Goal: Task Accomplishment & Management: Manage account settings

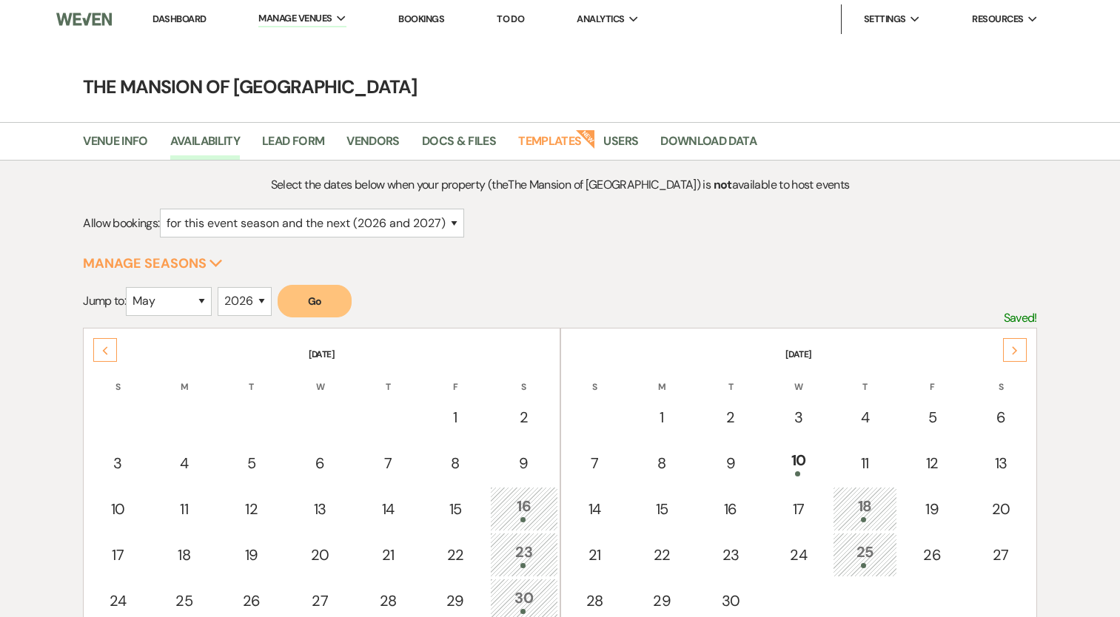
select select "2"
select select "5"
select select "2026"
click at [182, 13] on link "Dashboard" at bounding box center [178, 19] width 53 height 13
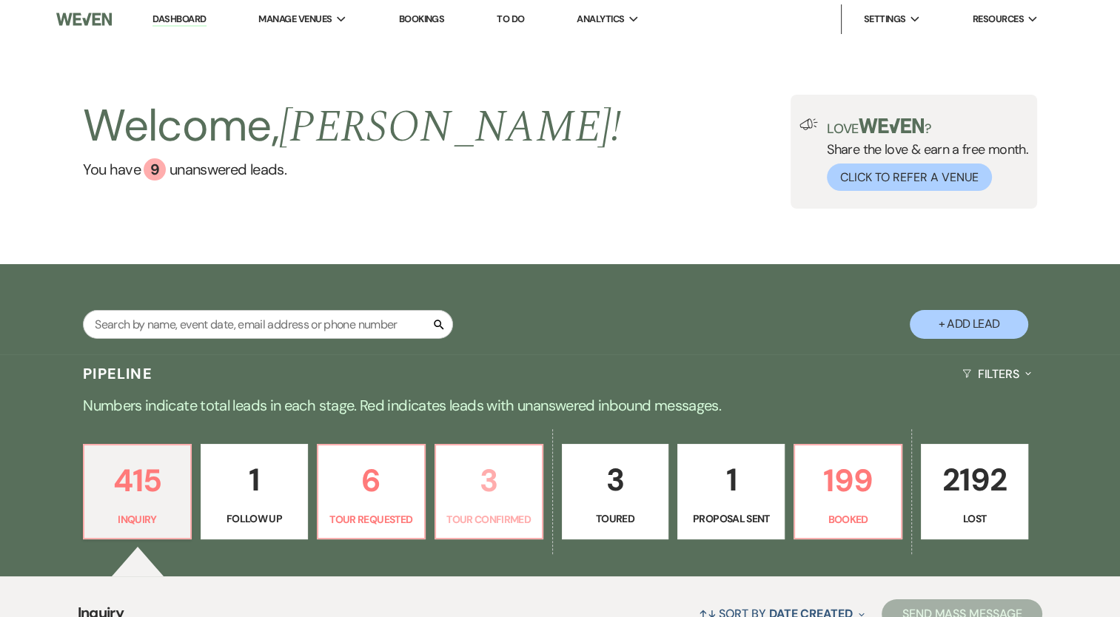
click at [501, 490] on p "3" at bounding box center [489, 481] width 88 height 50
select select "4"
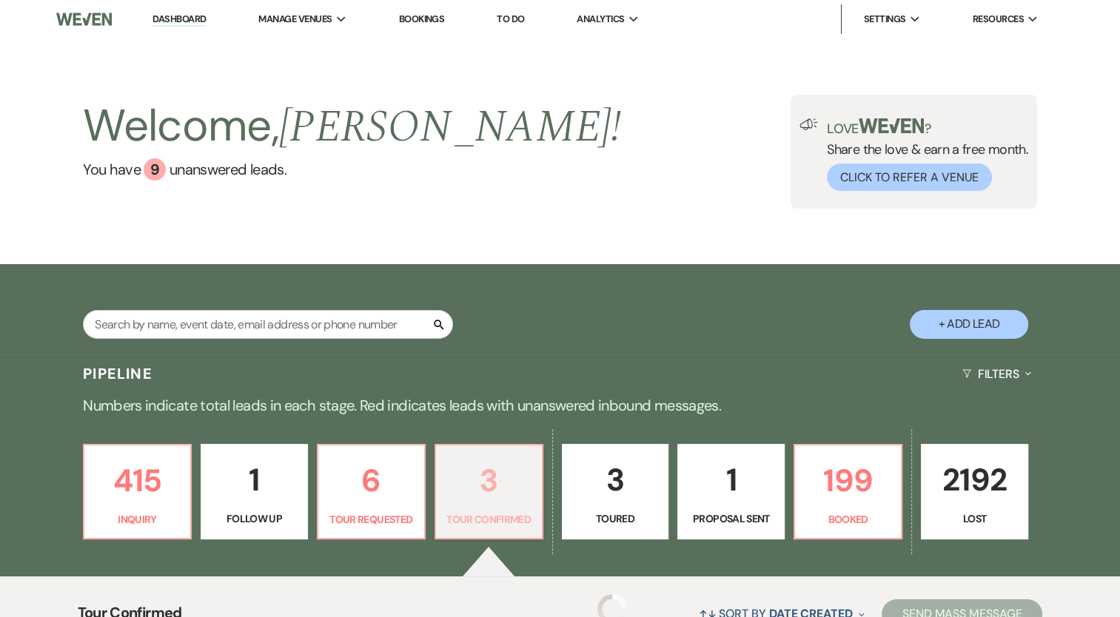
select select "4"
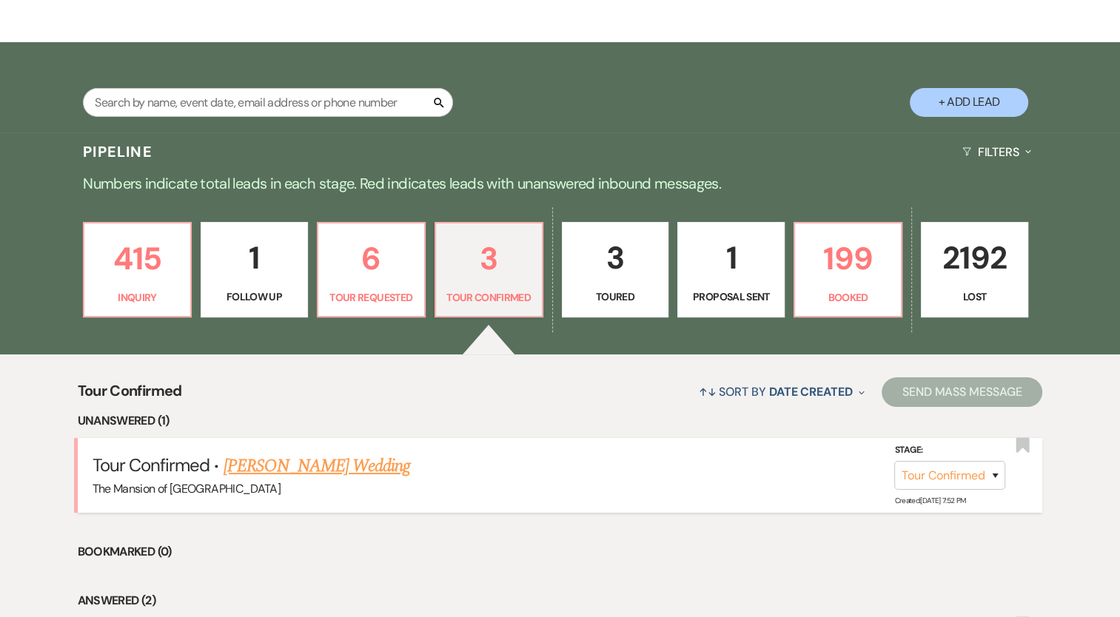
click at [340, 467] on link "Jillian Knox's Wedding" at bounding box center [317, 466] width 187 height 27
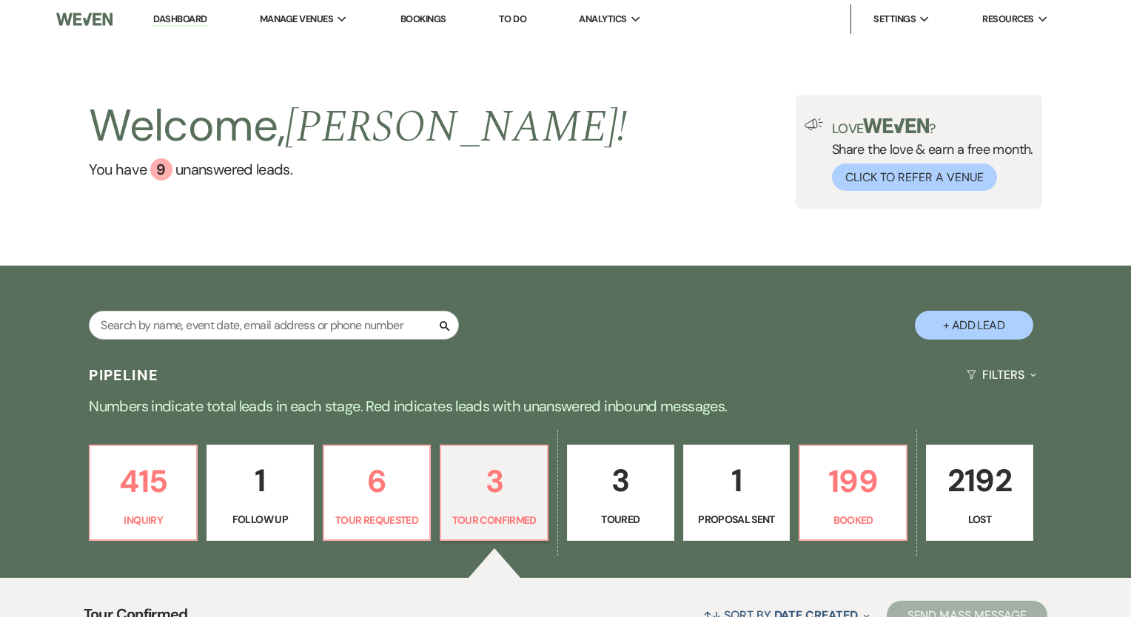
select select "4"
select select "5"
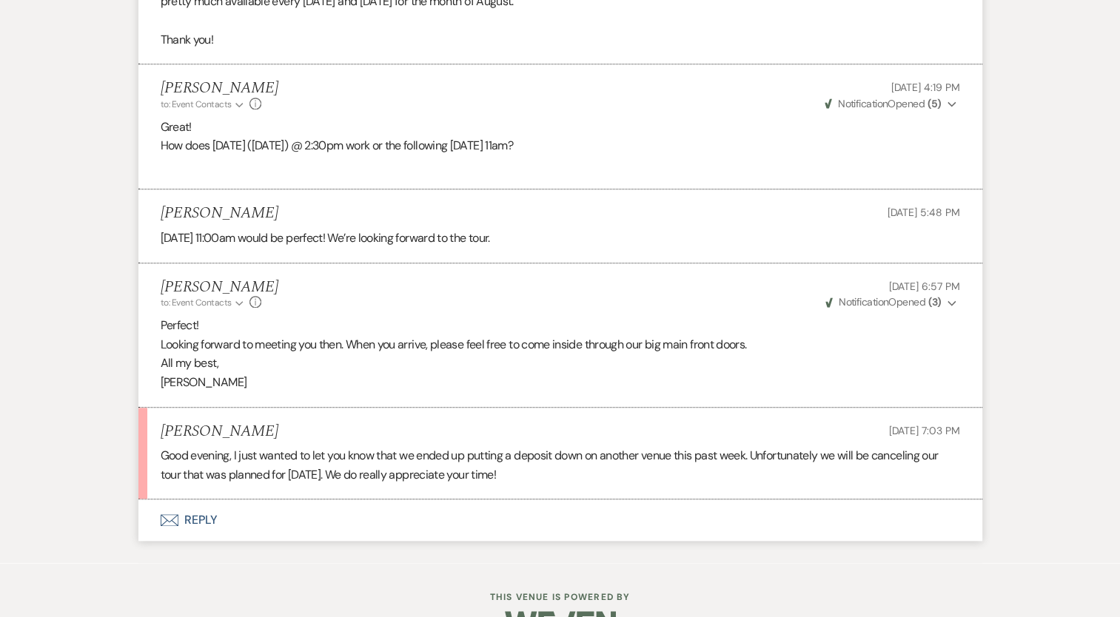
scroll to position [1595, 0]
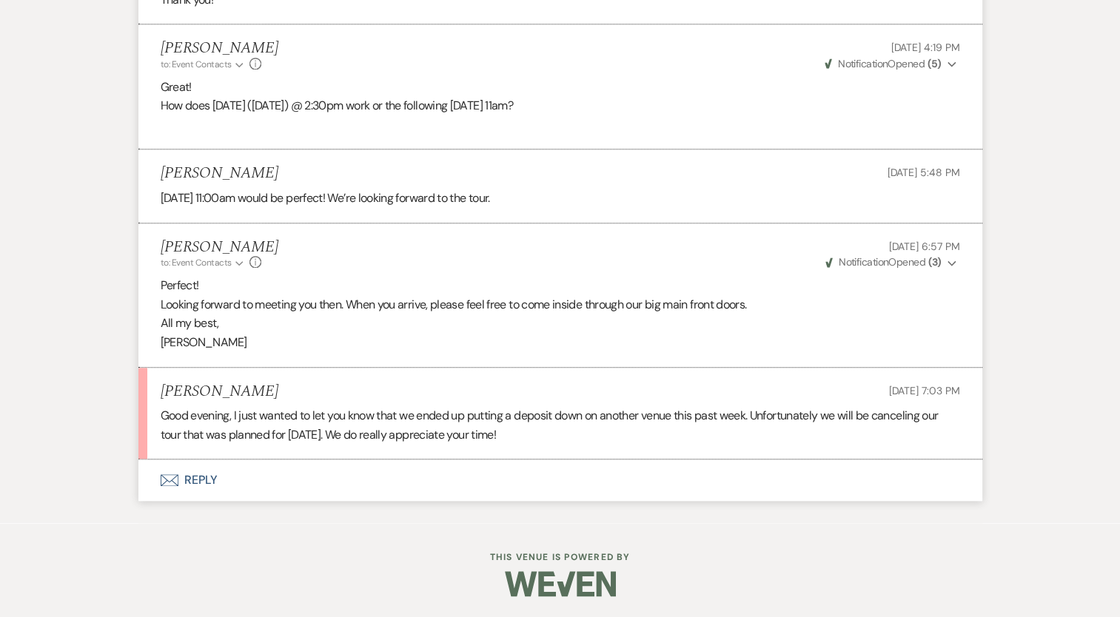
click at [214, 478] on button "Envelope Reply" at bounding box center [560, 480] width 844 height 41
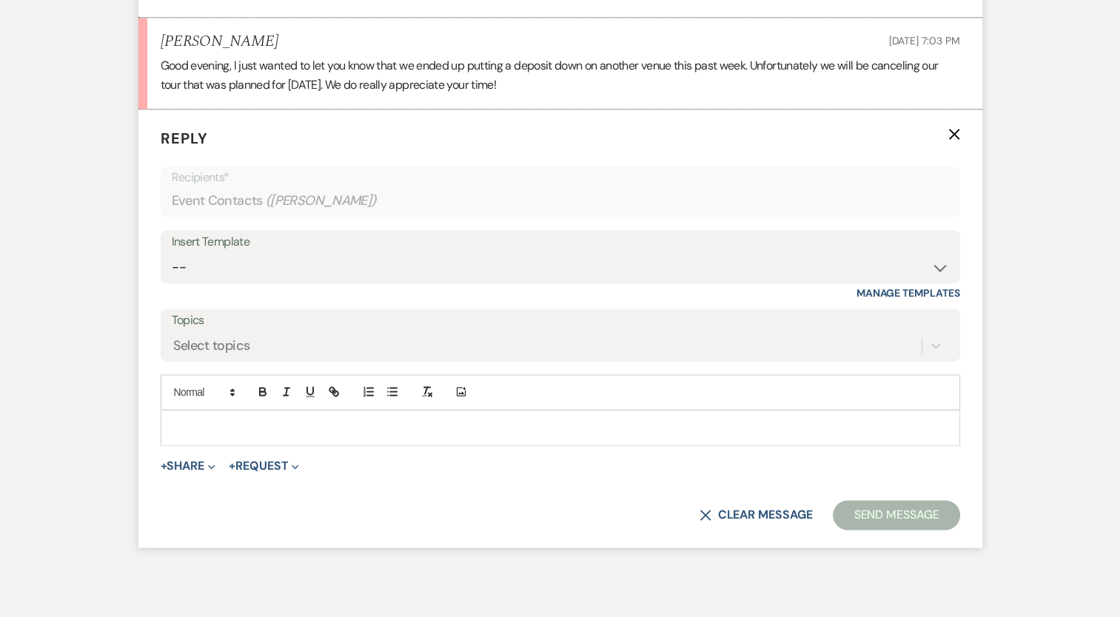
scroll to position [1963, 0]
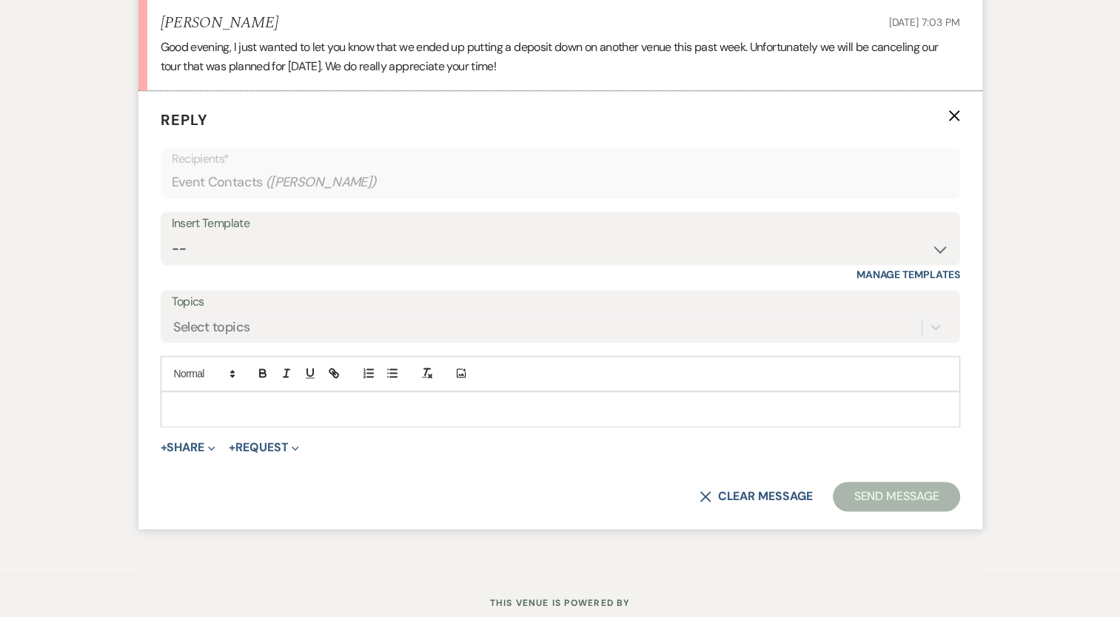
click at [221, 403] on p at bounding box center [560, 409] width 776 height 16
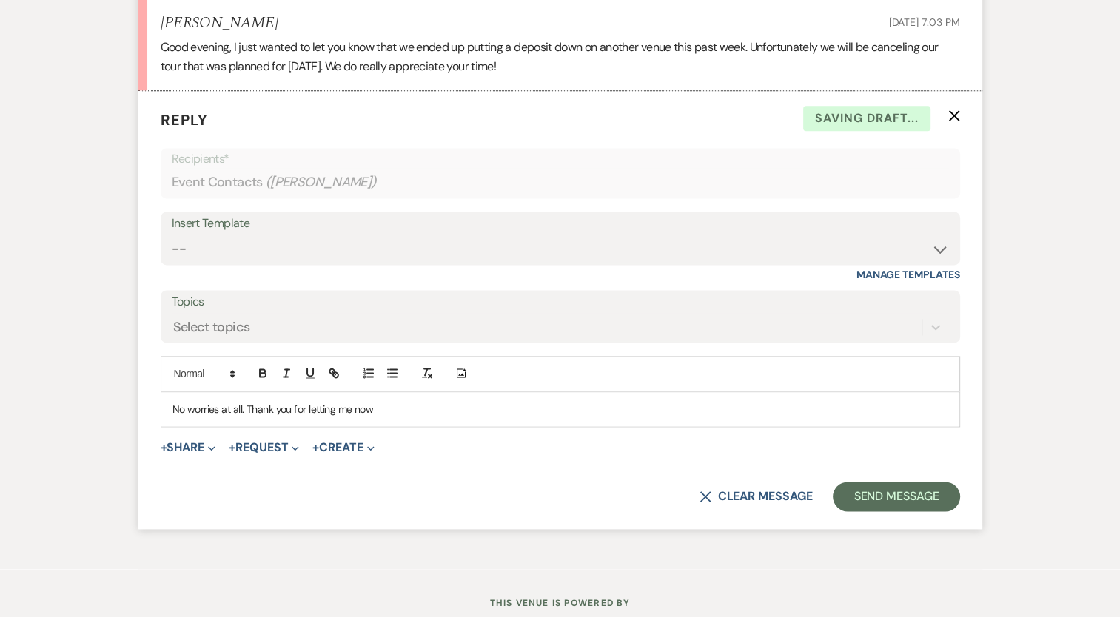
click at [390, 404] on p "No worries at all. Thank you for letting me now" at bounding box center [560, 409] width 776 height 16
click at [355, 402] on p "No worries at all. Thank you for letting me now and congratulations on finding …" at bounding box center [560, 409] width 776 height 16
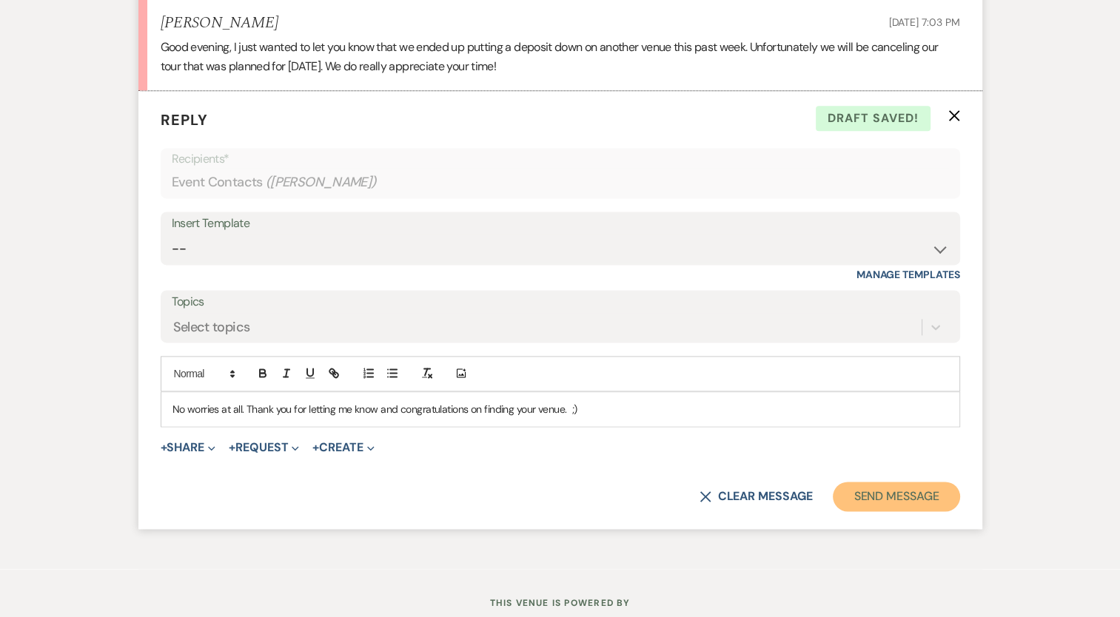
drag, startPoint x: 919, startPoint y: 496, endPoint x: 921, endPoint y: 504, distance: 8.4
click at [921, 504] on button "Send Message" at bounding box center [896, 497] width 127 height 30
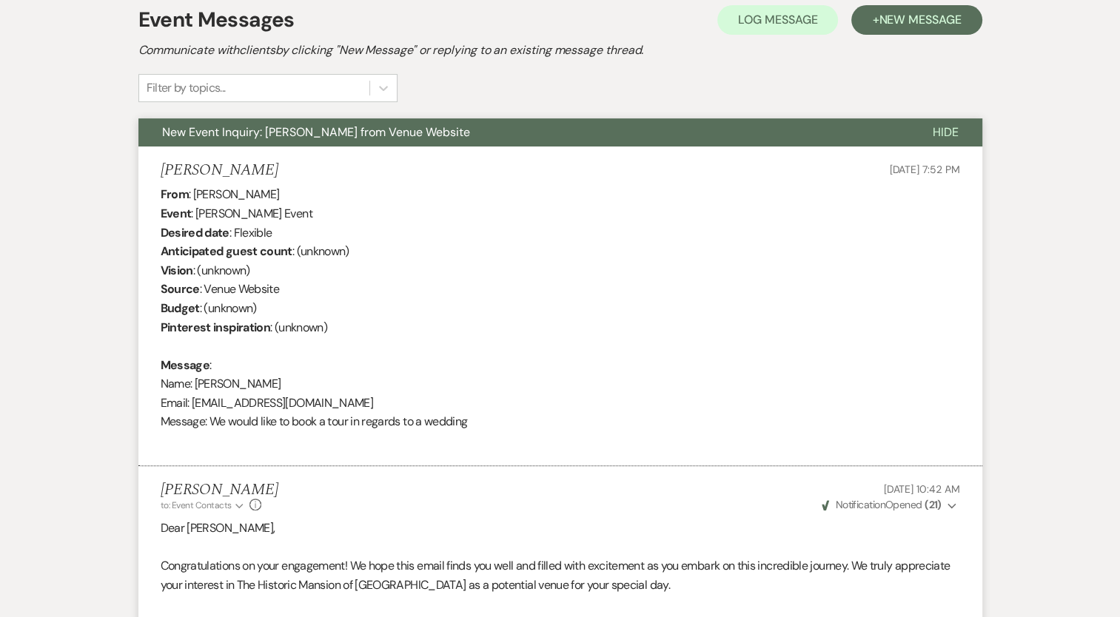
scroll to position [0, 0]
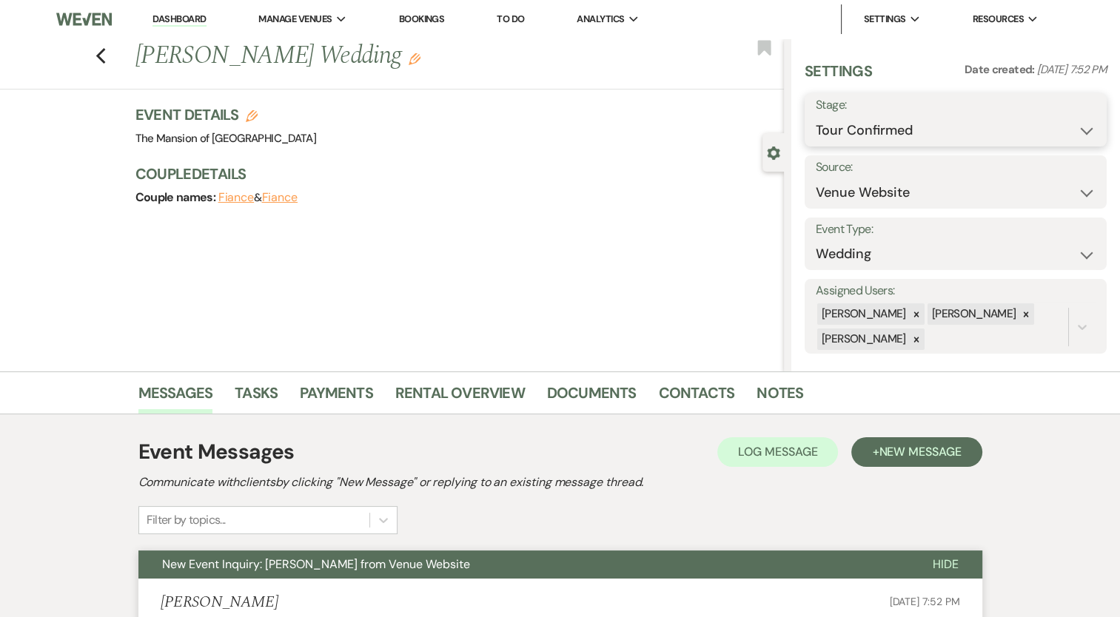
click at [1025, 124] on select "Inquiry Follow Up Tour Requested Tour Confirmed Toured Proposal Sent Booked Lost" at bounding box center [956, 130] width 280 height 29
click at [977, 132] on select "Inquiry Follow Up Tour Requested Tour Confirmed Toured Proposal Sent Booked Lost" at bounding box center [956, 130] width 280 height 29
click at [1050, 130] on select "Inquiry Follow Up Tour Requested Tour Confirmed Toured Proposal Sent Booked Lost" at bounding box center [956, 130] width 280 height 29
select select "8"
click at [816, 116] on select "Inquiry Follow Up Tour Requested Tour Confirmed Toured Proposal Sent Booked Lost" at bounding box center [956, 130] width 280 height 29
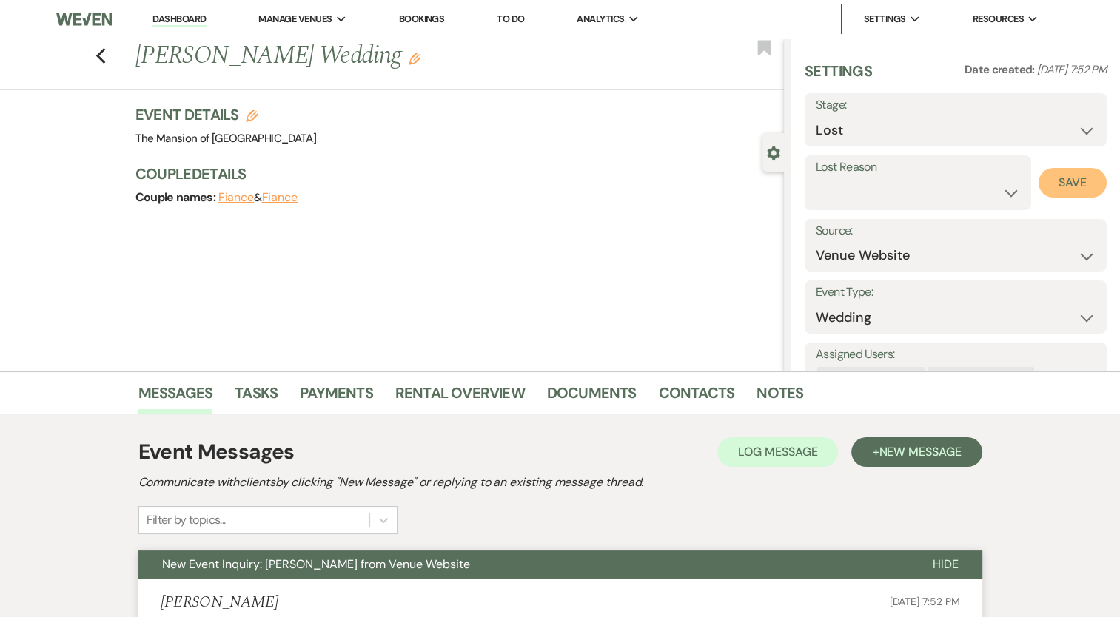
click at [1073, 177] on button "Save" at bounding box center [1073, 183] width 68 height 30
click at [193, 23] on link "Dashboard" at bounding box center [178, 20] width 53 height 14
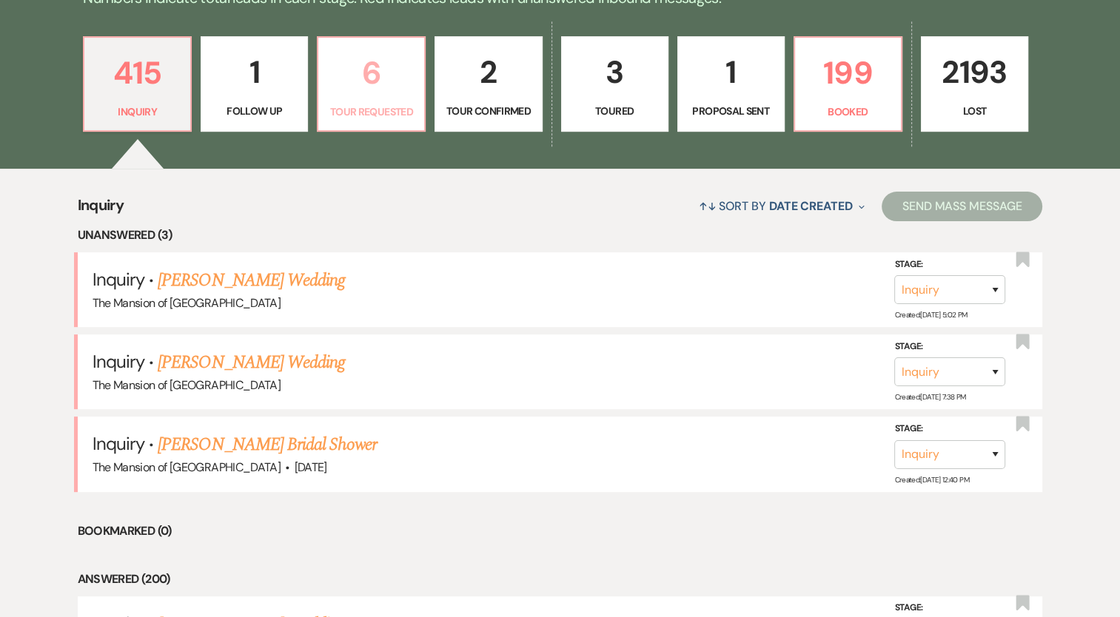
scroll to position [370, 0]
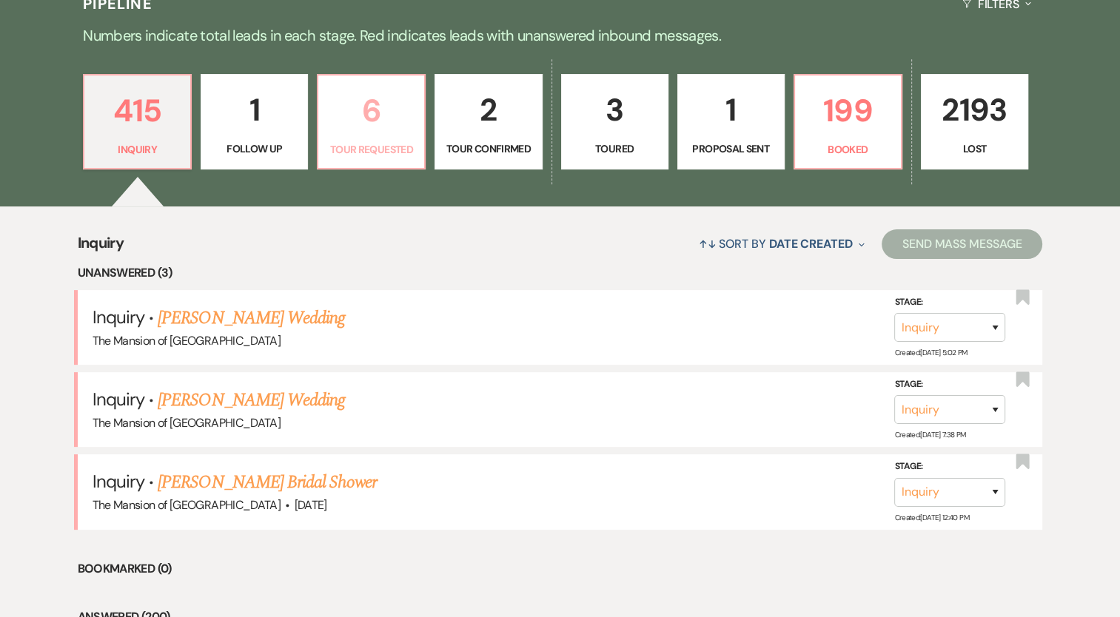
click at [393, 135] on link "6 Tour Requested" at bounding box center [371, 122] width 109 height 96
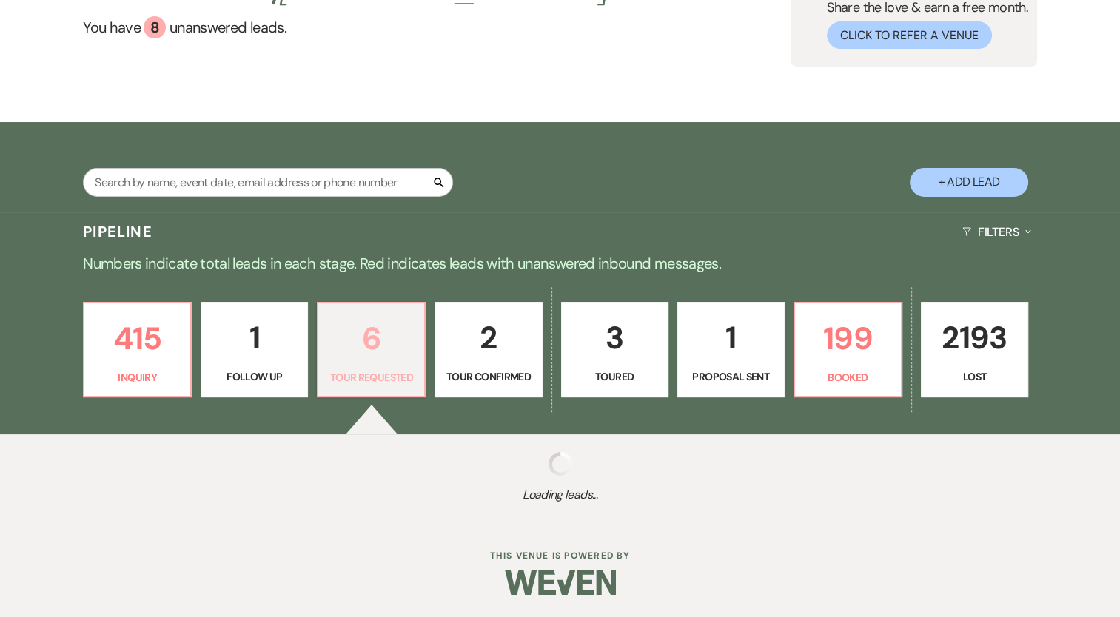
select select "2"
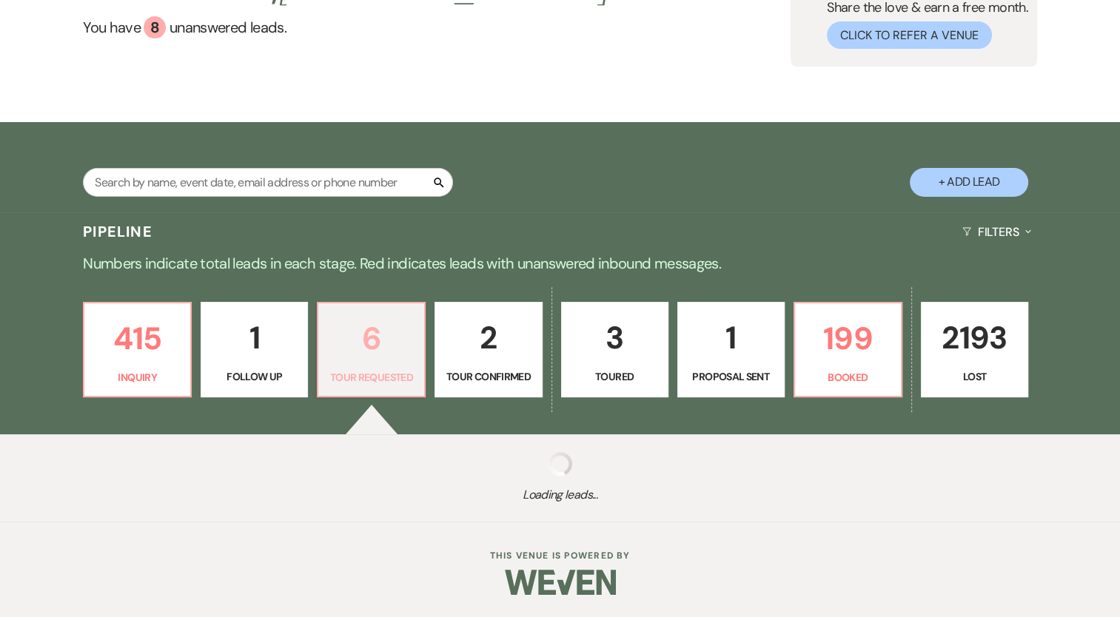
select select "2"
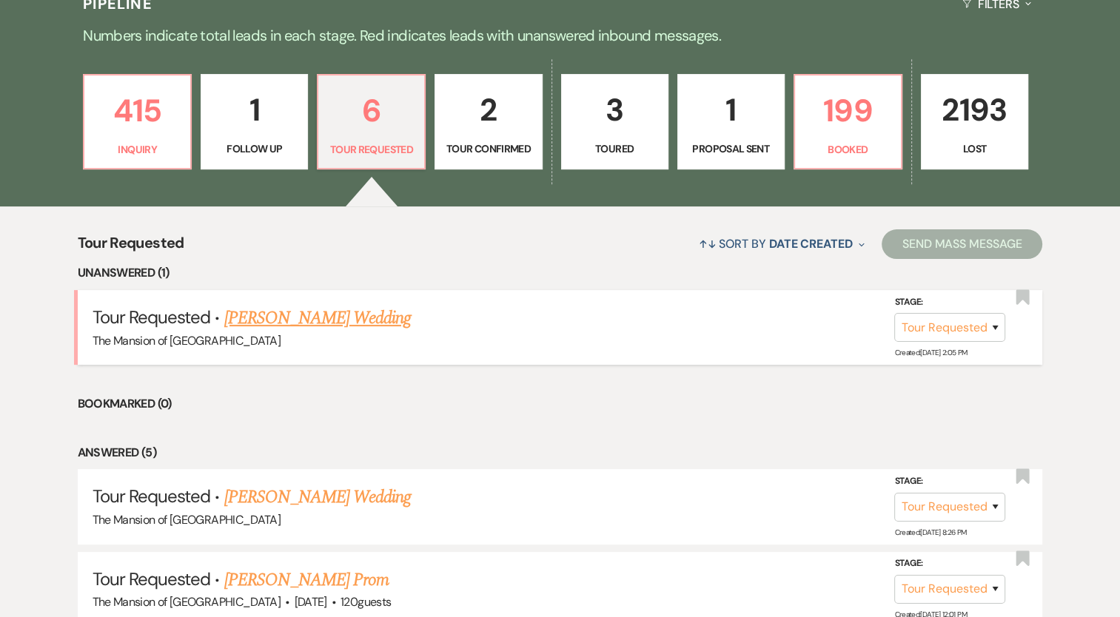
click at [306, 308] on link "[PERSON_NAME] Wedding" at bounding box center [317, 318] width 187 height 27
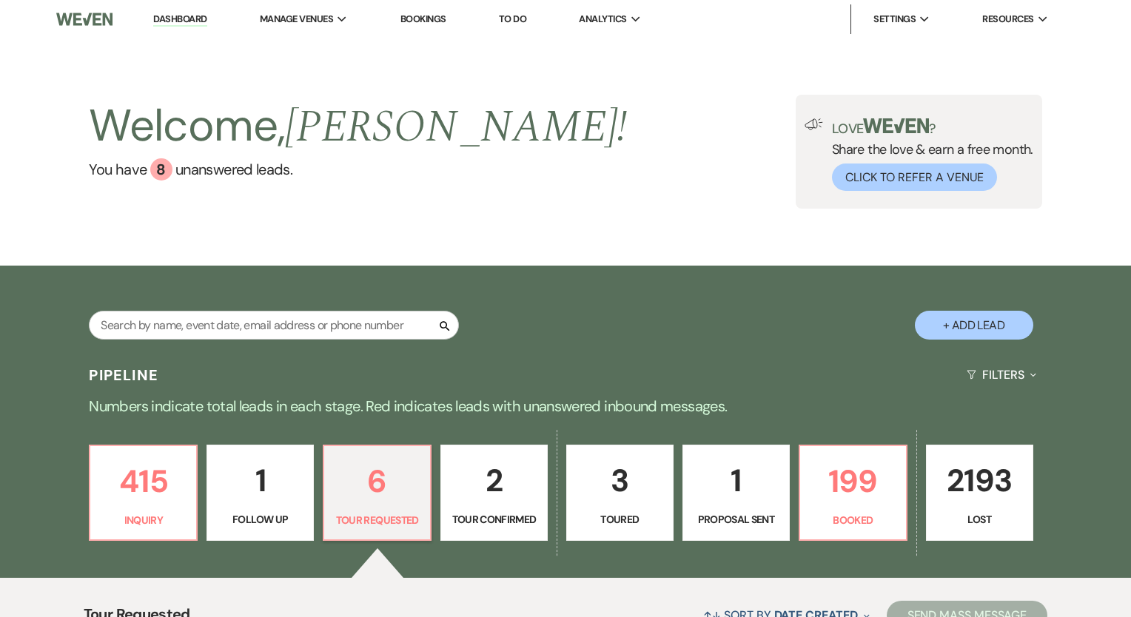
select select "2"
select select "5"
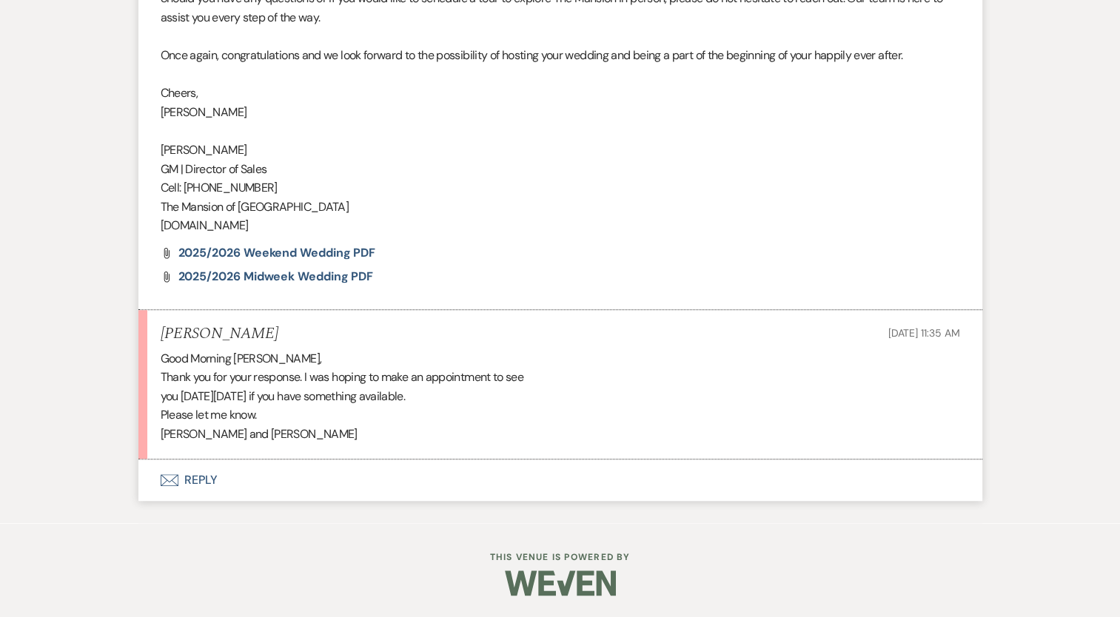
scroll to position [1113, 0]
click at [209, 474] on button "Envelope Reply" at bounding box center [560, 480] width 844 height 41
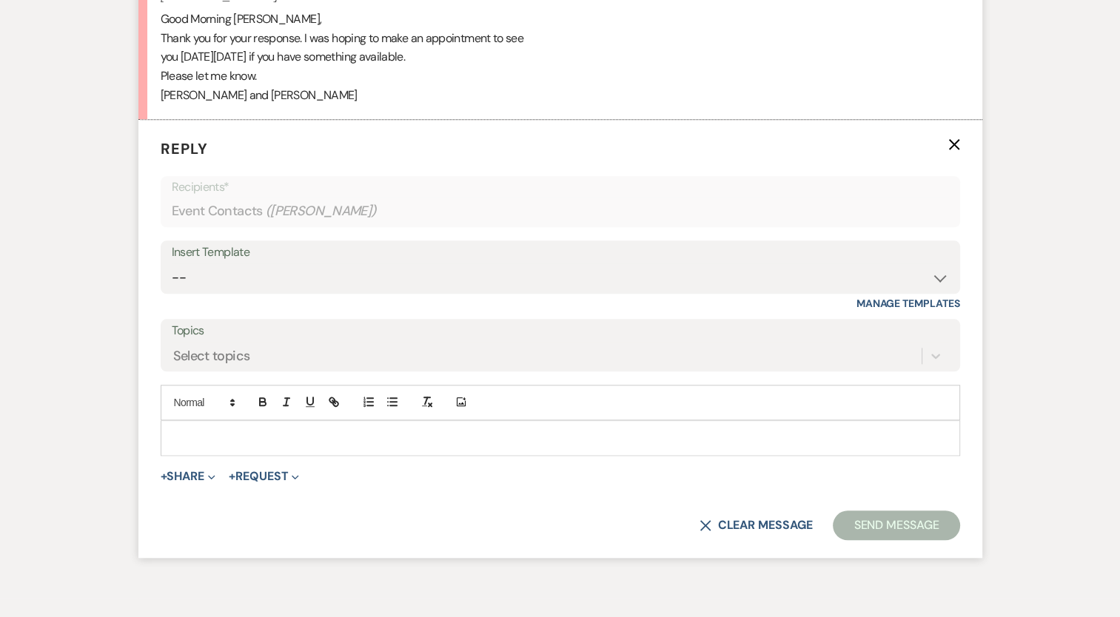
scroll to position [1482, 0]
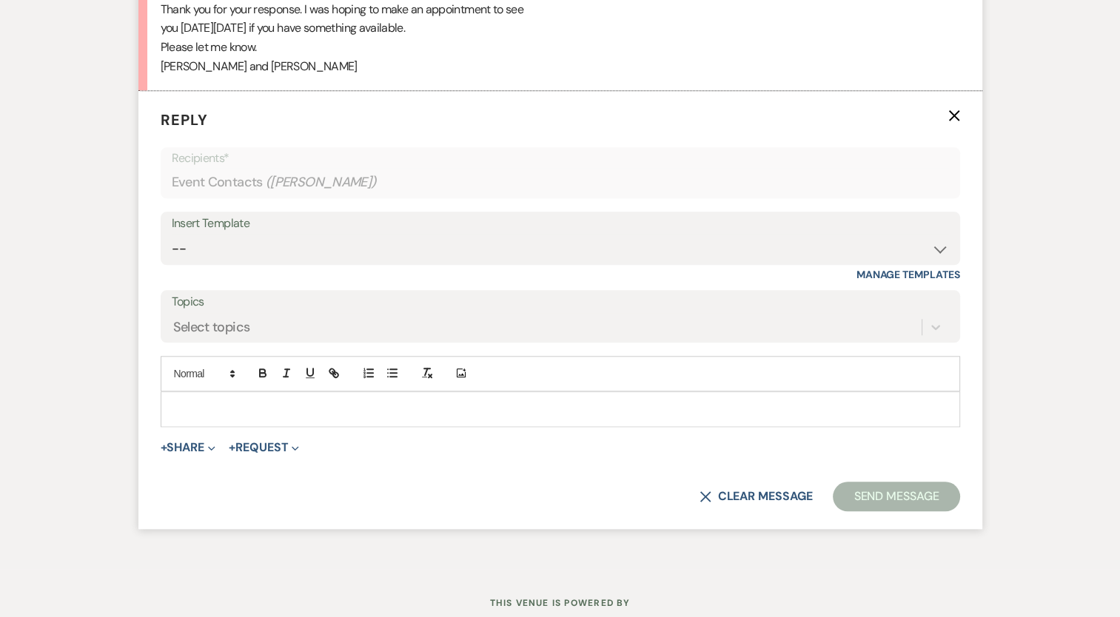
click at [181, 395] on div at bounding box center [560, 409] width 798 height 34
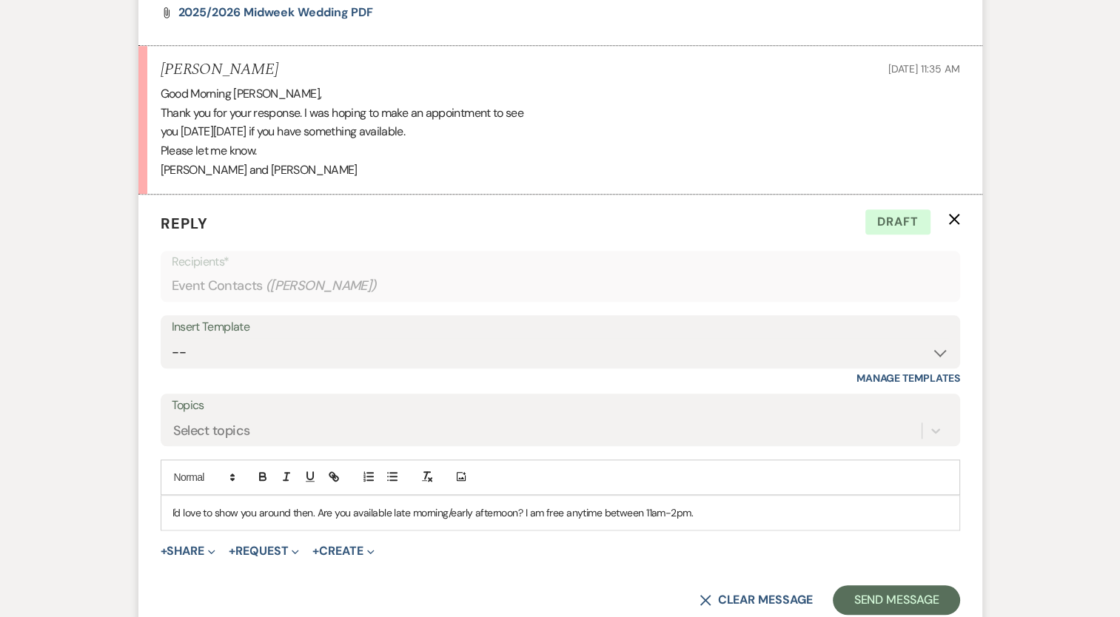
scroll to position [1452, 0]
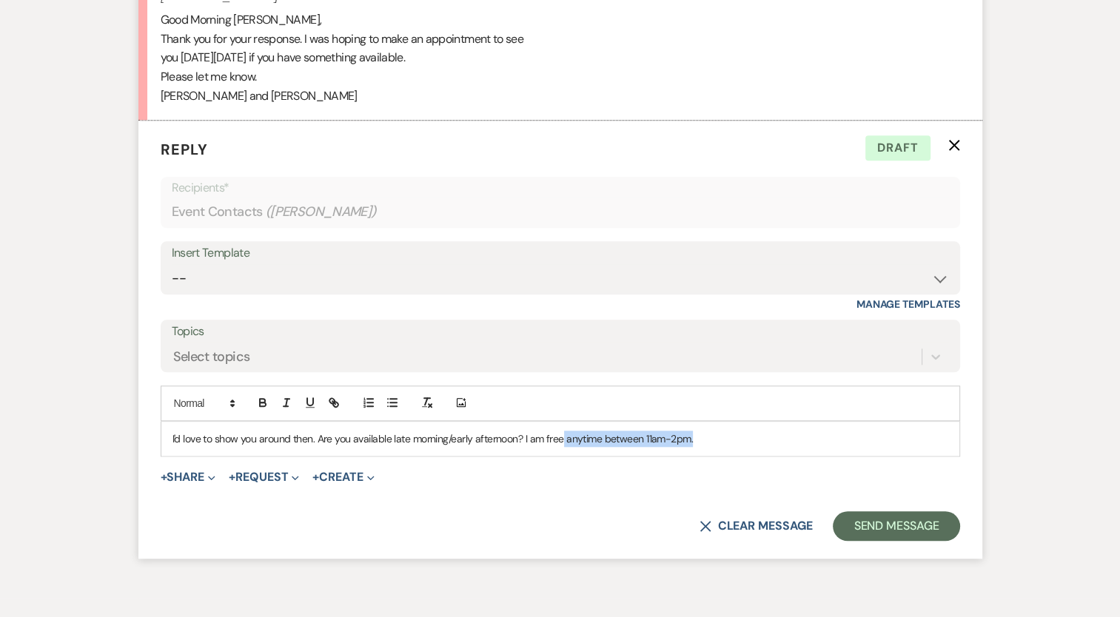
drag, startPoint x: 710, startPoint y: 435, endPoint x: 560, endPoint y: 434, distance: 150.3
click at [560, 434] on p "I'd love to show you around then. Are you available late morning/early afternoo…" at bounding box center [560, 439] width 776 height 16
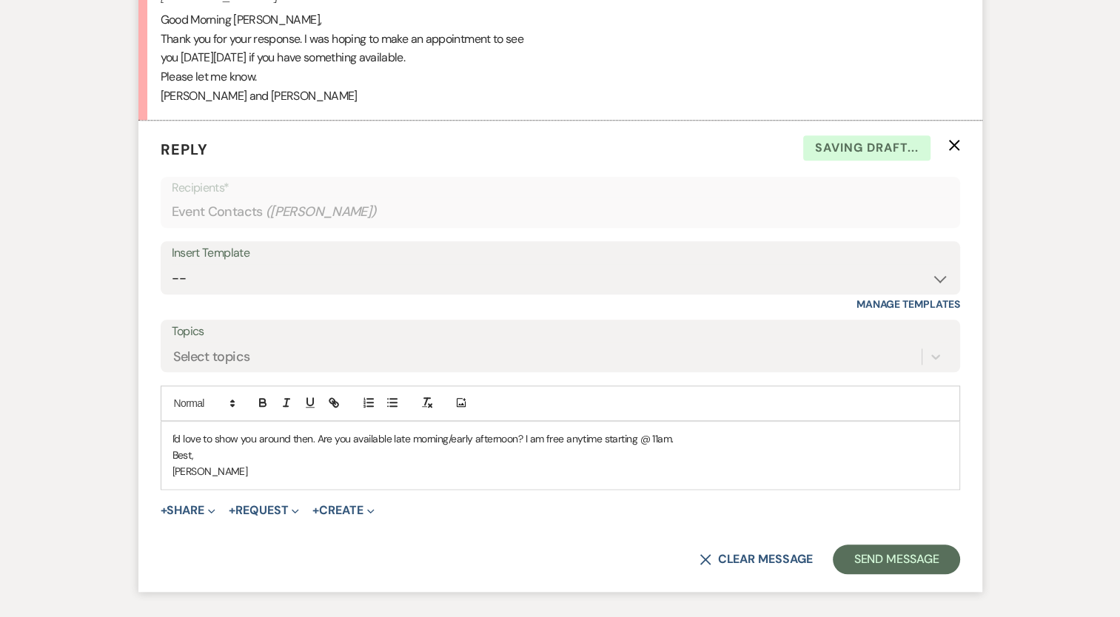
click at [896, 577] on form "Reply X Saving draft... Recipients* Event Contacts ( Lynn Clausen ) Insert Temp…" at bounding box center [560, 357] width 844 height 472
click at [895, 569] on button "Send Message" at bounding box center [896, 560] width 127 height 30
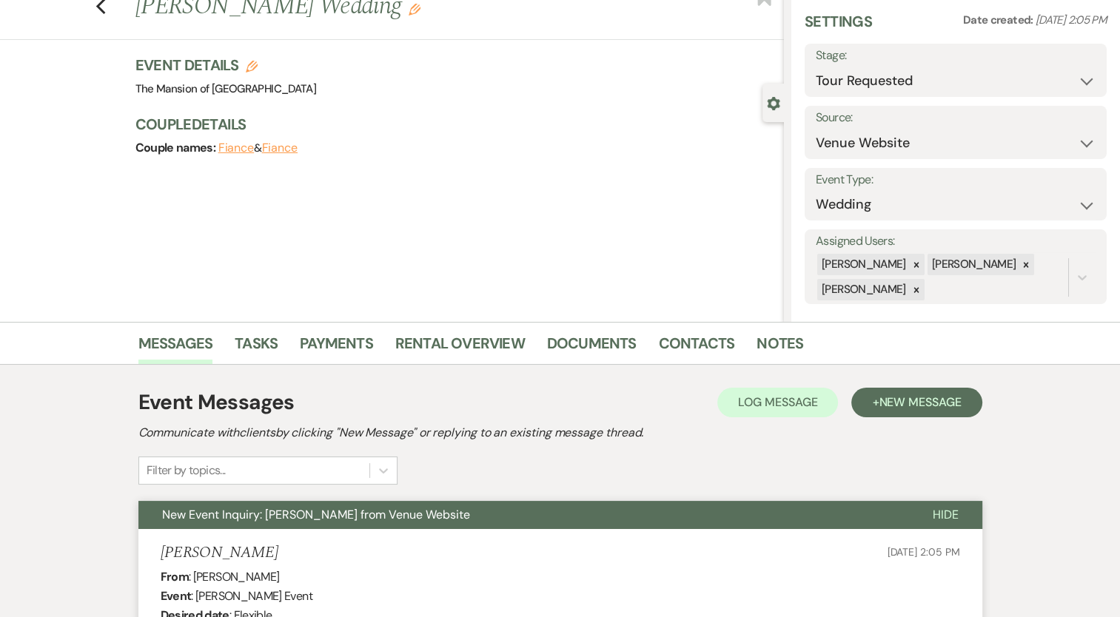
scroll to position [0, 0]
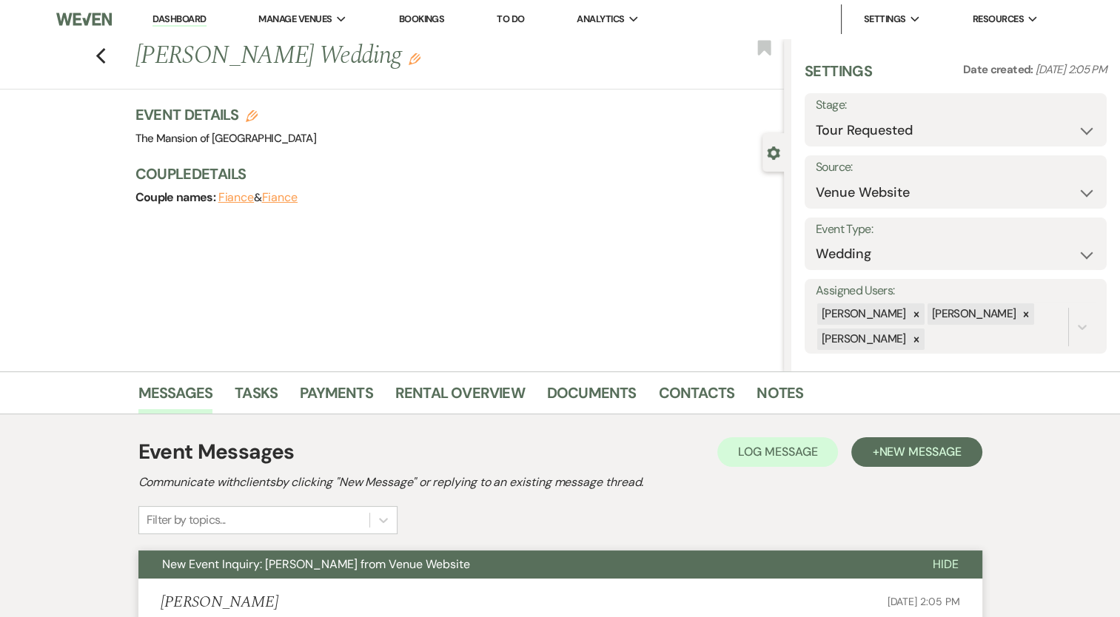
click at [187, 17] on link "Dashboard" at bounding box center [178, 20] width 53 height 14
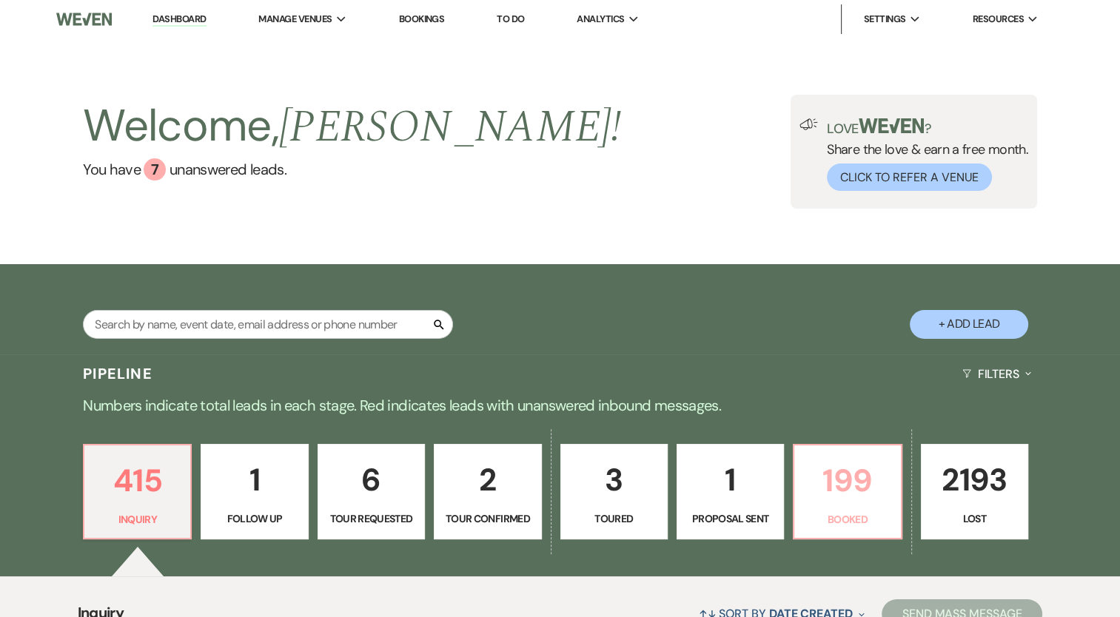
click at [868, 489] on p "199" at bounding box center [847, 481] width 88 height 50
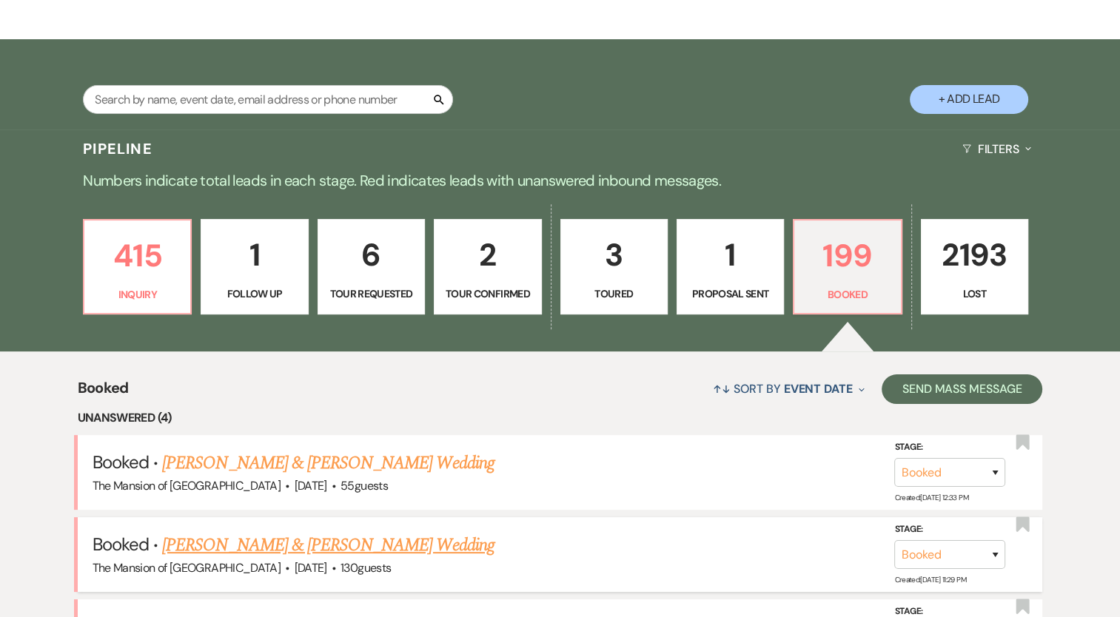
scroll to position [370, 0]
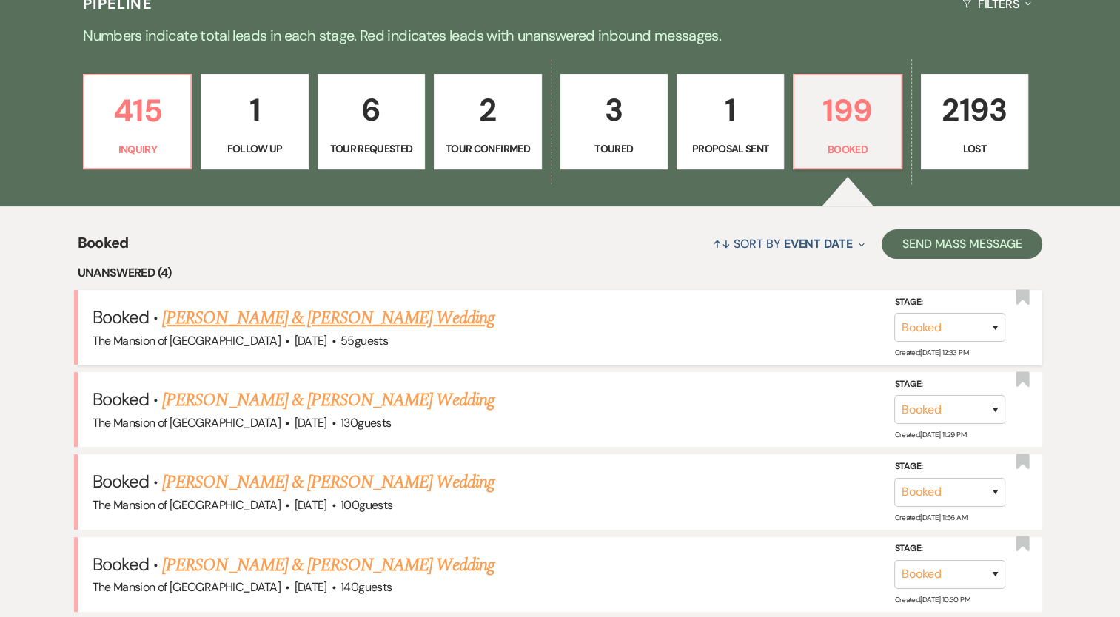
click at [450, 314] on h5 "Booked · Allison Trujillo & Edward Ryder's Wedding" at bounding box center [561, 318] width 936 height 27
click at [315, 314] on link "[PERSON_NAME] & [PERSON_NAME] Wedding" at bounding box center [328, 318] width 332 height 27
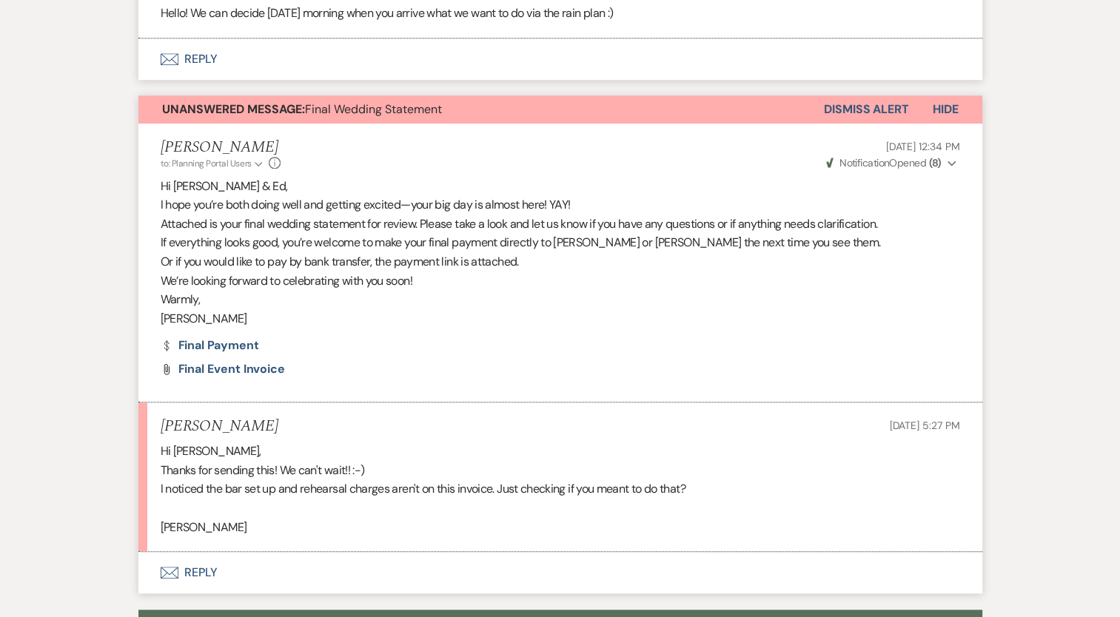
scroll to position [1110, 0]
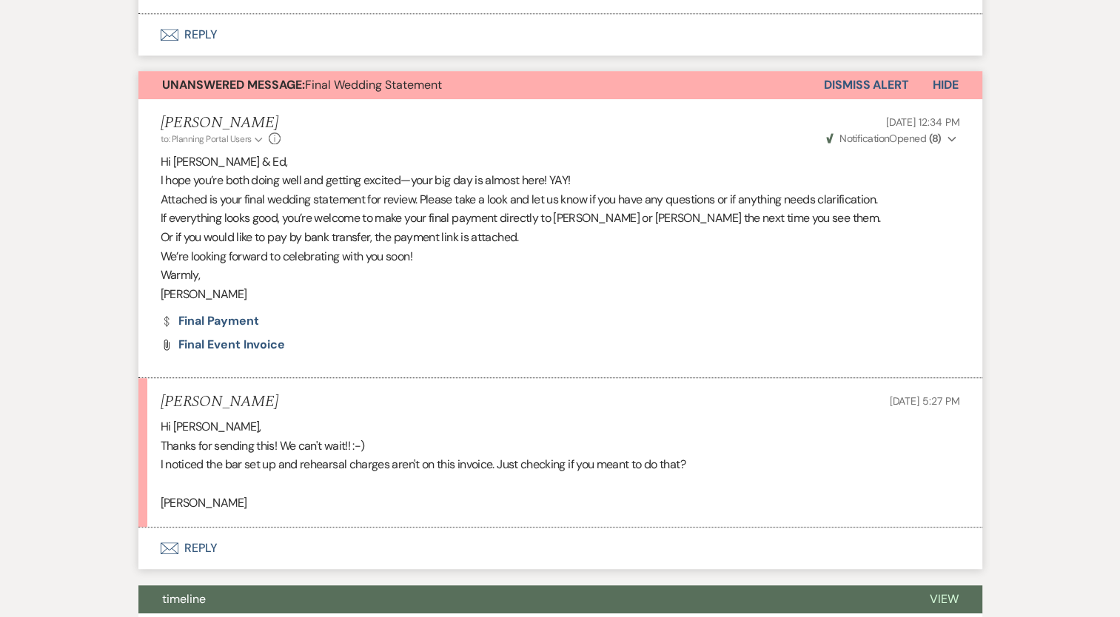
click at [195, 549] on button "Envelope Reply" at bounding box center [560, 548] width 844 height 41
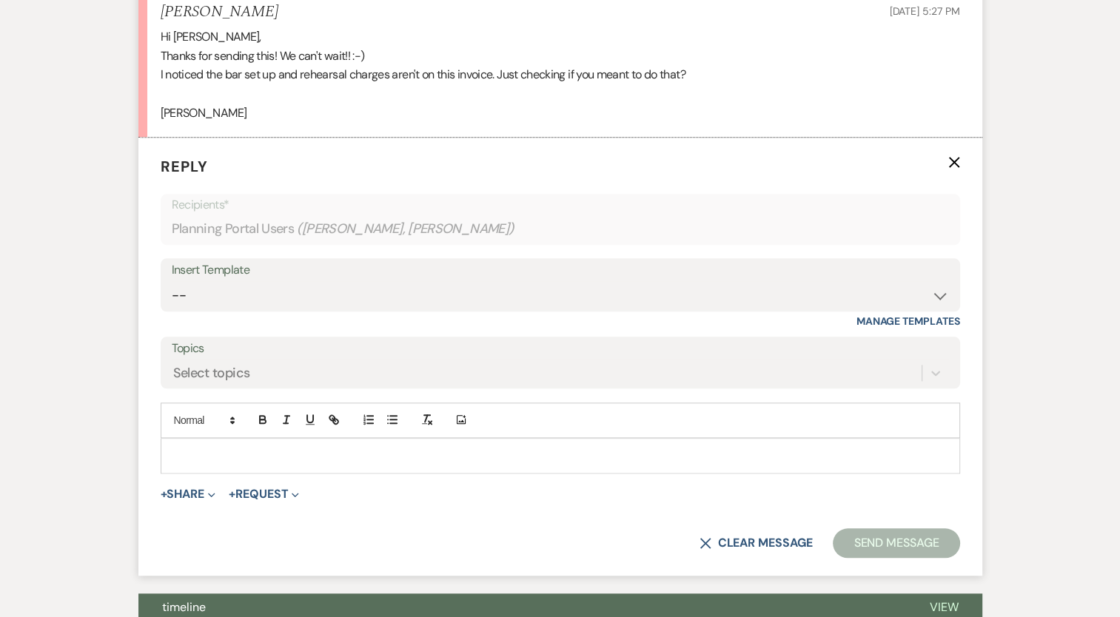
scroll to position [1546, 0]
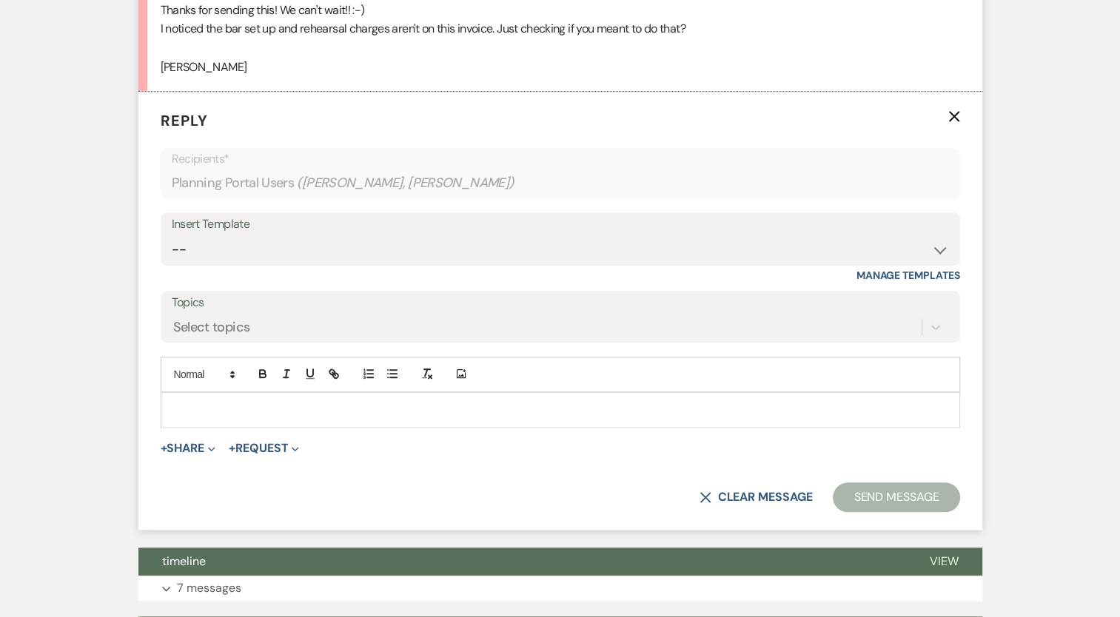
click at [227, 414] on p at bounding box center [560, 410] width 776 height 16
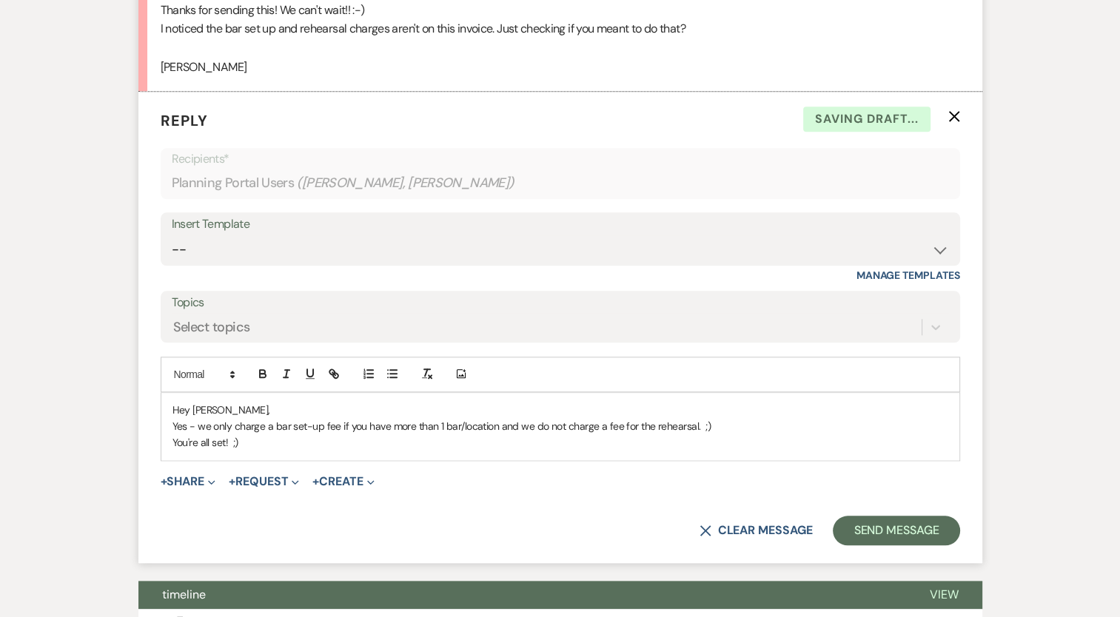
drag, startPoint x: 734, startPoint y: 459, endPoint x: 751, endPoint y: 433, distance: 30.6
click at [740, 457] on form "Reply X Saving draft... Recipients* Planning Portal Users ( Allison Trujillo, E…" at bounding box center [560, 328] width 844 height 472
click at [750, 429] on p "Yes - we only charge a bar set-up fee if you have more than 1 bar/location and …" at bounding box center [560, 426] width 776 height 16
click at [761, 435] on p "You're all set! ;)" at bounding box center [560, 443] width 776 height 16
click at [844, 517] on button "Send Message" at bounding box center [896, 531] width 127 height 30
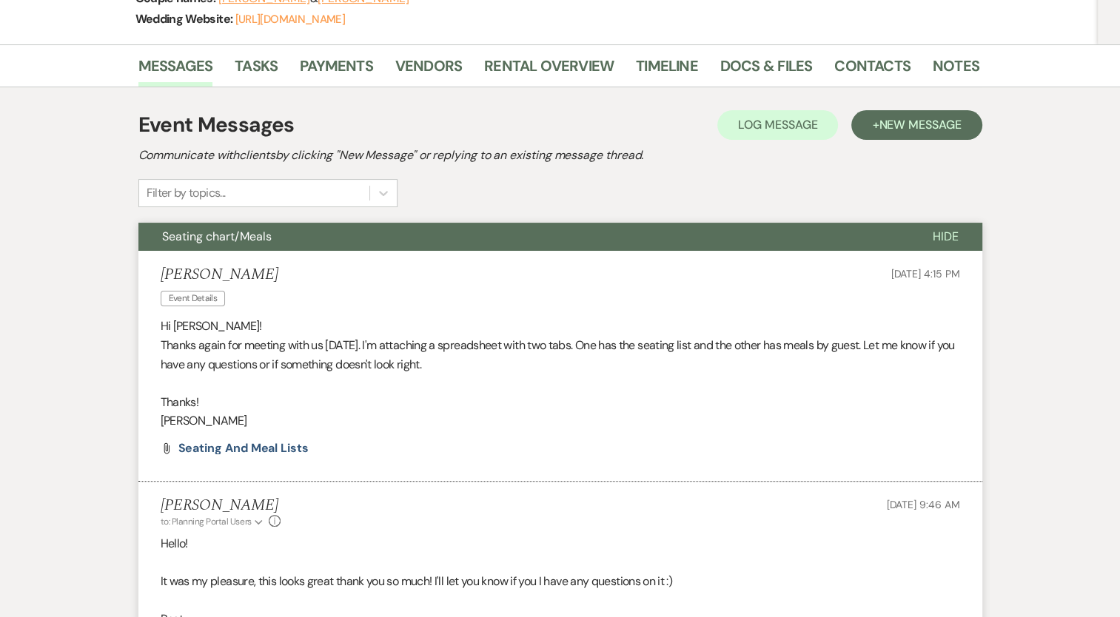
scroll to position [0, 0]
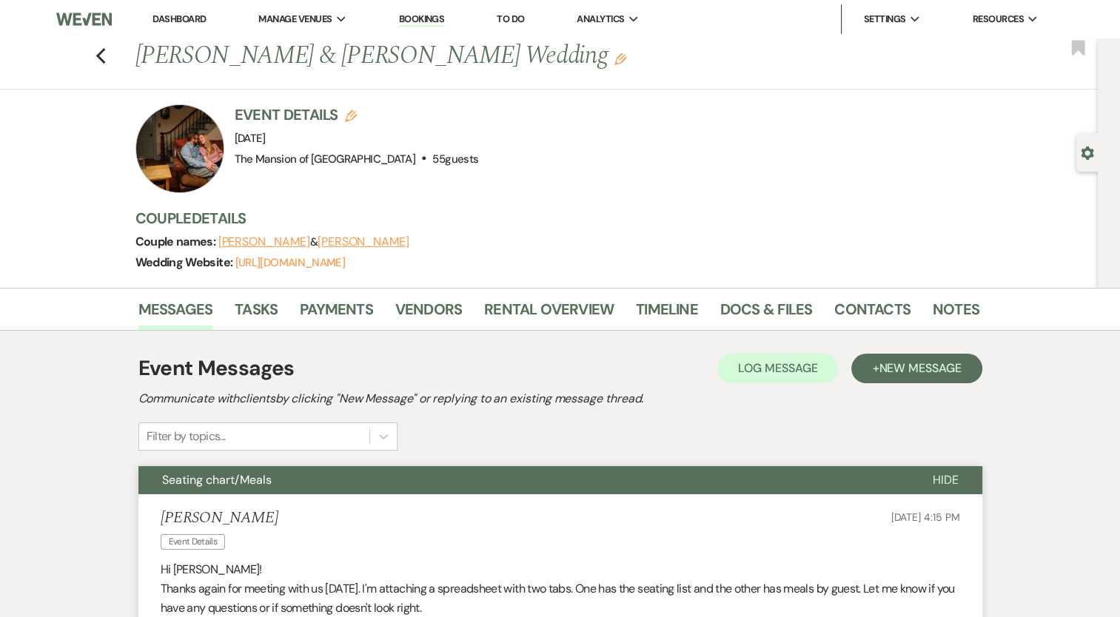
drag, startPoint x: 178, startPoint y: 1, endPoint x: 190, endPoint y: 28, distance: 29.5
click at [178, 4] on nav "Dashboard Manage Venues Expand The Mansion of Saratoga Bookings To Do Analytics…" at bounding box center [560, 19] width 1120 height 38
click at [191, 28] on li "Dashboard" at bounding box center [179, 19] width 68 height 30
click at [197, 13] on link "Dashboard" at bounding box center [178, 19] width 53 height 13
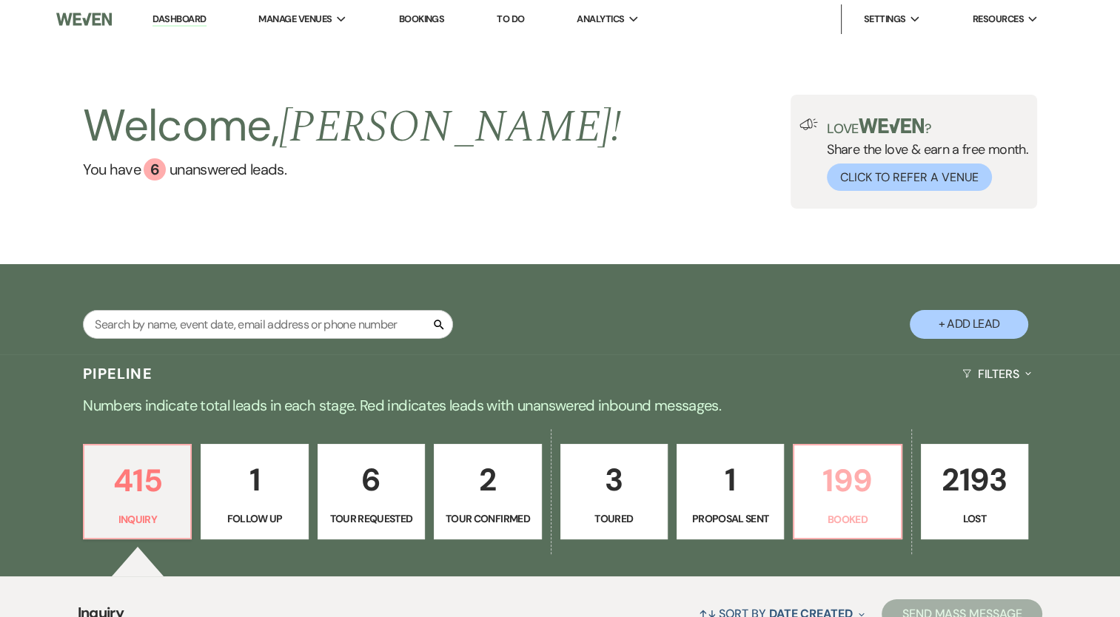
click at [832, 460] on p "199" at bounding box center [847, 481] width 88 height 50
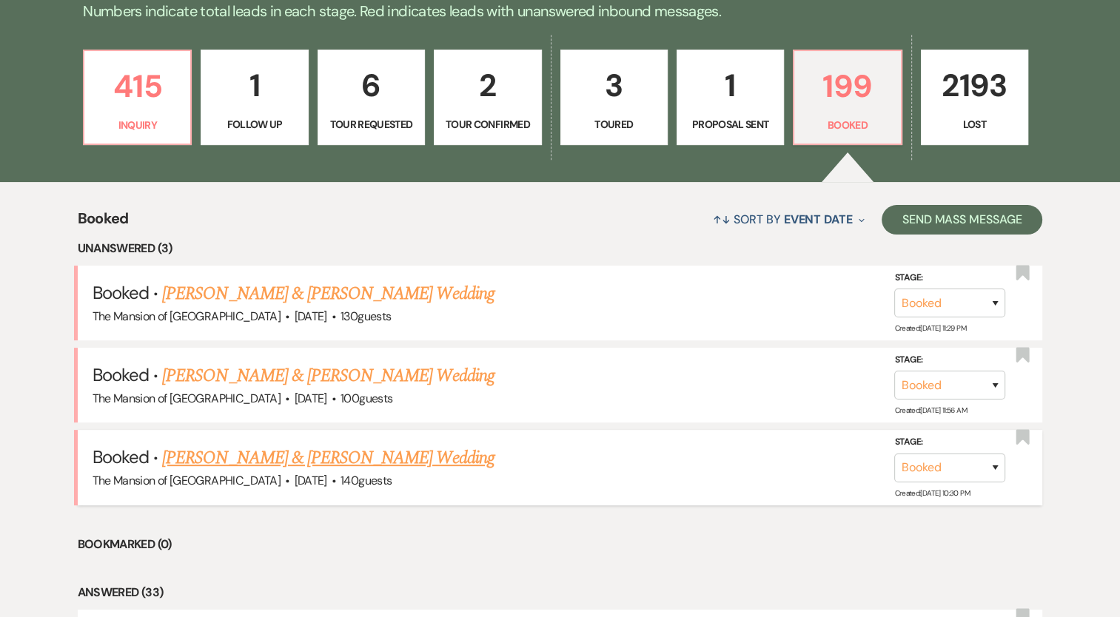
scroll to position [444, 0]
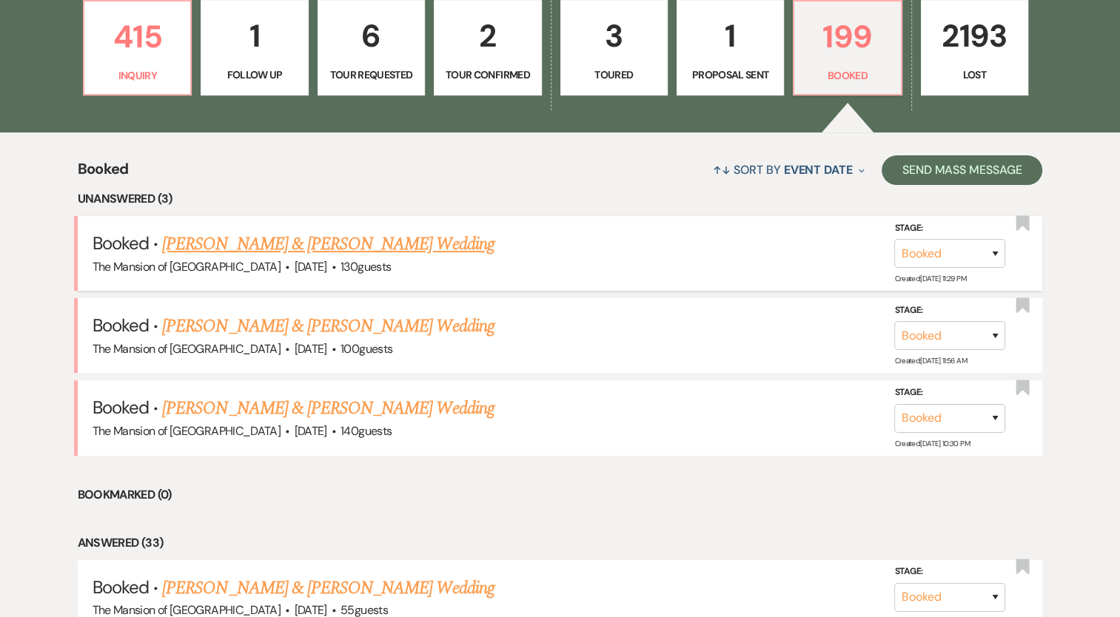
click at [335, 247] on link "[PERSON_NAME] & [PERSON_NAME] Wedding" at bounding box center [328, 244] width 332 height 27
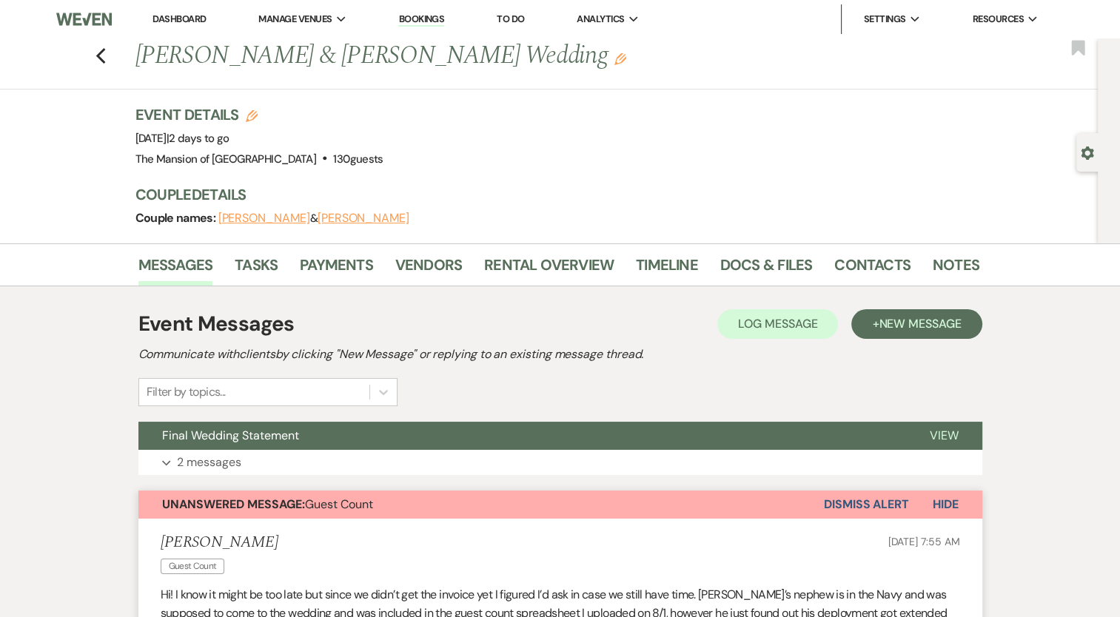
click at [171, 22] on link "Dashboard" at bounding box center [178, 19] width 53 height 13
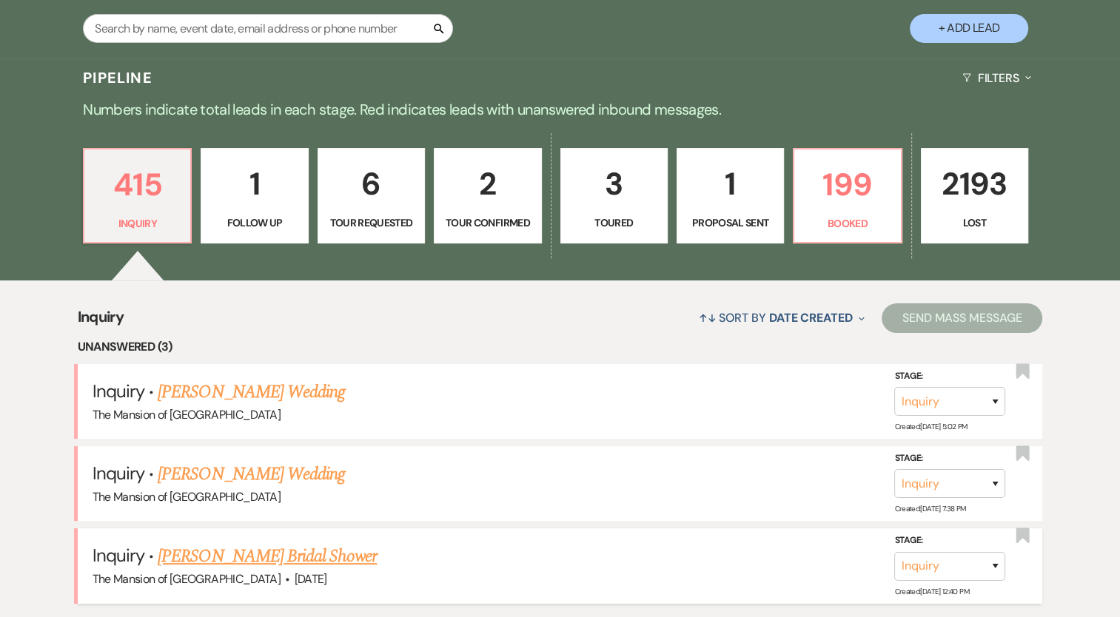
scroll to position [370, 0]
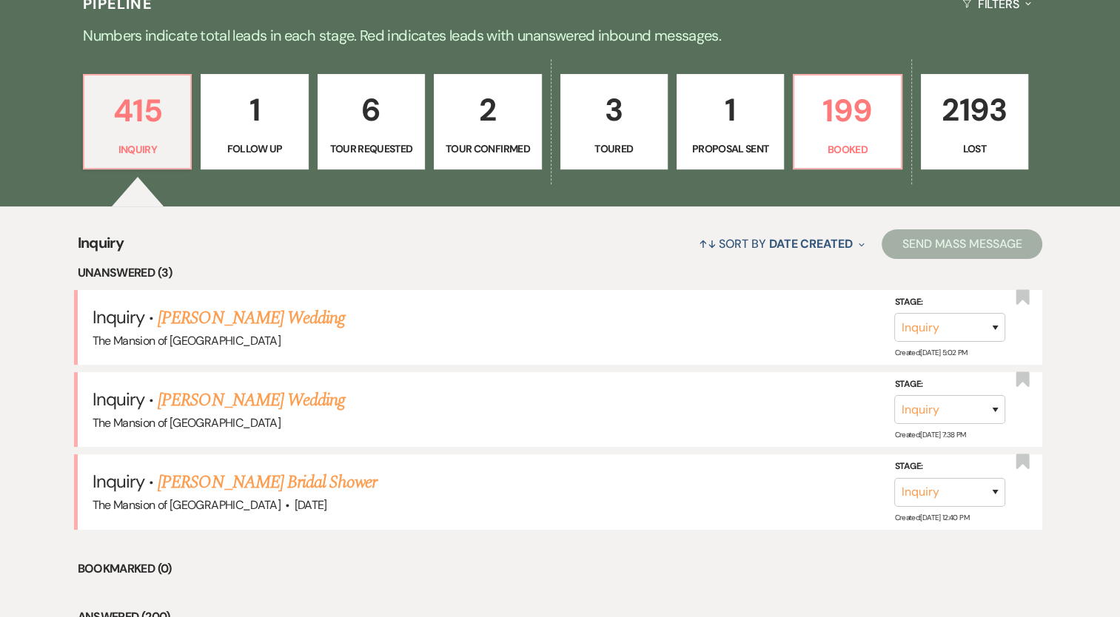
drag, startPoint x: 331, startPoint y: 483, endPoint x: 331, endPoint y: 520, distance: 37.8
click at [331, 483] on link "[PERSON_NAME] Bridal Shower" at bounding box center [267, 482] width 219 height 27
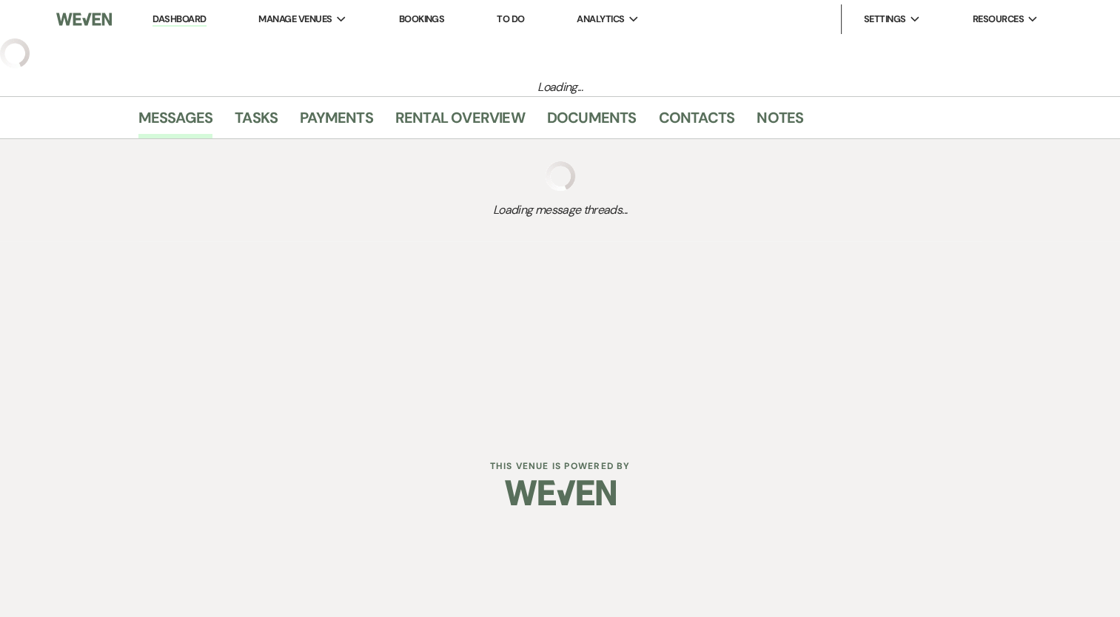
select select "5"
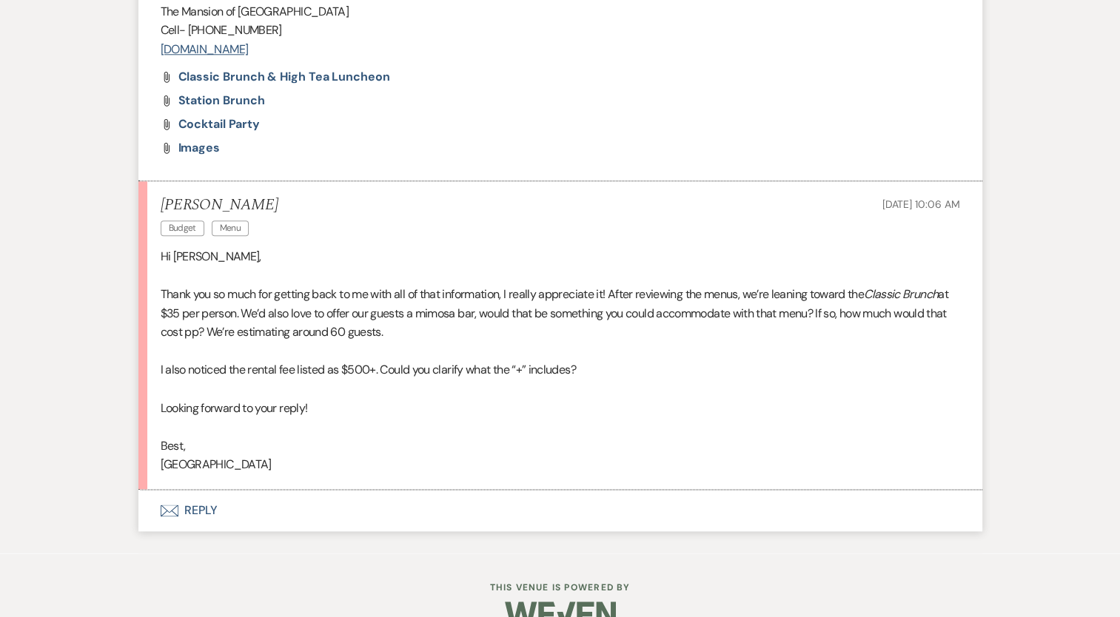
scroll to position [1587, 0]
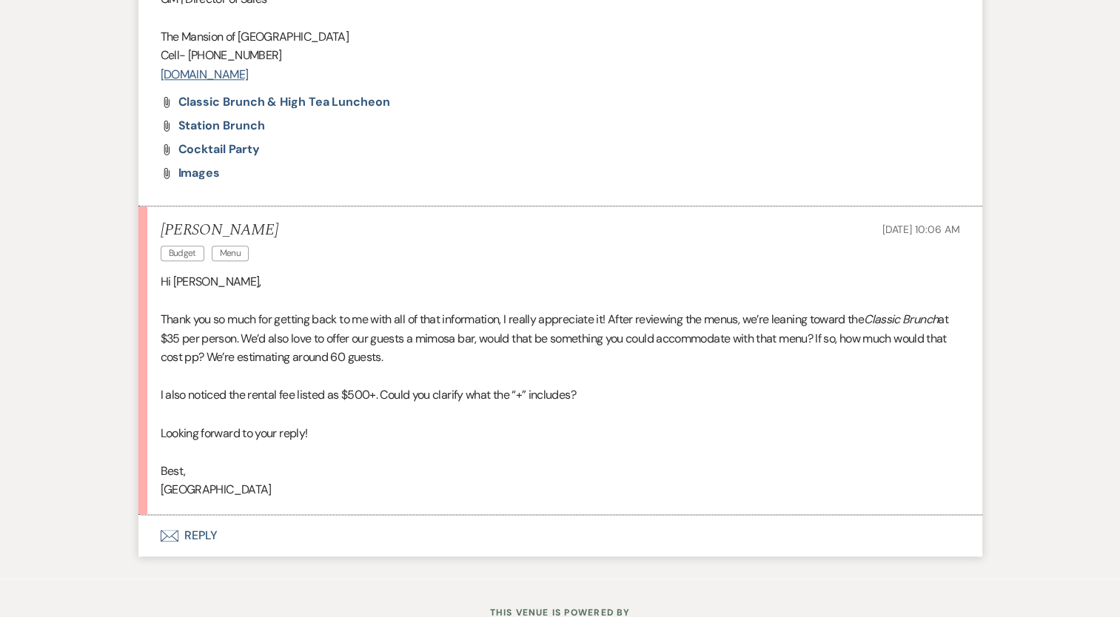
click at [201, 554] on button "Envelope Reply" at bounding box center [560, 535] width 844 height 41
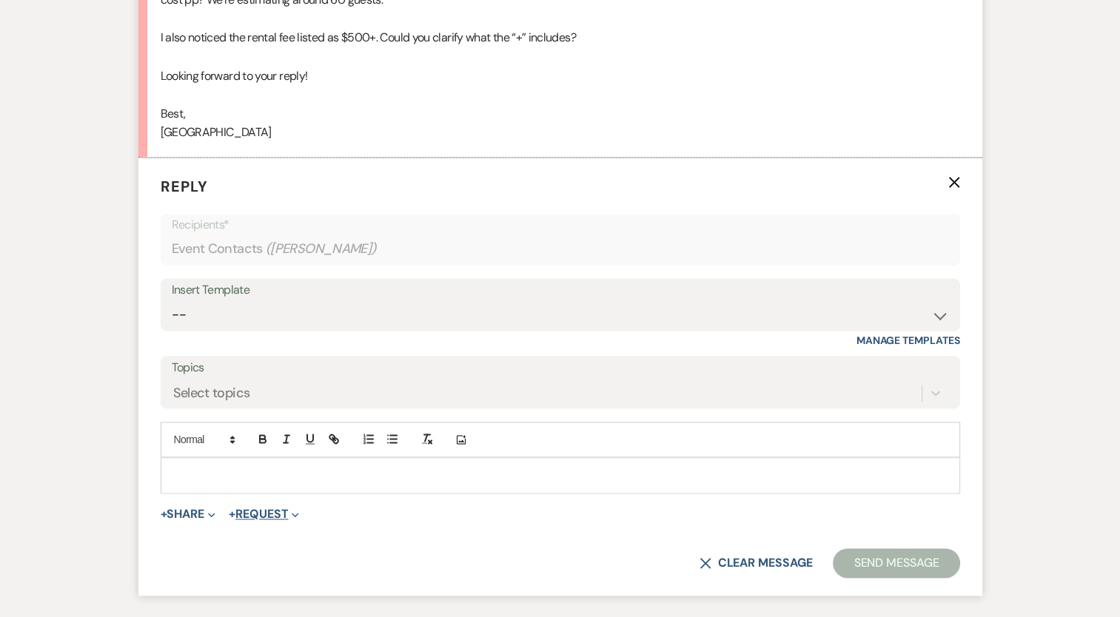
scroll to position [2031, 0]
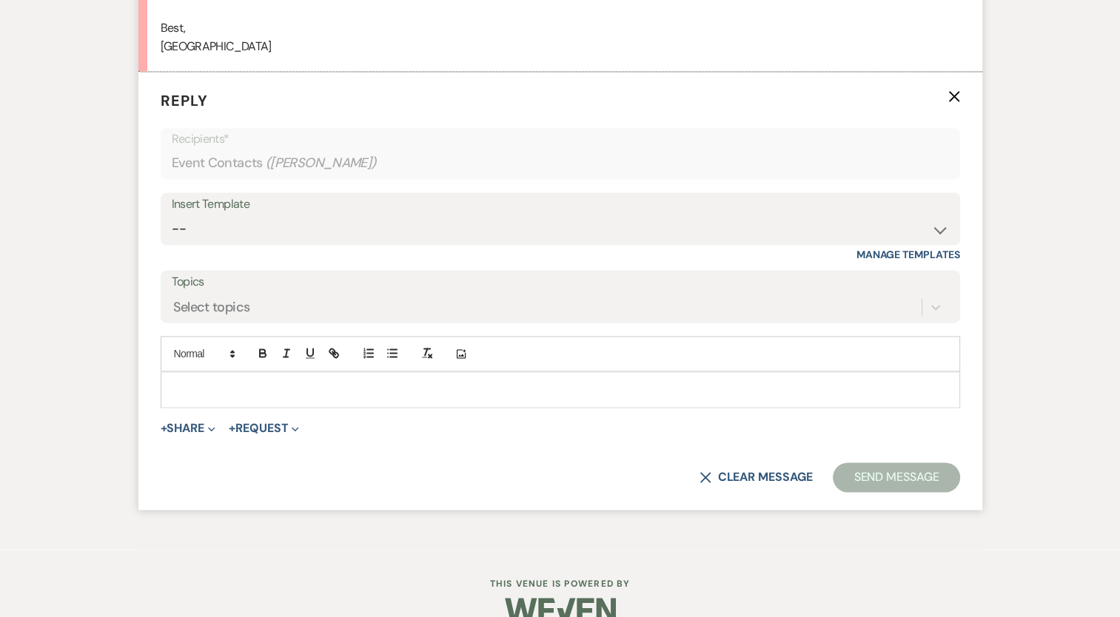
drag, startPoint x: 257, startPoint y: 392, endPoint x: 224, endPoint y: 386, distance: 33.8
click at [254, 392] on div at bounding box center [560, 389] width 798 height 34
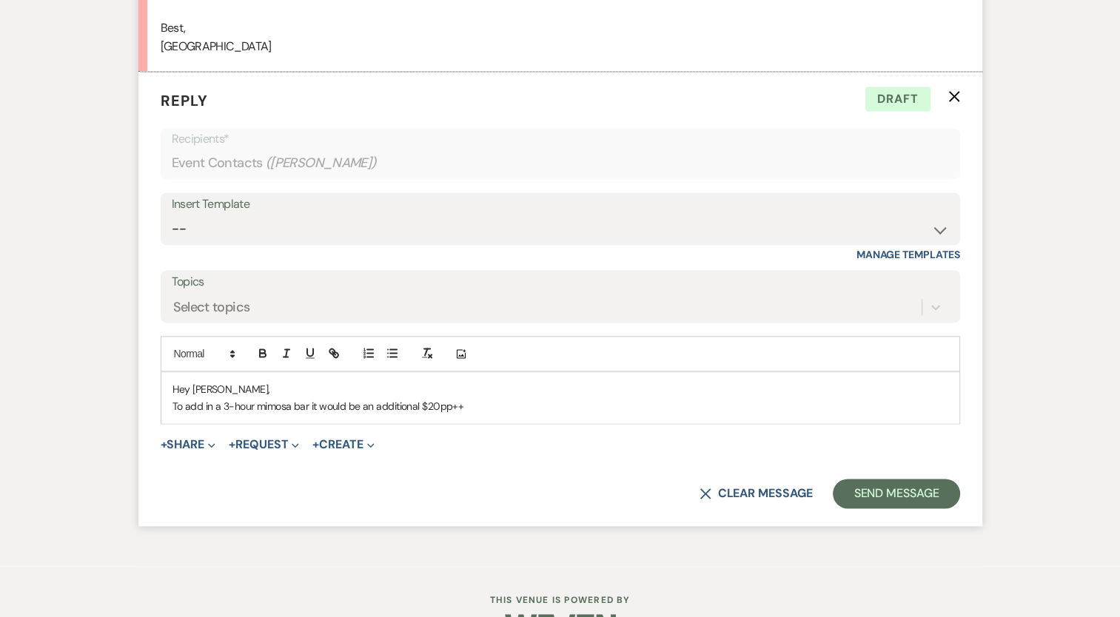
click at [255, 415] on p "To add in a 3-hour mimosa bar it would be an additional $20pp++" at bounding box center [560, 406] width 776 height 16
click at [574, 398] on p "Hey Sydeny," at bounding box center [560, 389] width 776 height 16
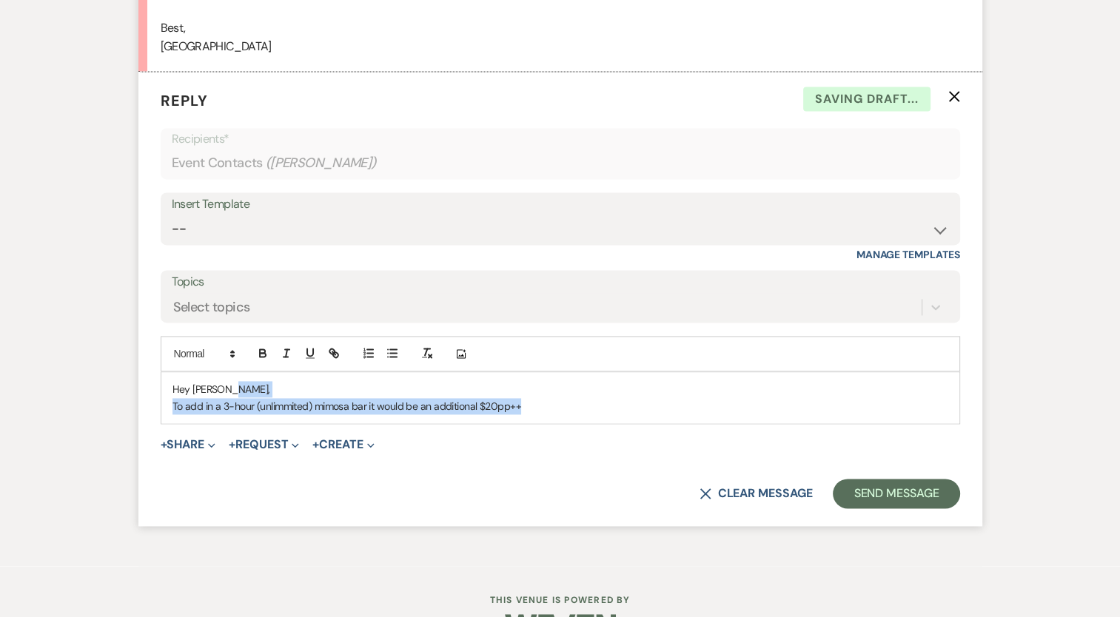
drag, startPoint x: 570, startPoint y: 413, endPoint x: 560, endPoint y: 420, distance: 12.7
click at [566, 416] on div "Hey Sydeny, To add in a 3-hour (unlimmited) mimosa bar it would be an additiona…" at bounding box center [560, 397] width 798 height 51
click at [622, 398] on p "Hey Sydeny," at bounding box center [560, 389] width 776 height 16
drag, startPoint x: 619, startPoint y: 406, endPoint x: 608, endPoint y: 426, distance: 22.9
click at [617, 398] on p "Hey Sydeny," at bounding box center [560, 389] width 776 height 16
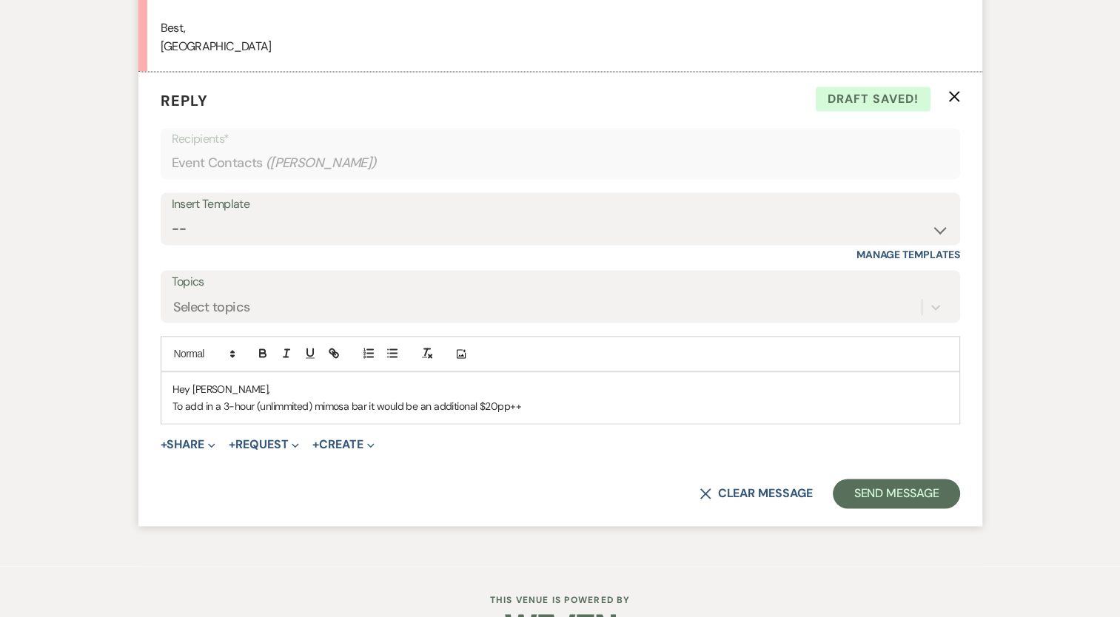
click at [603, 415] on p "To add in a 3-hour (unlimmited) mimosa bar it would be an additional $20pp++" at bounding box center [560, 406] width 776 height 16
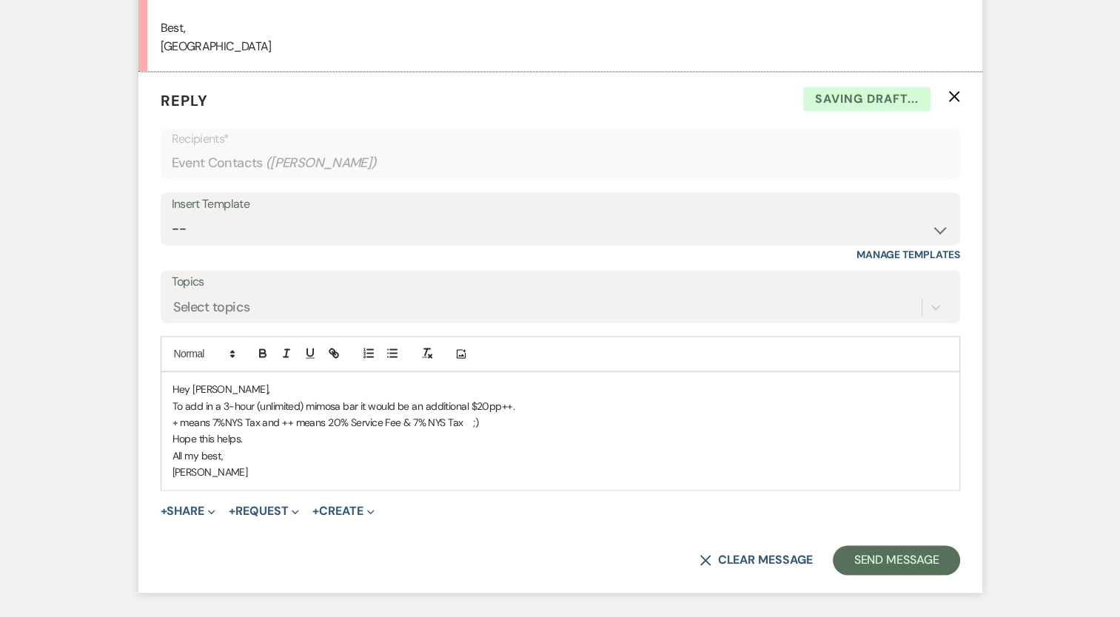
click at [536, 415] on p "To add in a 3-hour (unlimited) mimosa bar it would be an additional $20pp++." at bounding box center [560, 406] width 776 height 16
click at [506, 415] on p "To add in a 3-hour (unlimited) mimosa bar it would be an additional $20pp++." at bounding box center [560, 406] width 776 height 16
click at [565, 415] on p "To add in a 3-hour (unlimited) mimosa bar it would be an additional $20pp++ for…" at bounding box center [560, 406] width 776 height 16
drag, startPoint x: 582, startPoint y: 422, endPoint x: 561, endPoint y: 420, distance: 20.8
click at [561, 415] on p "To add in a 3-hour (unlimited) mimosa bar it would be an additional $20pp++ for…" at bounding box center [560, 406] width 776 height 16
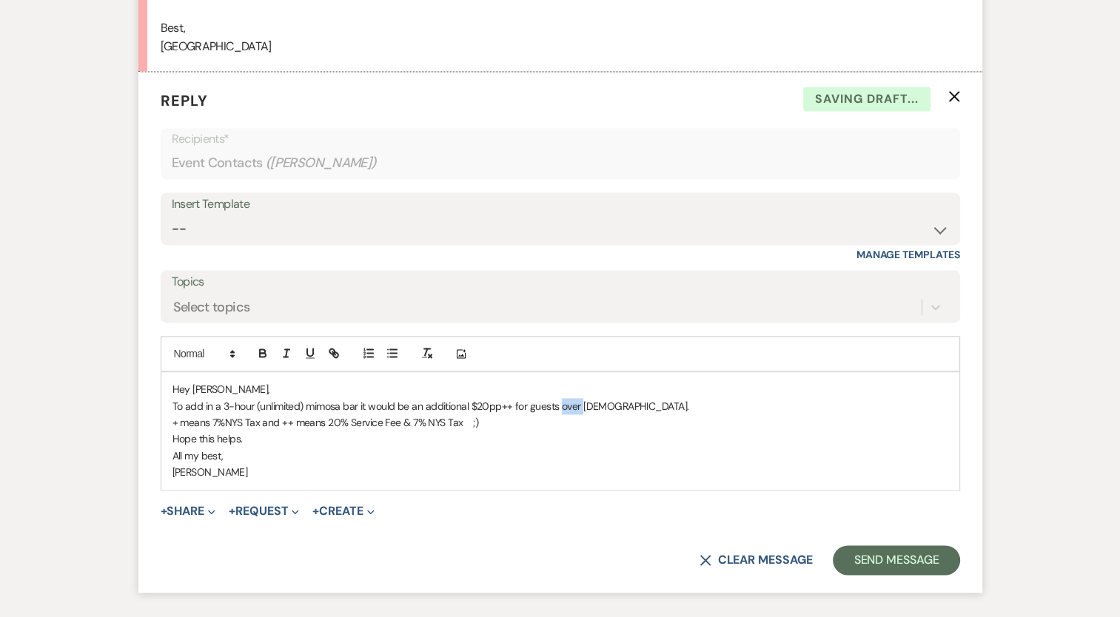
click at [561, 415] on p "To add in a 3-hour (unlimited) mimosa bar it would be an additional $20pp++ for…" at bounding box center [560, 406] width 776 height 16
drag, startPoint x: 529, startPoint y: 423, endPoint x: 634, endPoint y: 422, distance: 105.1
click at [634, 415] on p "To add in a 3-hour (unlimited) mimosa bar it would be an additional $20pp++ for…" at bounding box center [560, 406] width 776 height 16
click at [222, 431] on p "+ means 7%NYS Tax and ++ means 20% Service Fee & 7% NYS Tax ;)" at bounding box center [560, 423] width 776 height 16
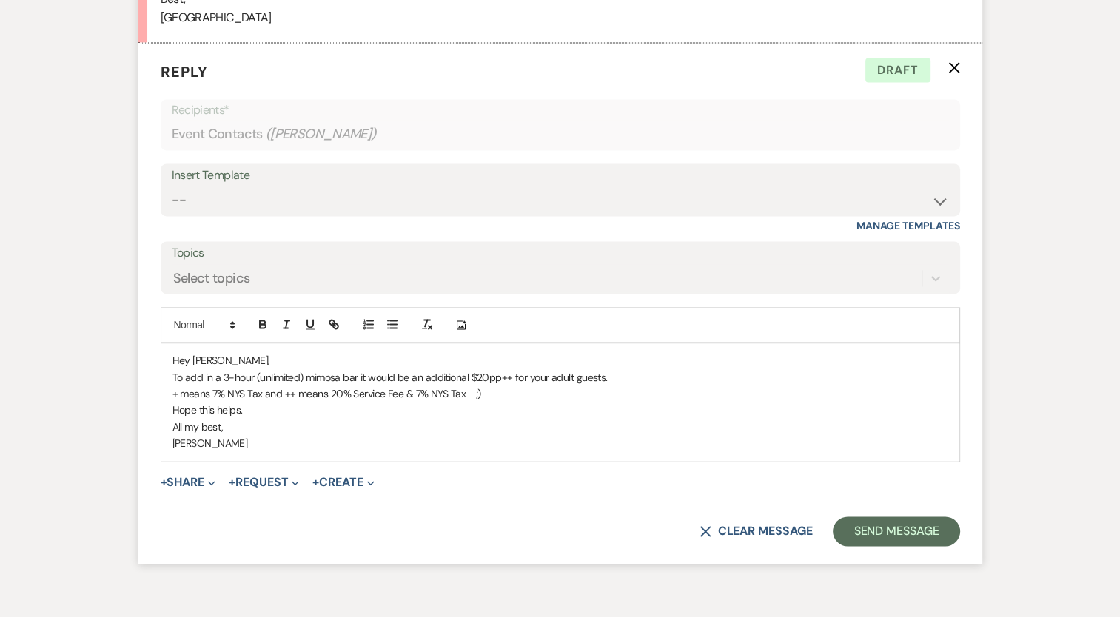
scroll to position [2158, 0]
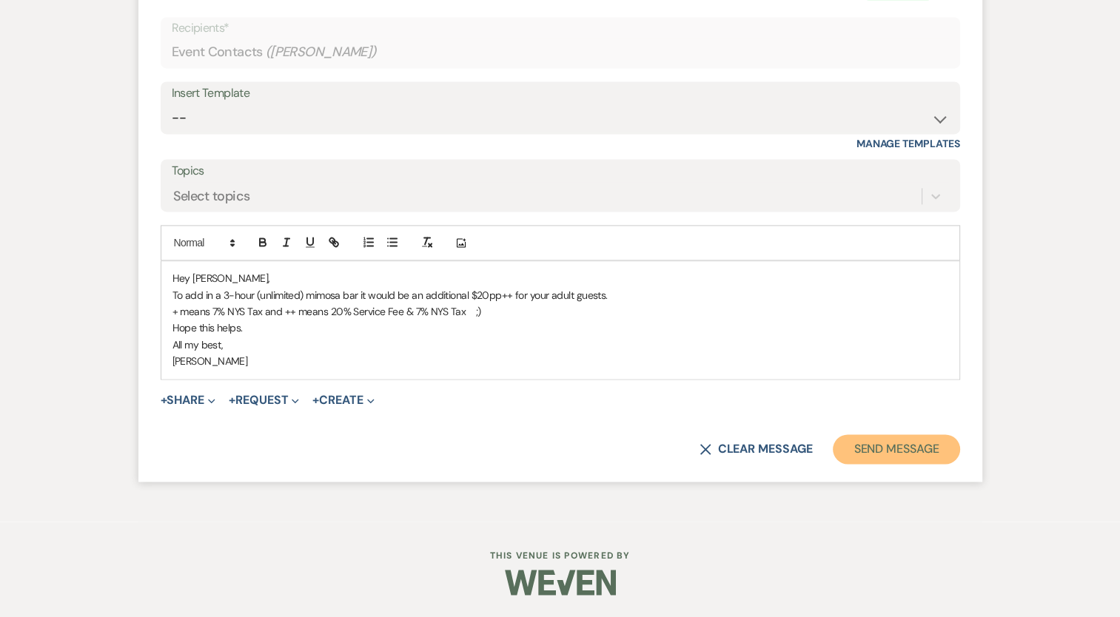
click at [885, 455] on button "Send Message" at bounding box center [896, 450] width 127 height 30
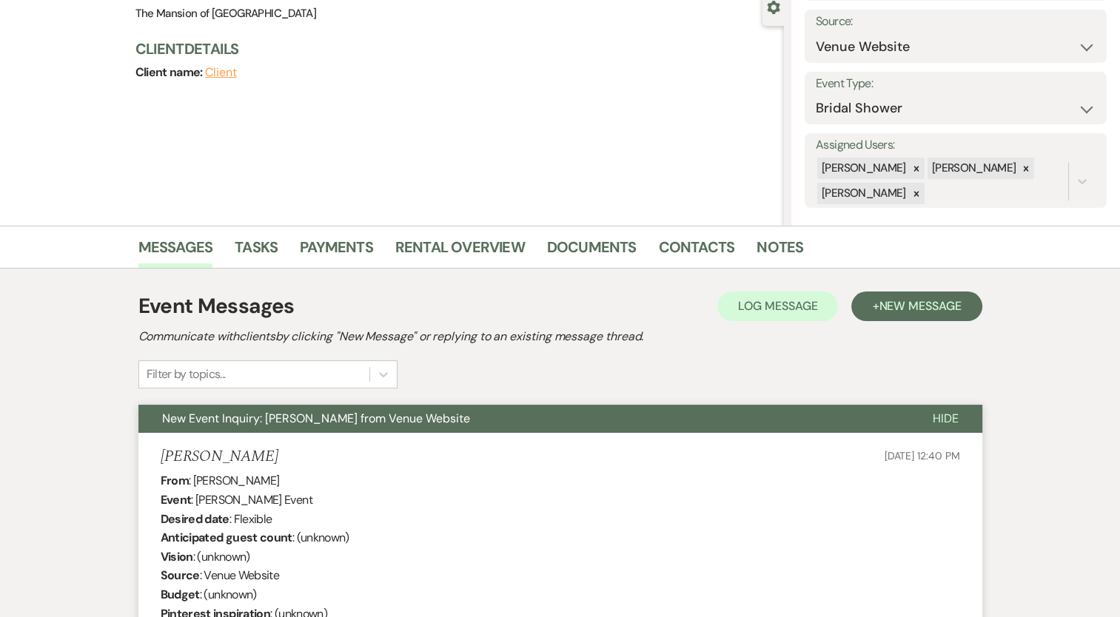
scroll to position [0, 0]
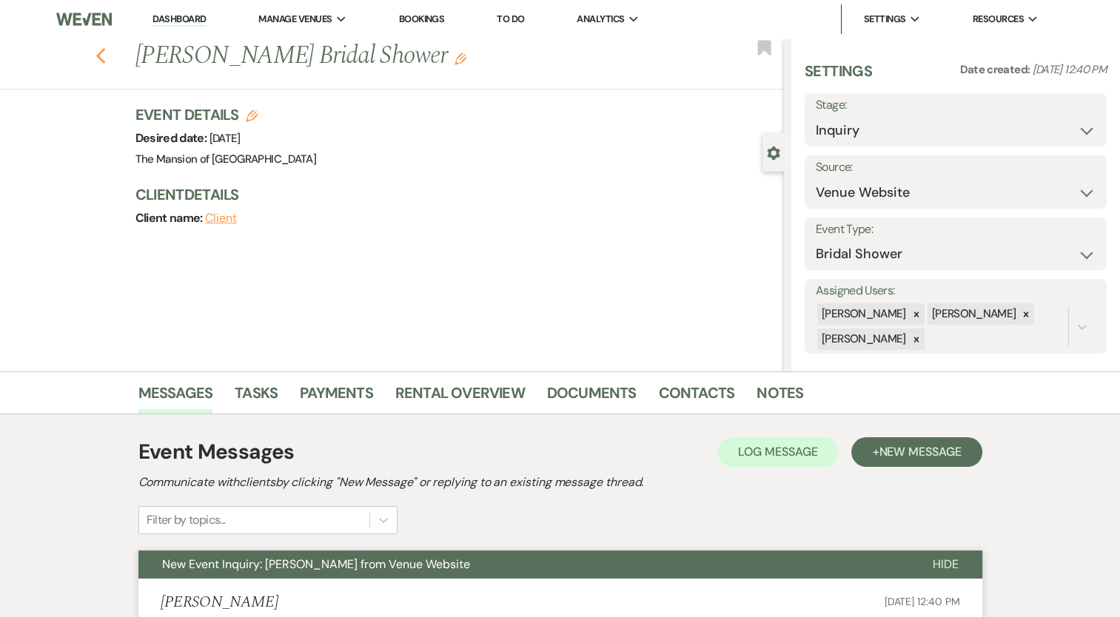
click at [107, 50] on icon "Previous" at bounding box center [100, 56] width 11 height 18
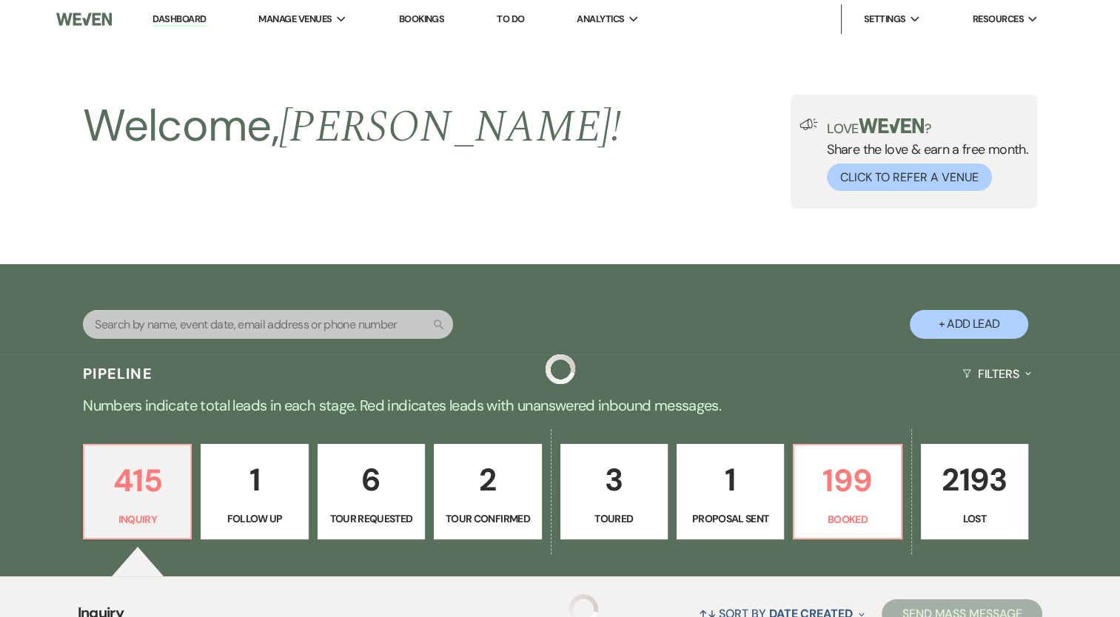
scroll to position [370, 0]
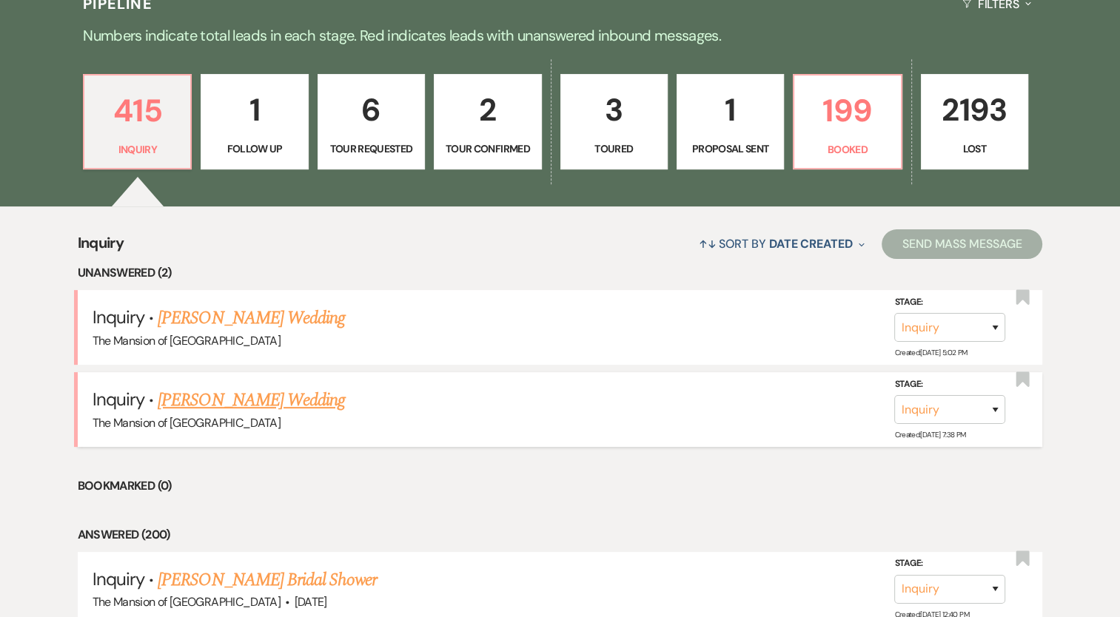
click at [198, 398] on link "[PERSON_NAME] Wedding" at bounding box center [251, 400] width 187 height 27
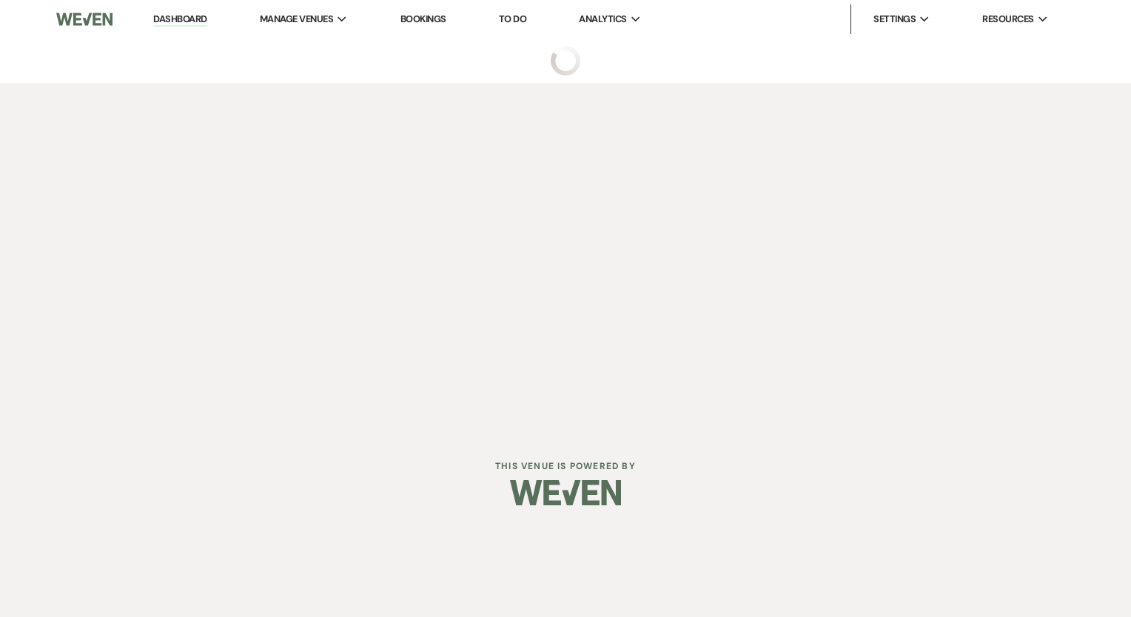
select select "5"
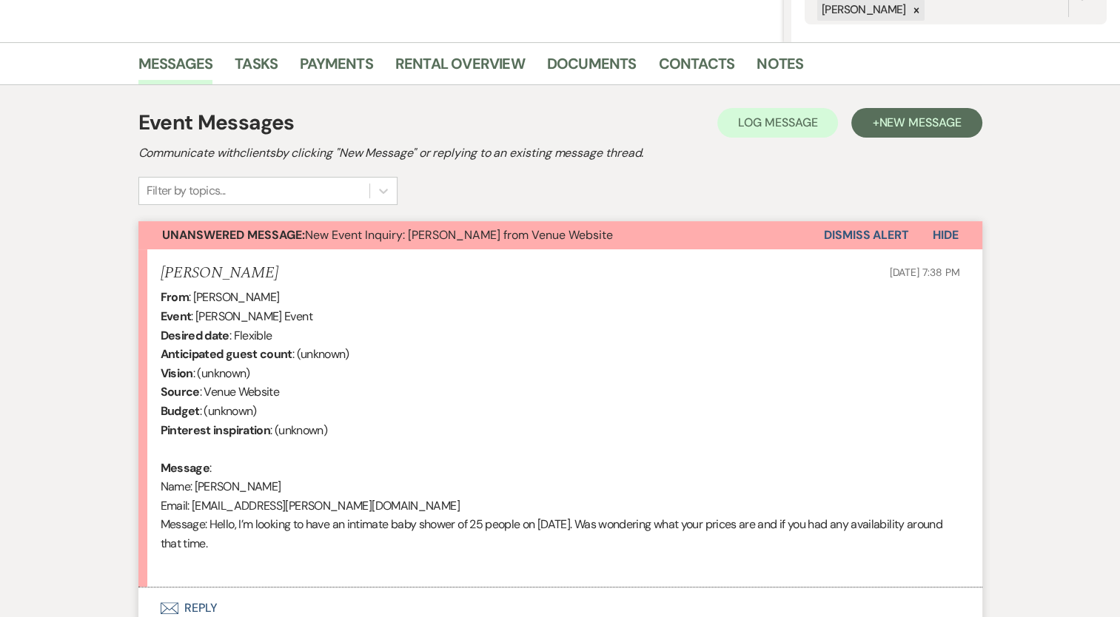
scroll to position [457, 0]
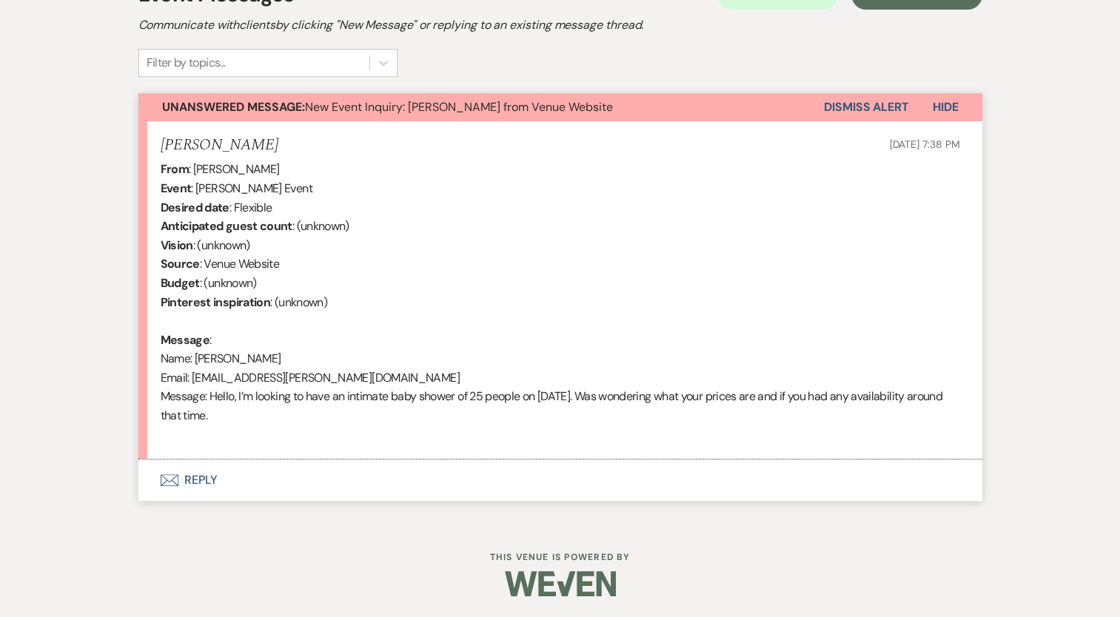
click at [206, 481] on button "Envelope Reply" at bounding box center [560, 480] width 844 height 41
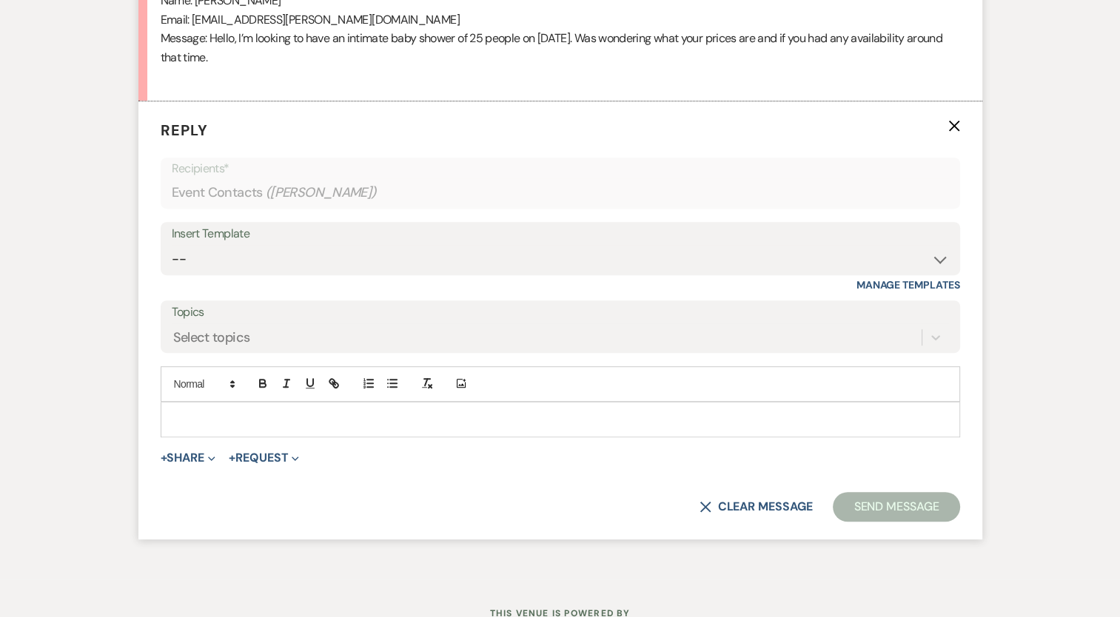
scroll to position [826, 0]
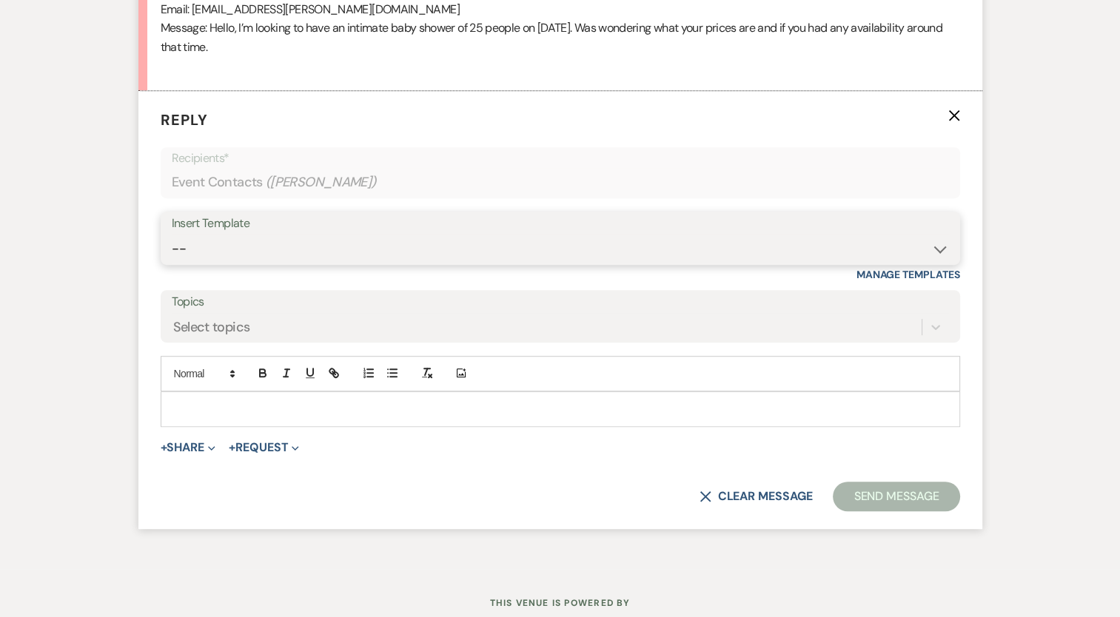
click at [238, 244] on select "-- Booking Template Final Number & Meeting Request Copy of Weven Planning Porta…" at bounding box center [560, 249] width 777 height 29
click at [172, 235] on select "-- Booking Template Final Number & Meeting Request Copy of Weven Planning Porta…" at bounding box center [560, 249] width 777 height 29
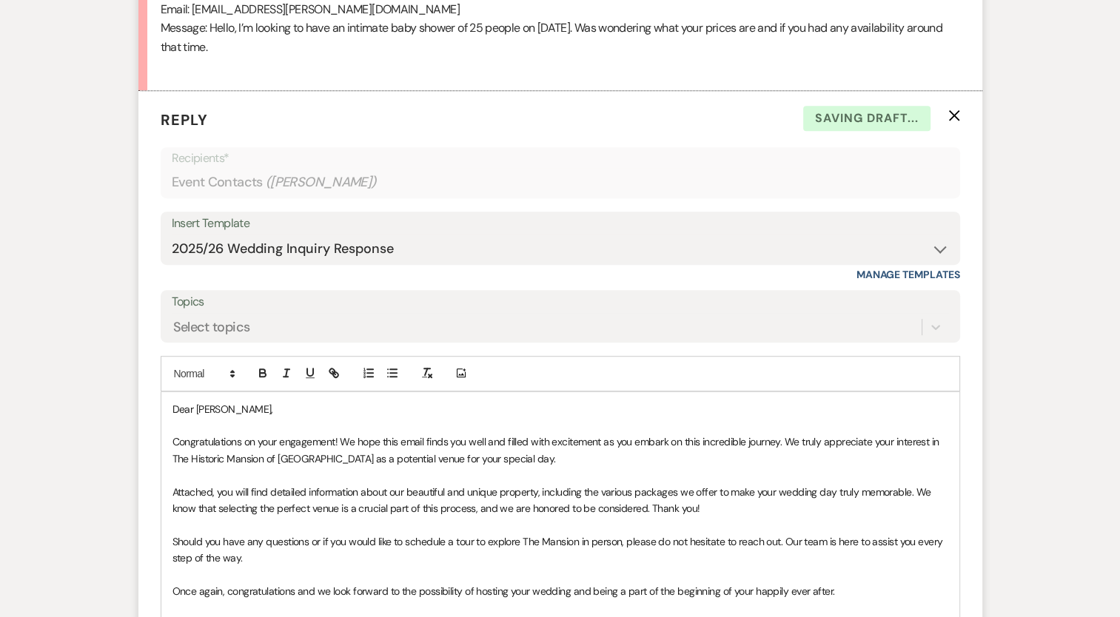
click at [356, 439] on form "Reply X Saving draft... Recipients* Event Contacts ( Maggi Jarosz ) Insert Temp…" at bounding box center [560, 511] width 844 height 841
click at [238, 247] on select "-- Booking Template Final Number & Meeting Request Copy of Weven Planning Porta…" at bounding box center [560, 249] width 777 height 29
select select "1394"
click at [172, 235] on select "-- Booking Template Final Number & Meeting Request Copy of Weven Planning Porta…" at bounding box center [560, 249] width 777 height 29
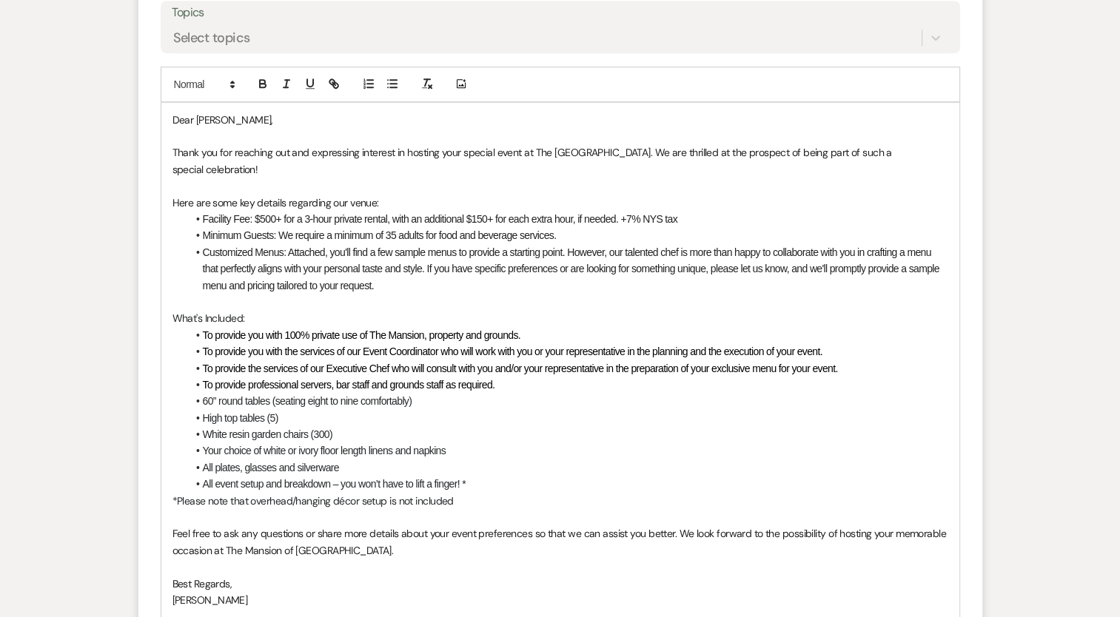
scroll to position [974, 0]
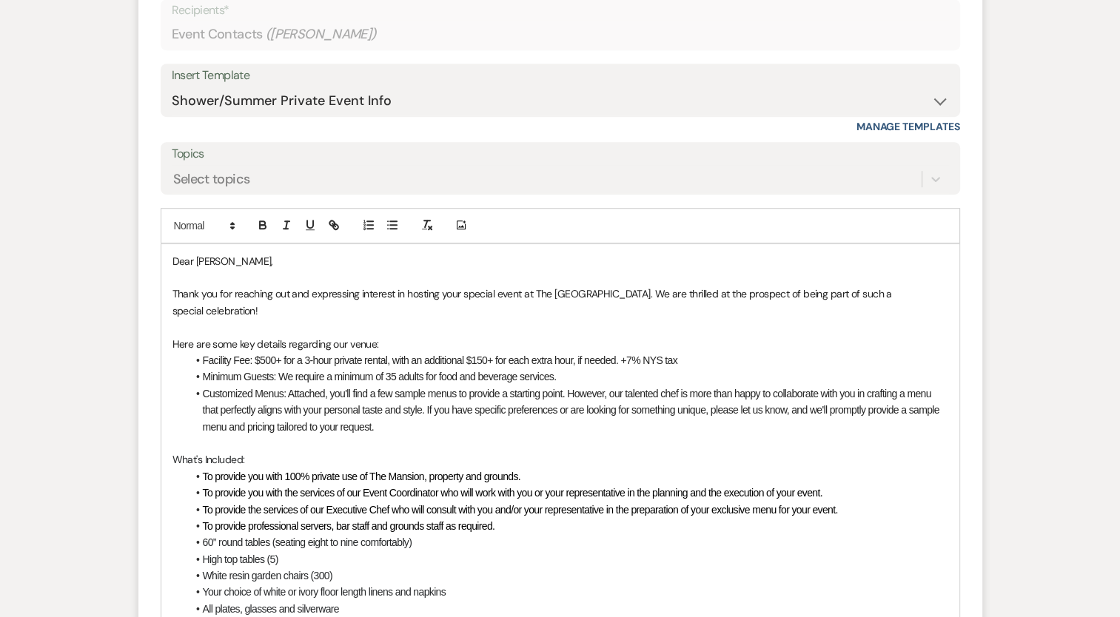
click at [314, 315] on p "Thank you for reaching out and expressing interest in hosting your special even…" at bounding box center [560, 302] width 776 height 33
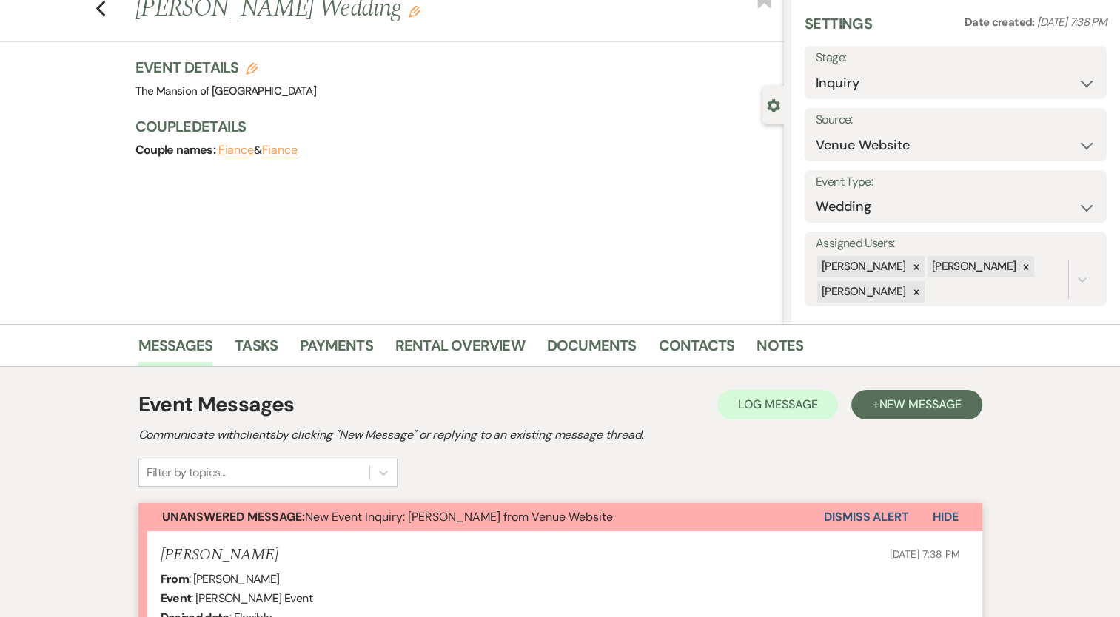
scroll to position [0, 0]
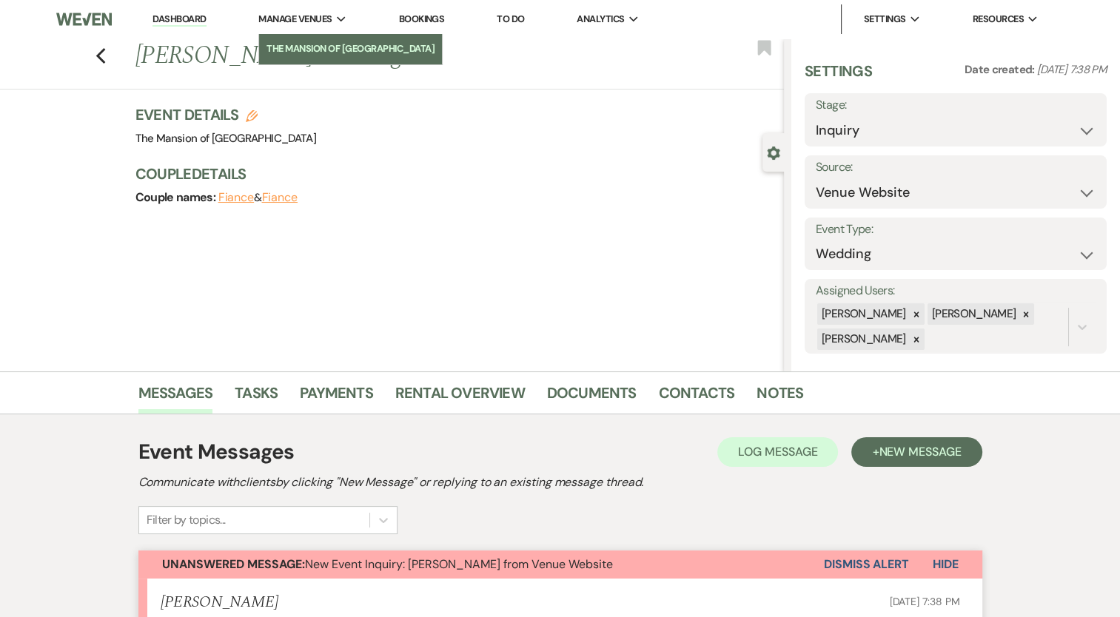
click at [299, 47] on li "The Mansion of [GEOGRAPHIC_DATA]" at bounding box center [350, 48] width 168 height 15
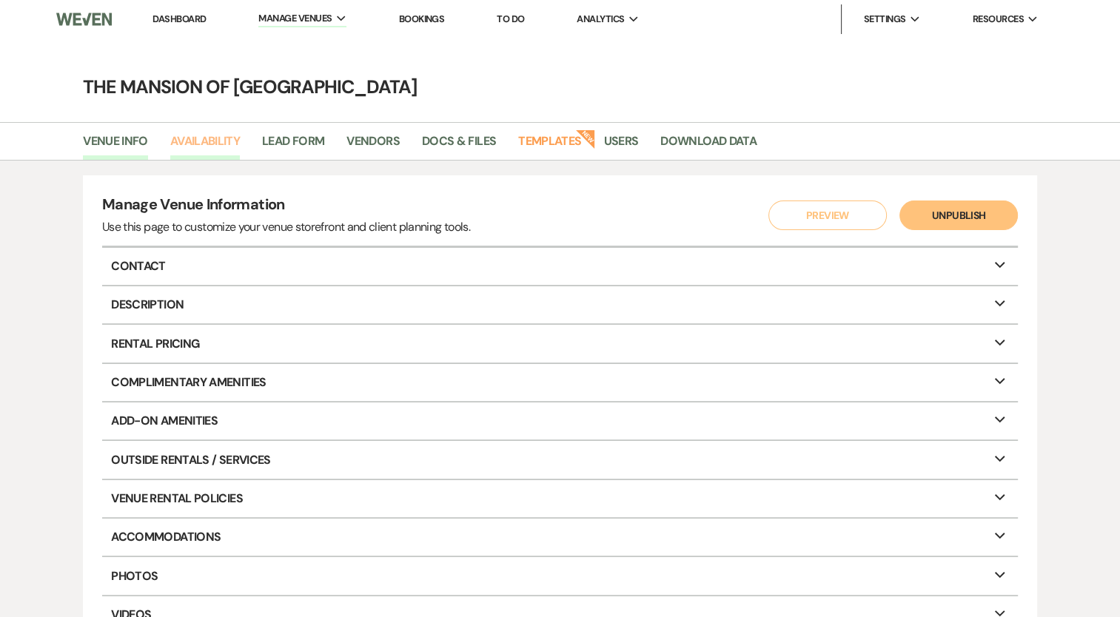
click at [186, 138] on link "Availability" at bounding box center [205, 146] width 70 height 28
select select "2"
select select "2026"
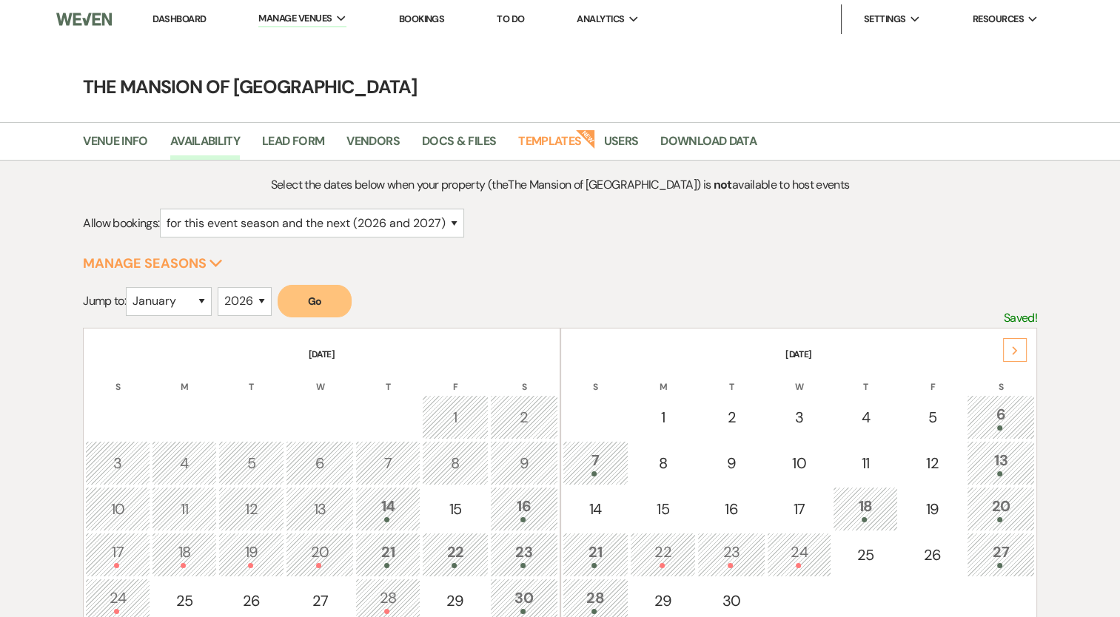
click at [1005, 346] on div "Next" at bounding box center [1015, 350] width 24 height 24
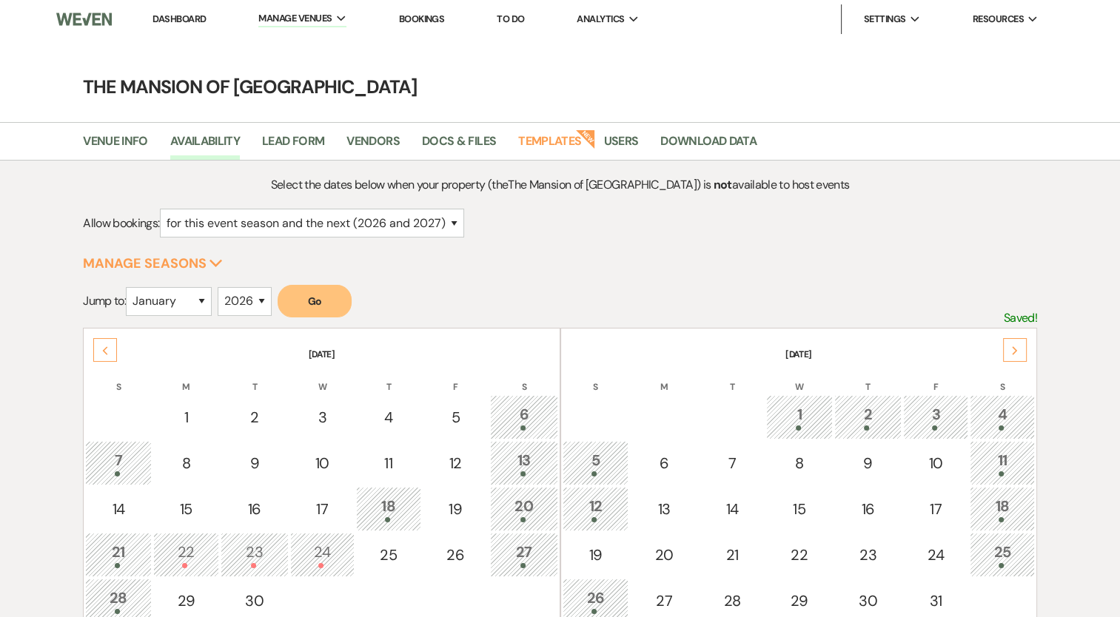
click at [1005, 346] on div "Next" at bounding box center [1015, 350] width 24 height 24
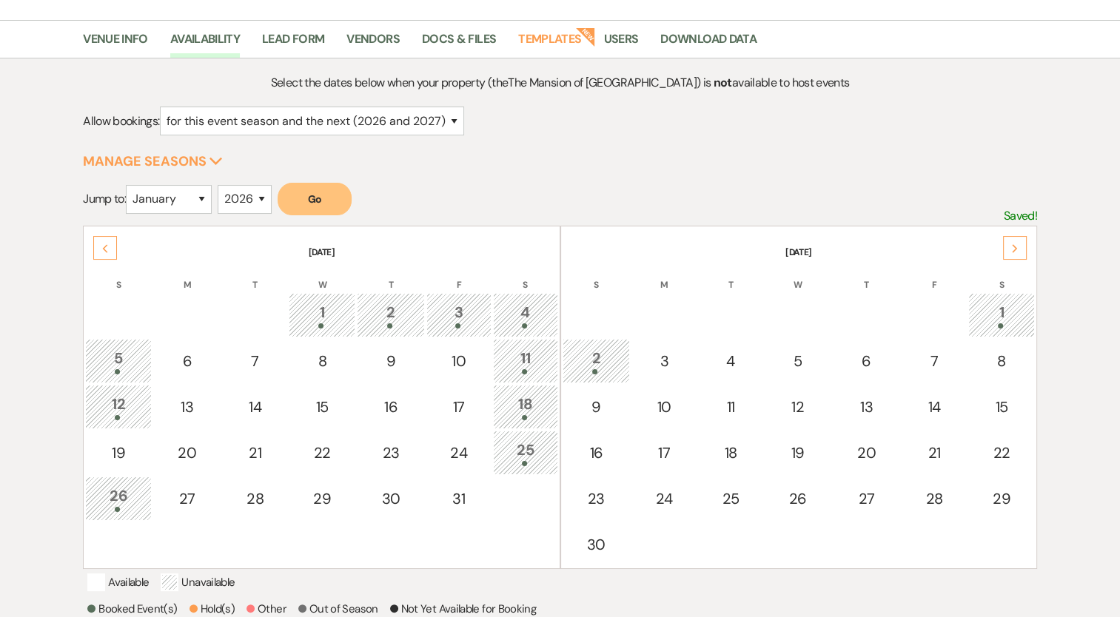
scroll to position [148, 0]
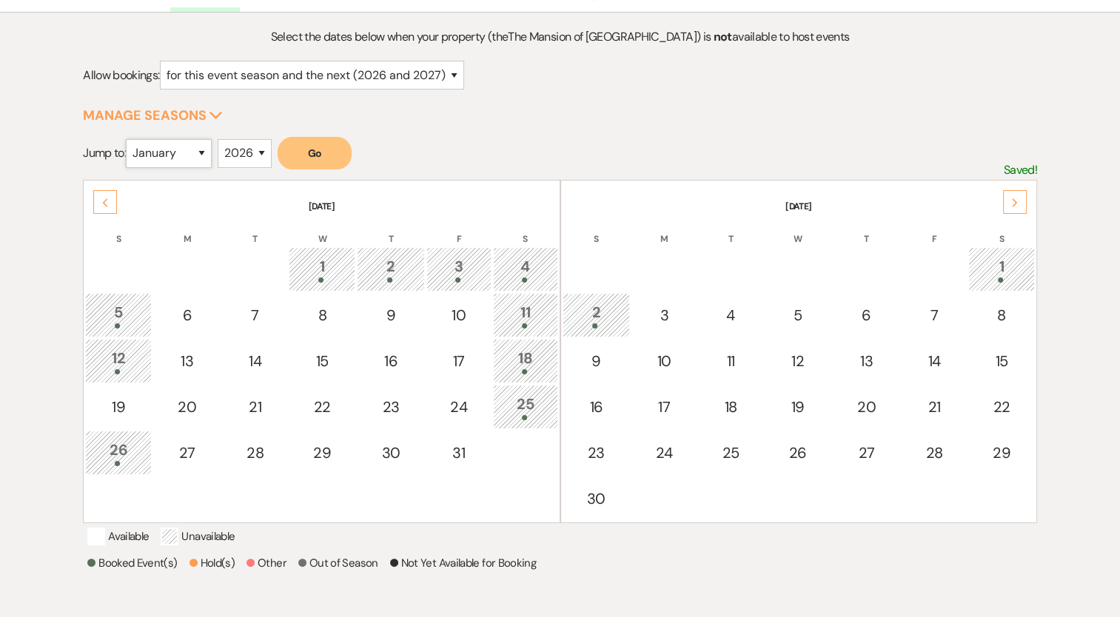
click at [195, 158] on select "January February March April May June July August September October November De…" at bounding box center [169, 153] width 86 height 29
select select "7"
click at [130, 139] on select "January February March April May June July August September October November De…" at bounding box center [169, 153] width 86 height 29
click at [306, 144] on button "Go" at bounding box center [315, 153] width 74 height 33
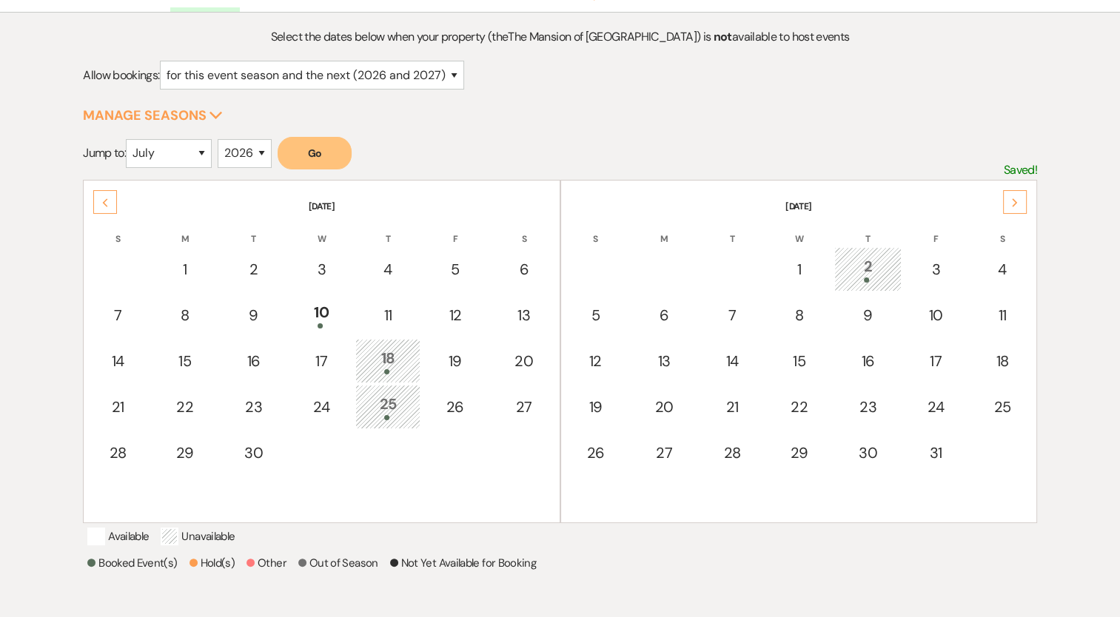
click at [104, 201] on use at bounding box center [105, 202] width 5 height 8
click at [104, 200] on use at bounding box center [105, 202] width 5 height 8
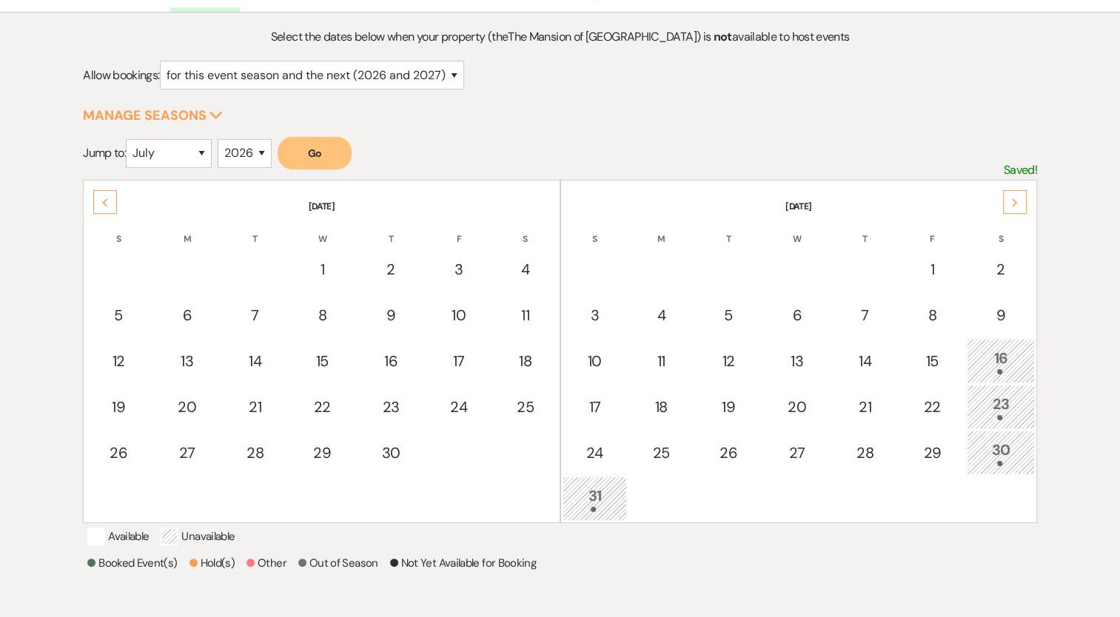
click at [104, 200] on use at bounding box center [105, 202] width 5 height 8
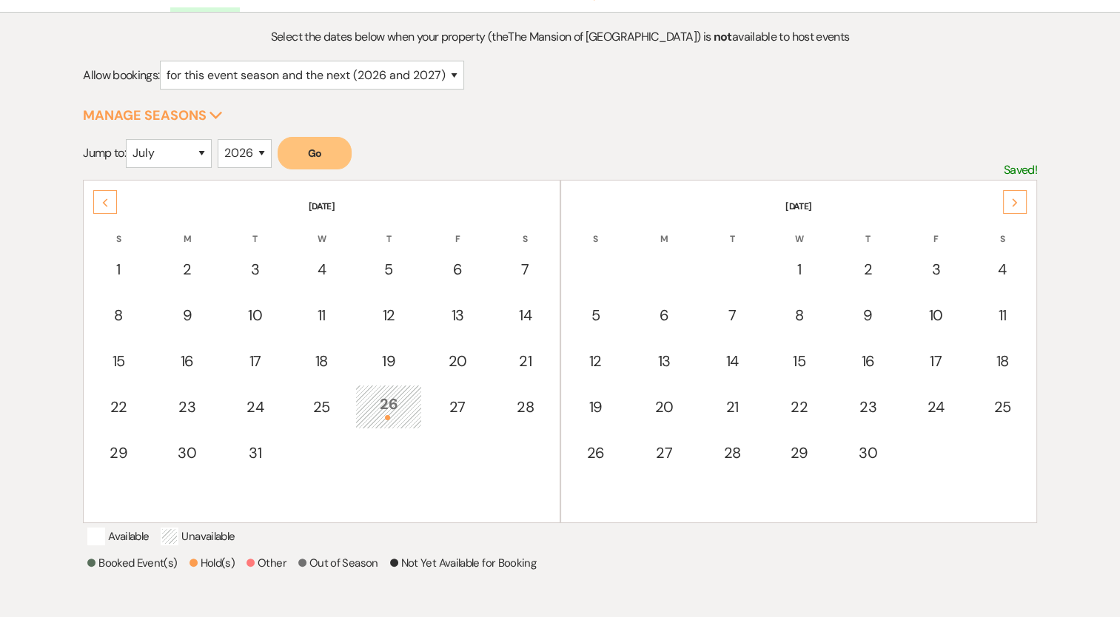
click at [104, 199] on use at bounding box center [105, 202] width 5 height 8
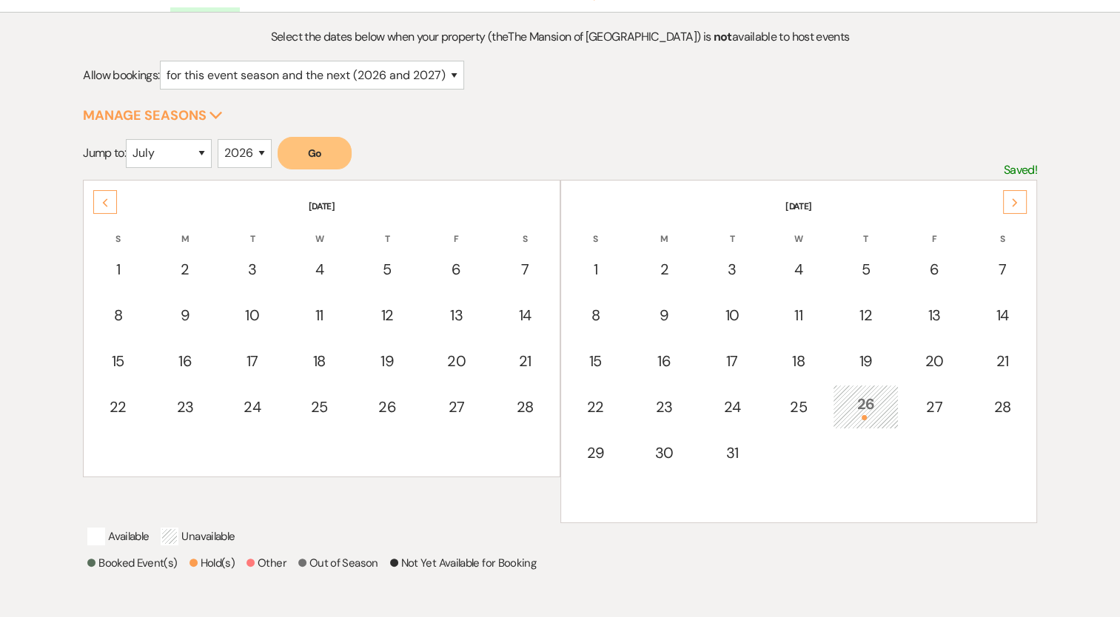
click at [104, 199] on use at bounding box center [105, 202] width 5 height 8
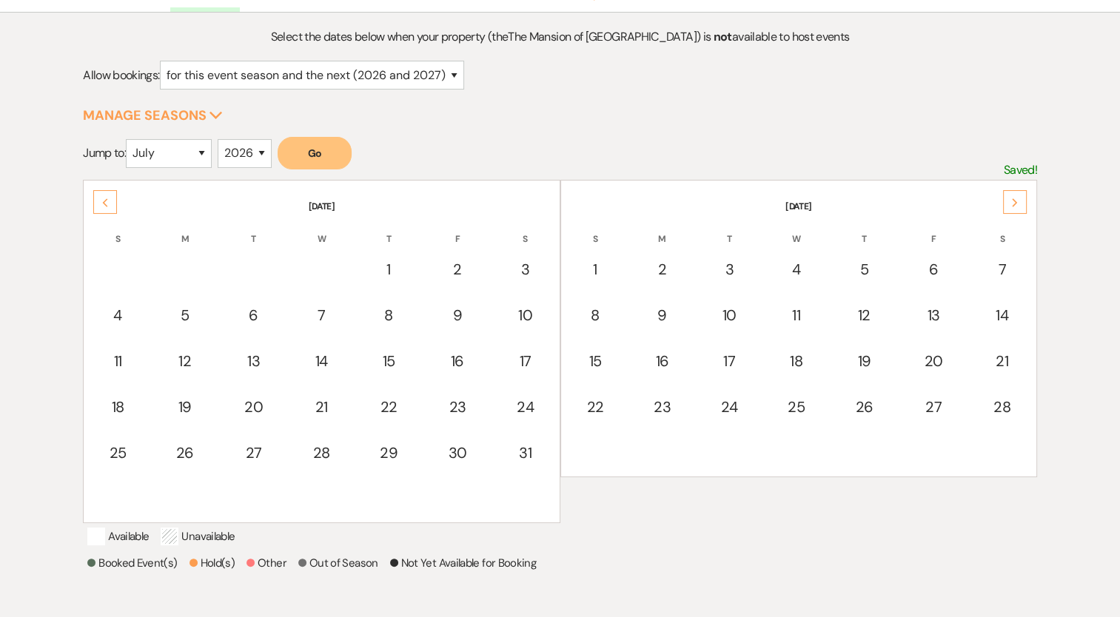
click at [104, 199] on use at bounding box center [105, 202] width 5 height 8
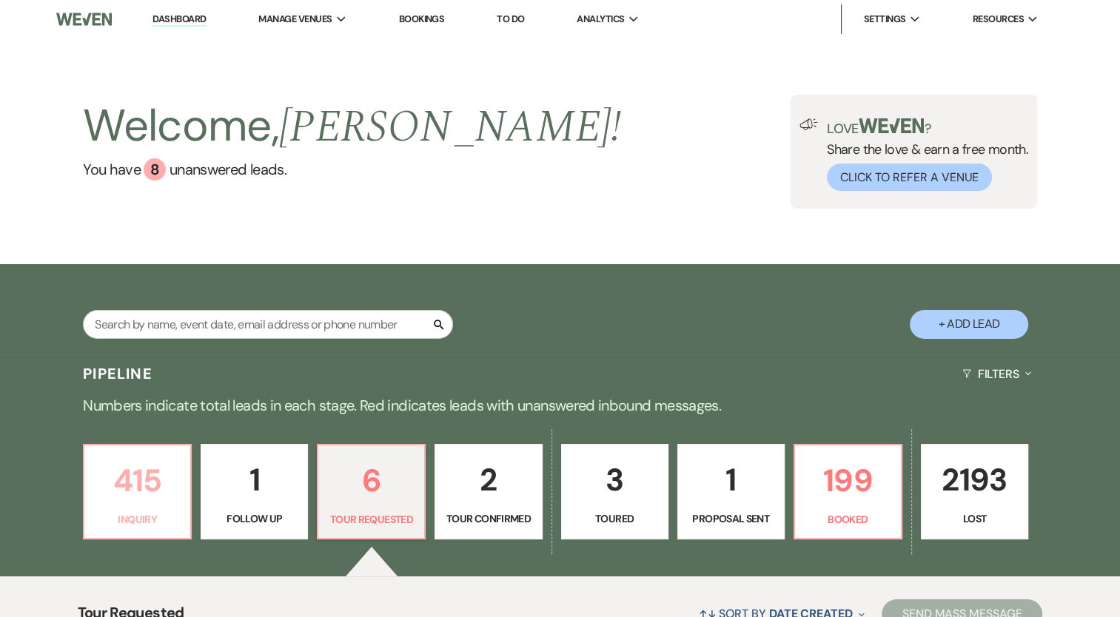
click at [156, 459] on p "415" at bounding box center [137, 481] width 88 height 50
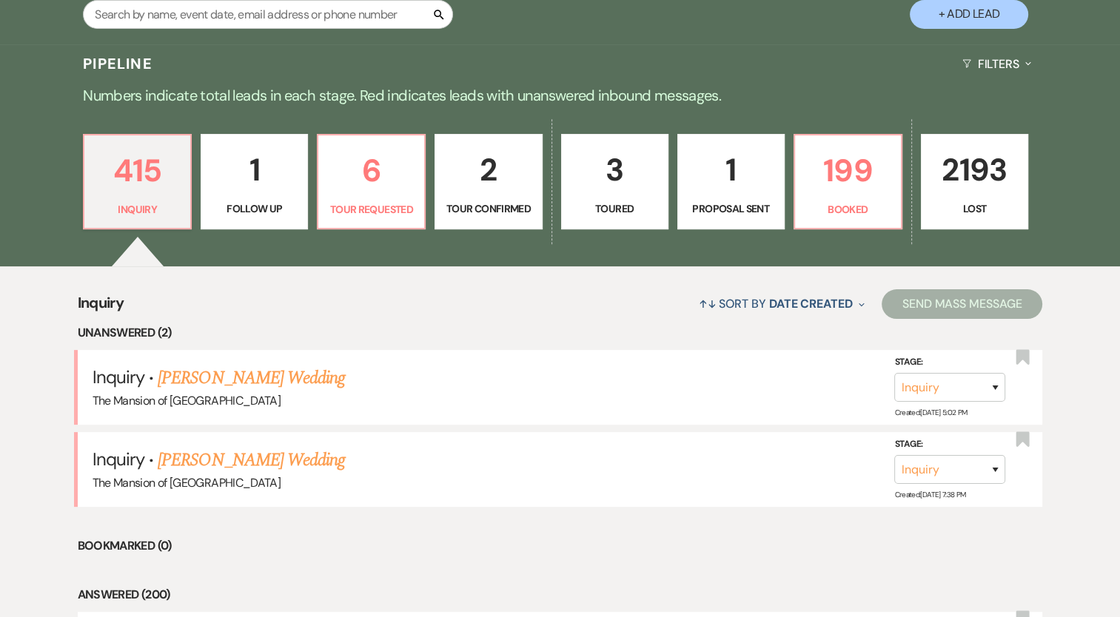
scroll to position [438, 0]
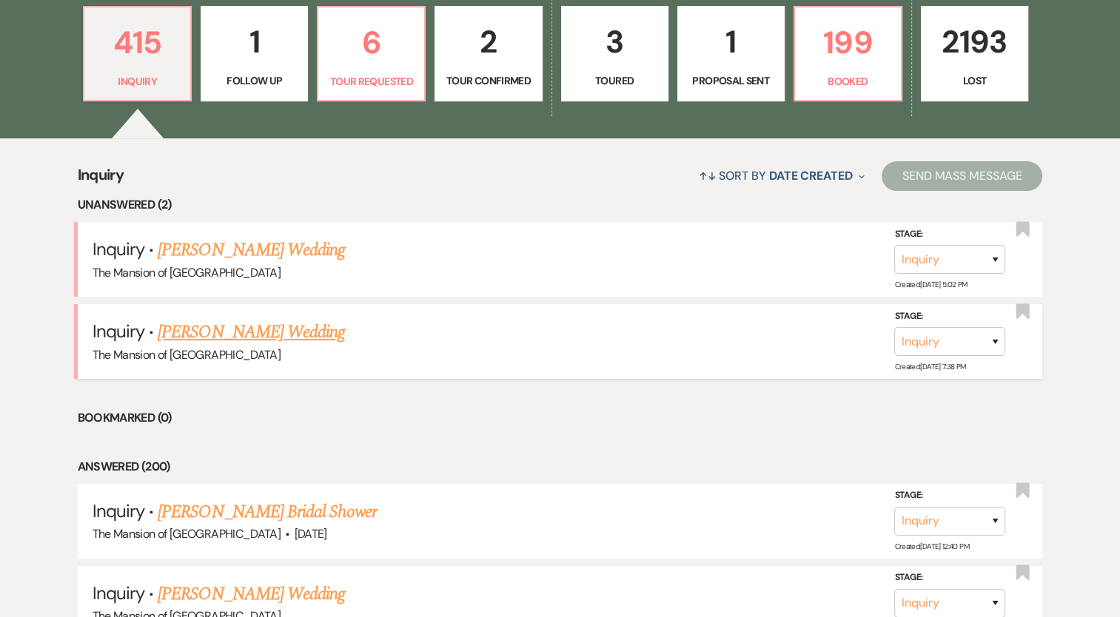
click at [243, 327] on link "[PERSON_NAME] Wedding" at bounding box center [251, 332] width 187 height 27
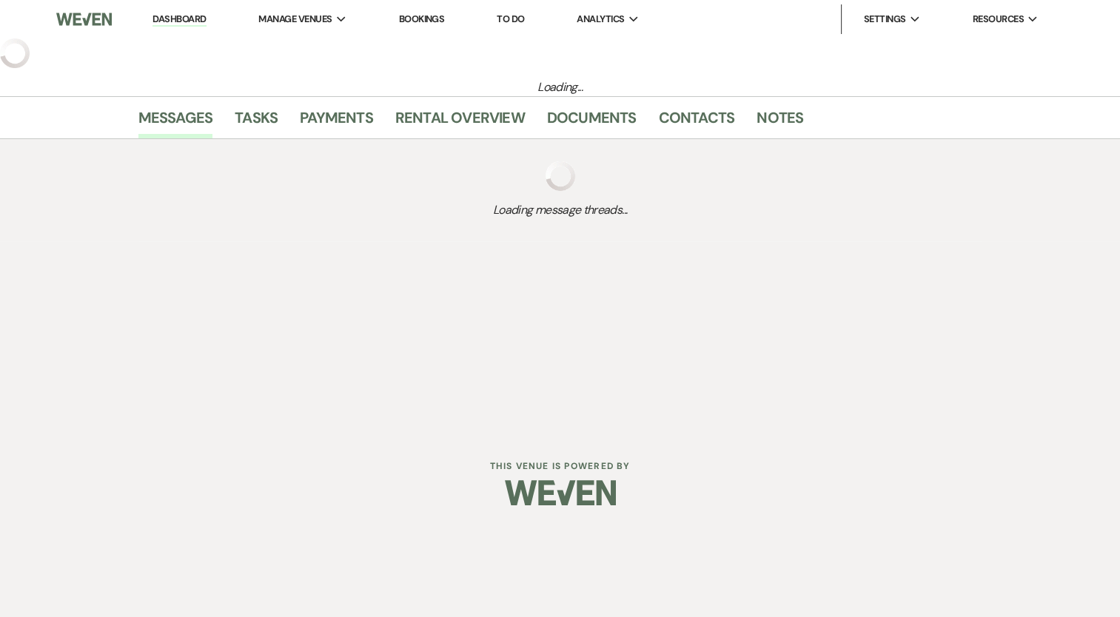
select select "5"
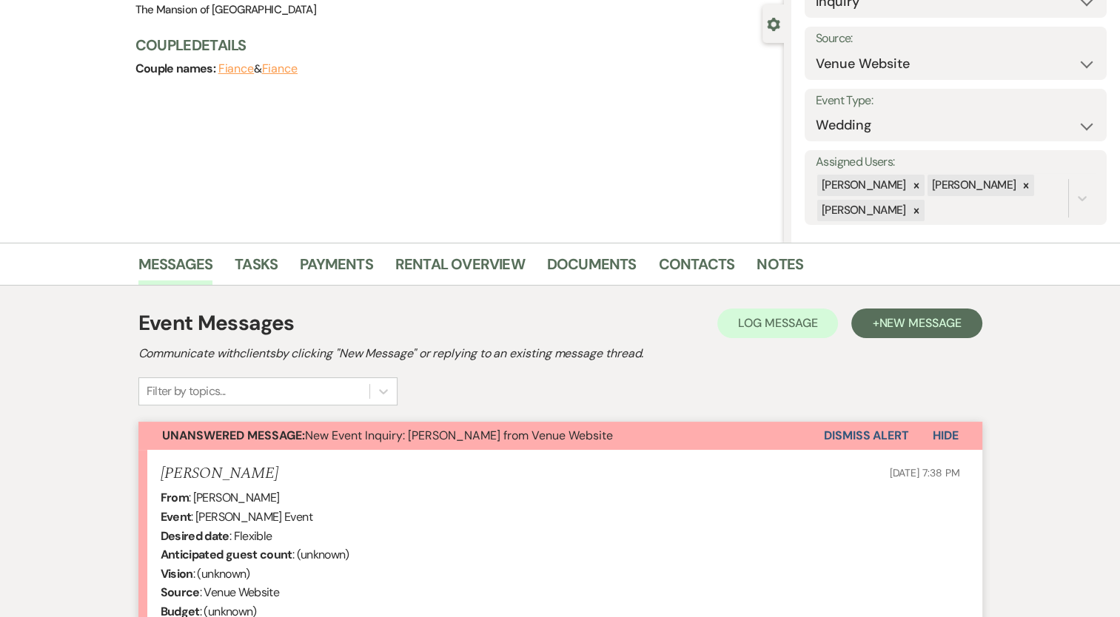
scroll to position [68, 0]
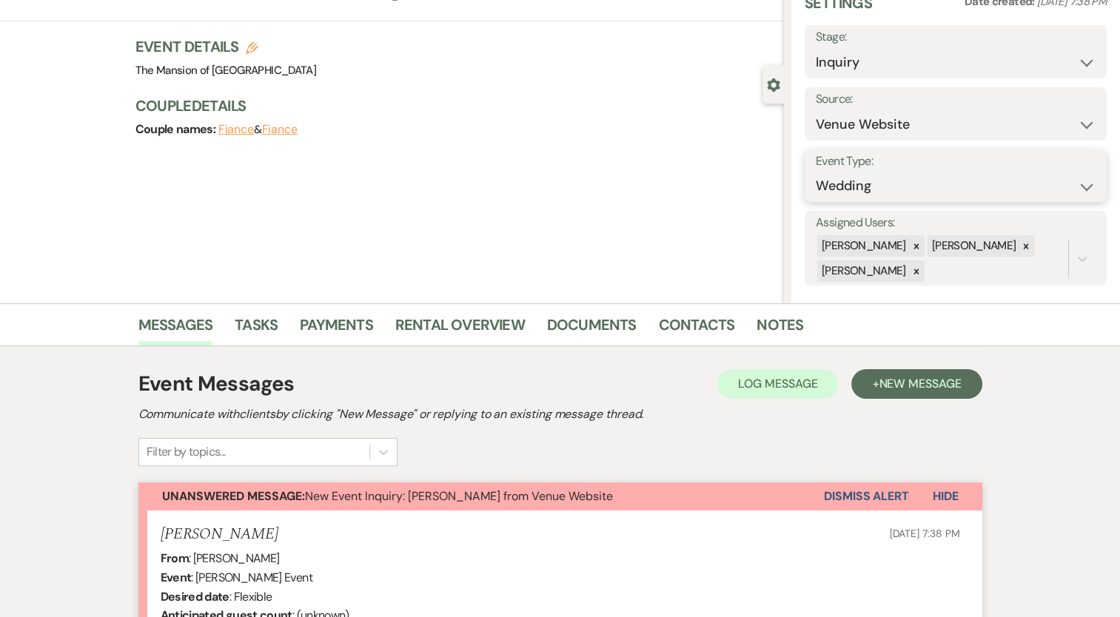
click at [854, 189] on select "Wedding Anniversary Party Baby Shower Bachelorette / Bachelor Party Birthday Pa…" at bounding box center [956, 186] width 280 height 29
select select "3"
click at [816, 172] on select "Wedding Anniversary Party Baby Shower Bachelorette / Bachelor Party Birthday Pa…" at bounding box center [956, 186] width 280 height 29
drag, startPoint x: 1027, startPoint y: 172, endPoint x: 1022, endPoint y: 178, distance: 7.9
click at [1025, 178] on button "Save" at bounding box center [1066, 176] width 82 height 30
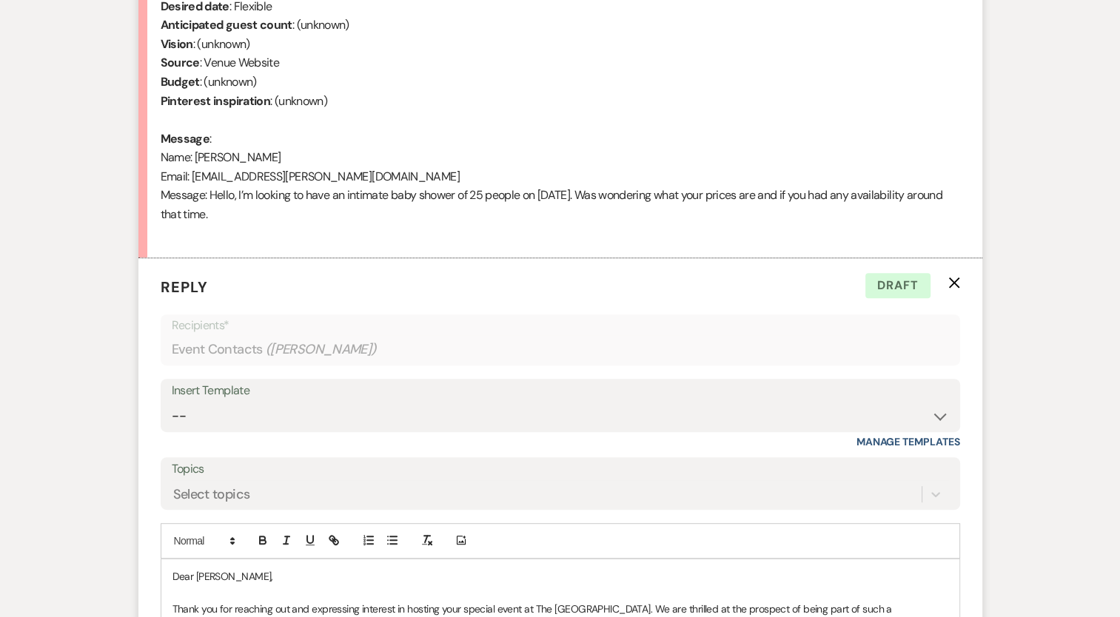
scroll to position [882, 0]
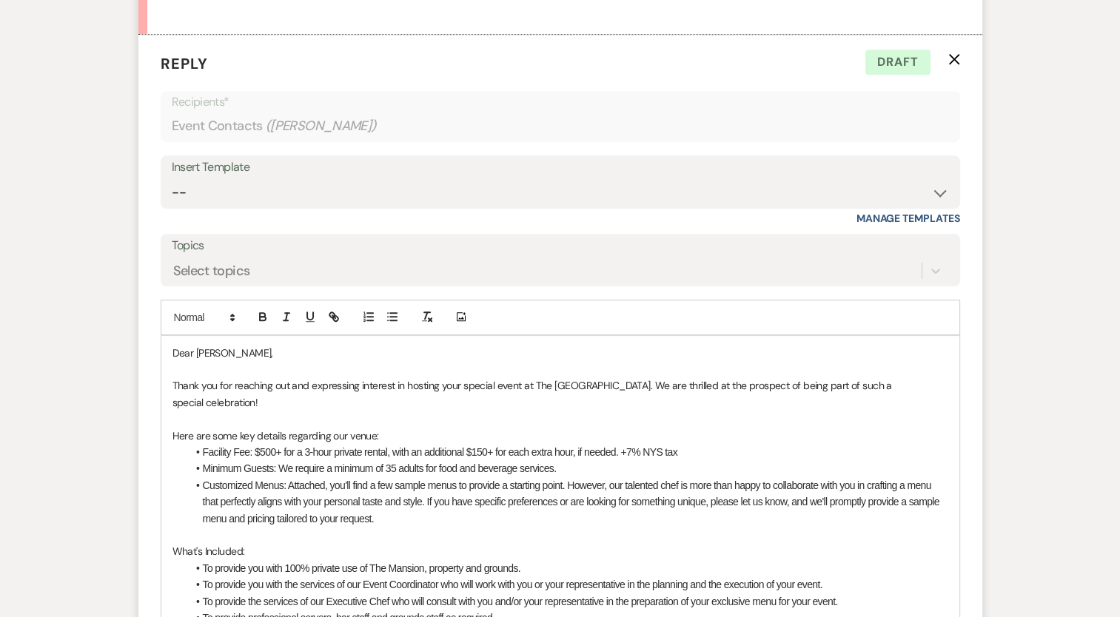
click at [311, 400] on p "Thank you for reaching out and expressing interest in hosting your special even…" at bounding box center [560, 394] width 776 height 33
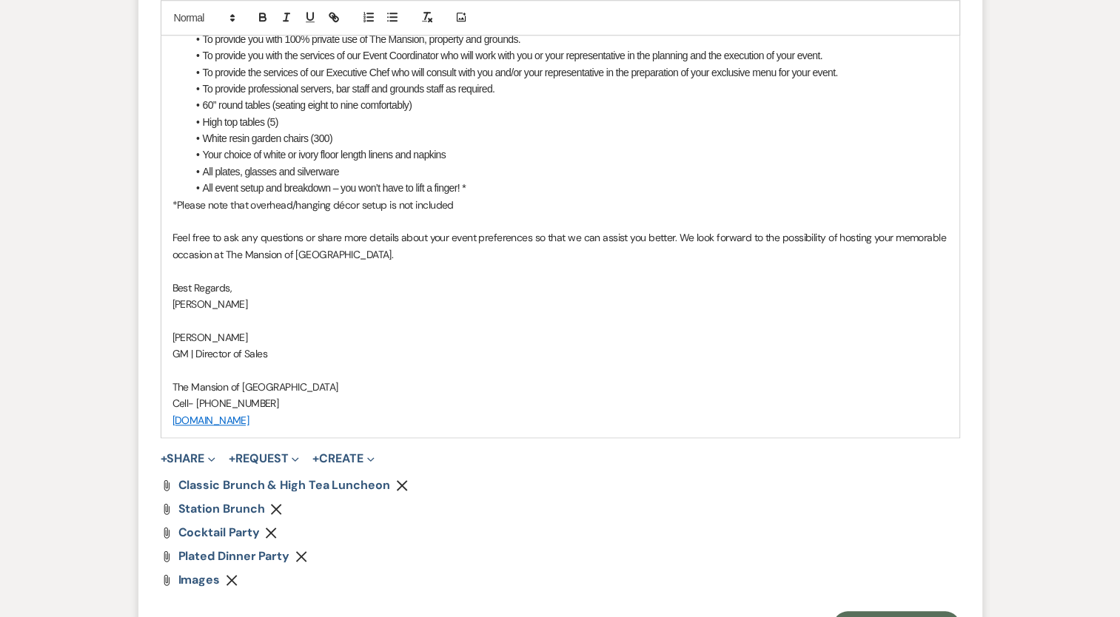
scroll to position [1475, 0]
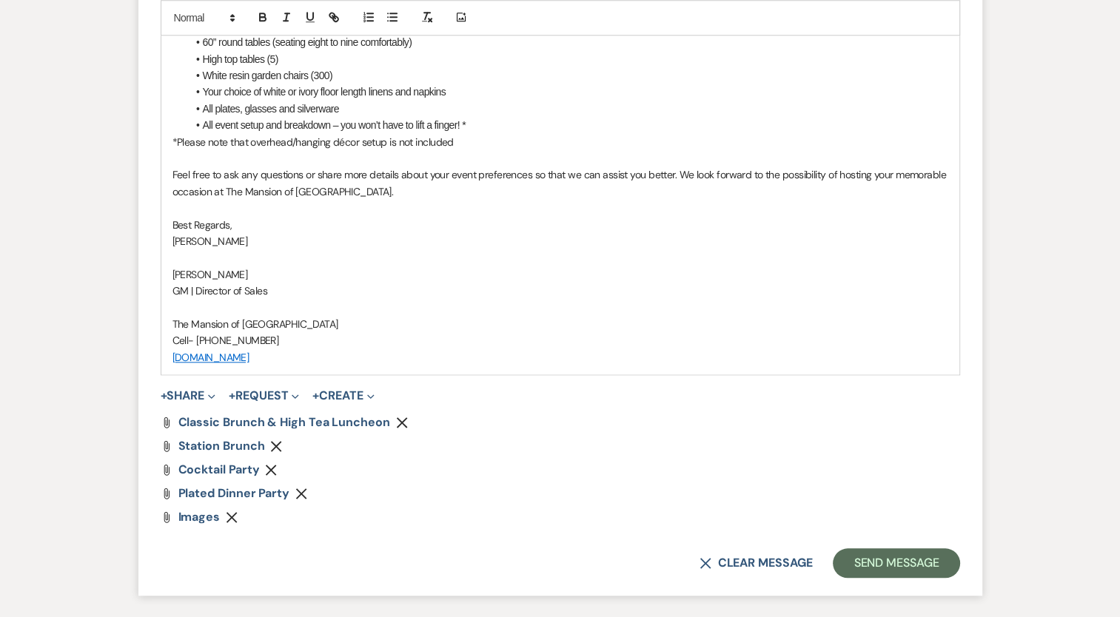
click at [305, 489] on icon "Remove" at bounding box center [301, 494] width 12 height 12
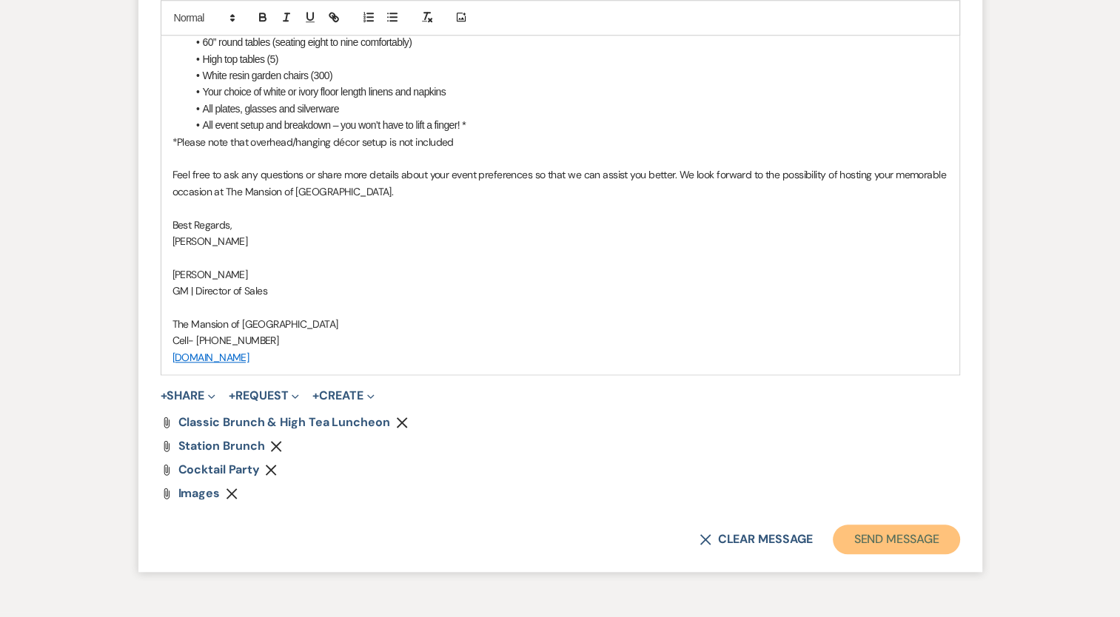
drag, startPoint x: 869, startPoint y: 533, endPoint x: 862, endPoint y: 529, distance: 8.6
click at [868, 533] on button "Send Message" at bounding box center [896, 540] width 127 height 30
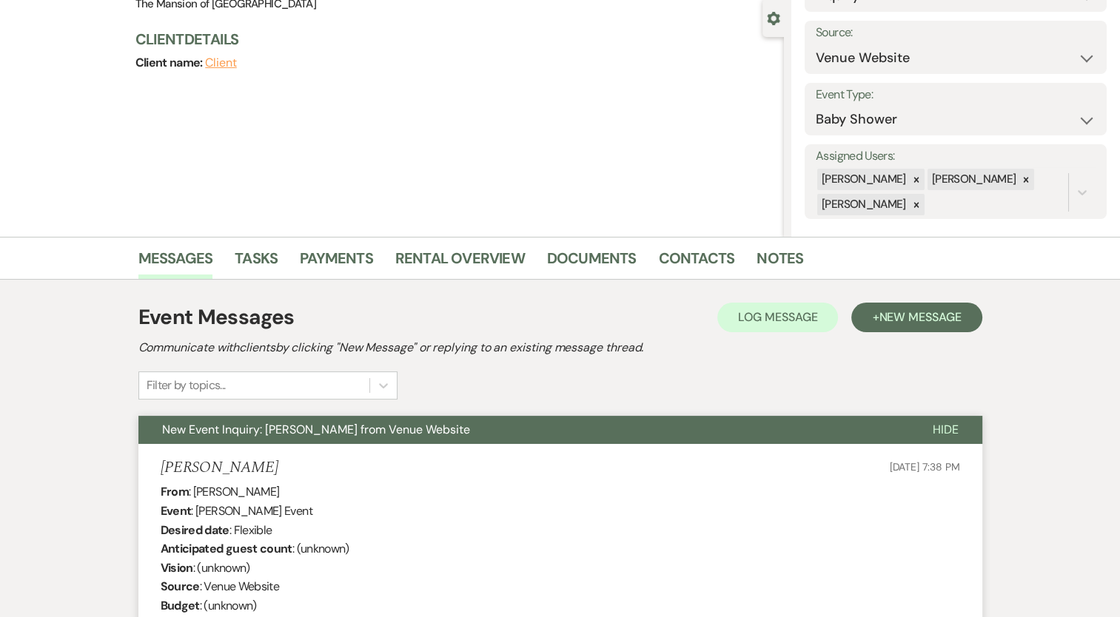
scroll to position [0, 0]
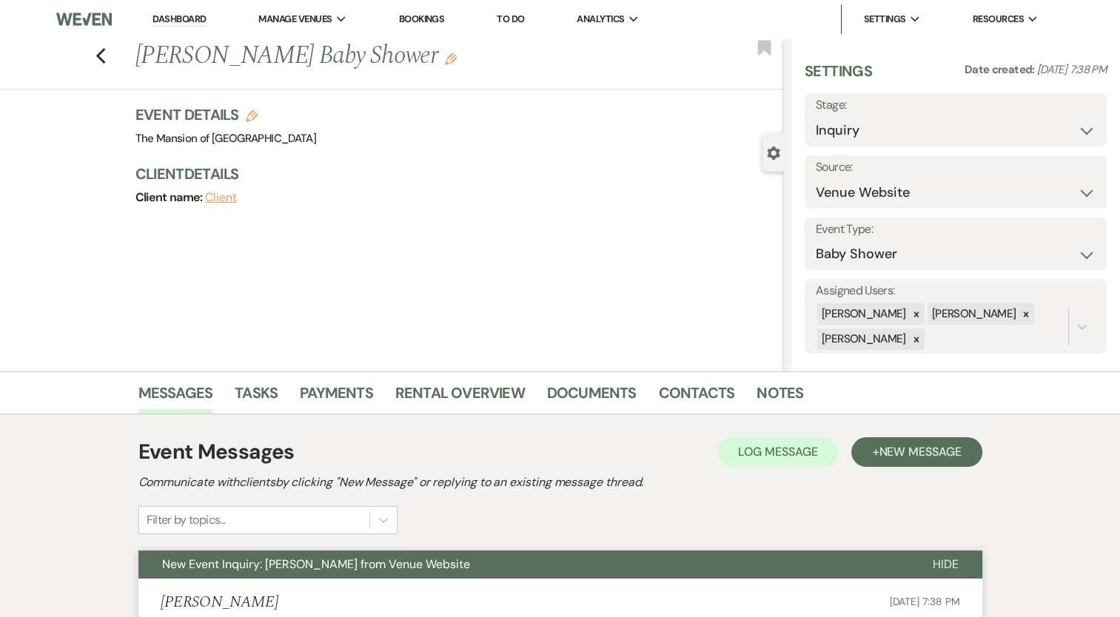
click at [181, 21] on link "Dashboard" at bounding box center [178, 20] width 53 height 14
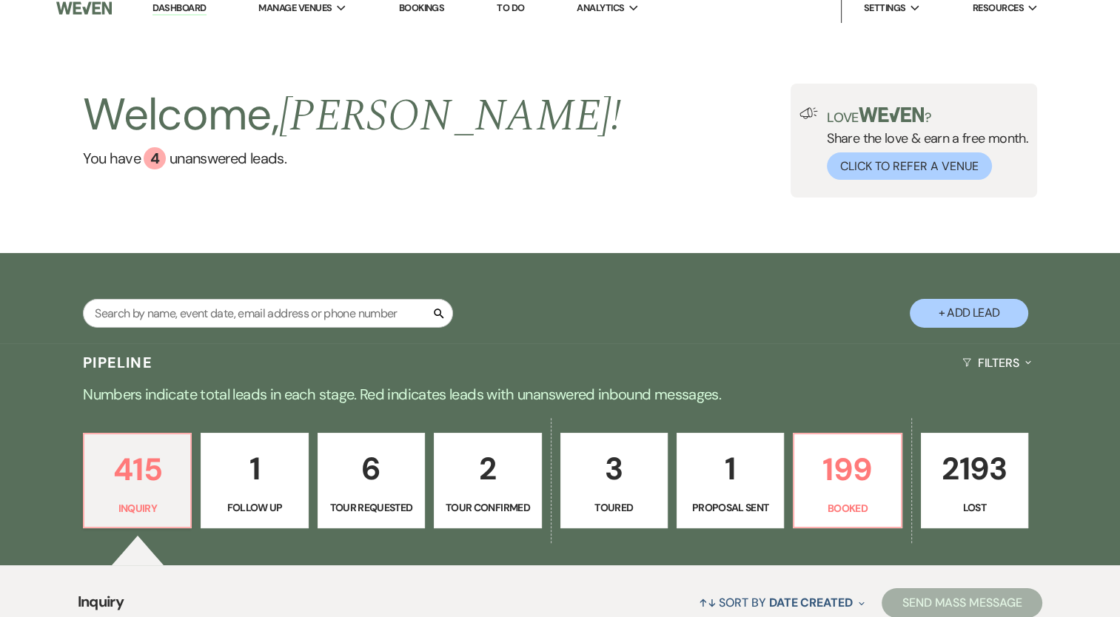
scroll to position [296, 0]
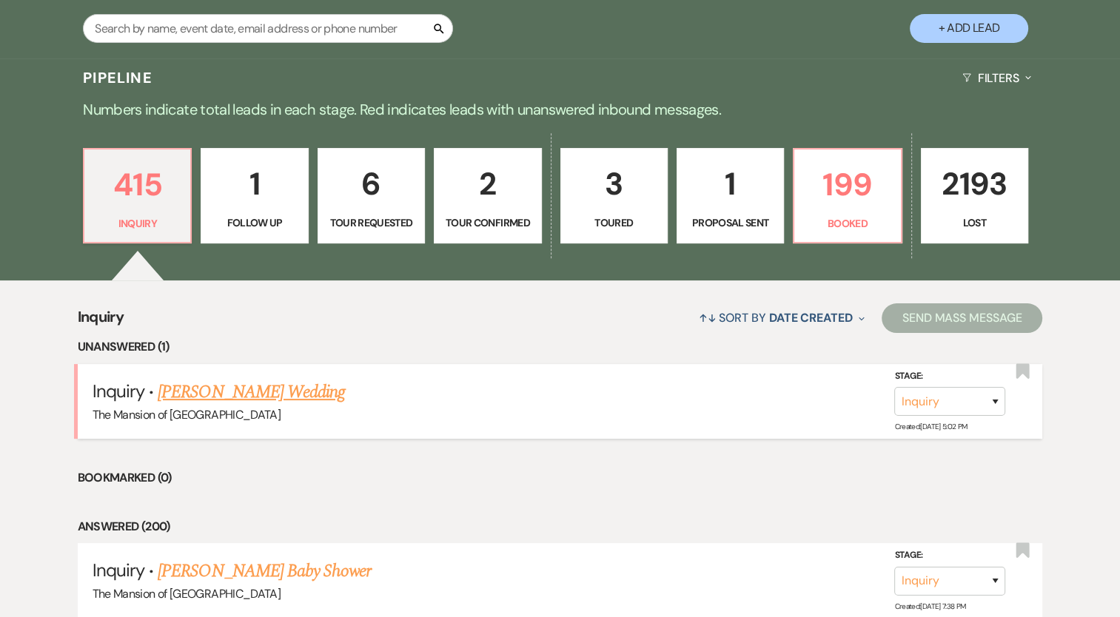
click at [223, 384] on link "[PERSON_NAME] Wedding" at bounding box center [251, 392] width 187 height 27
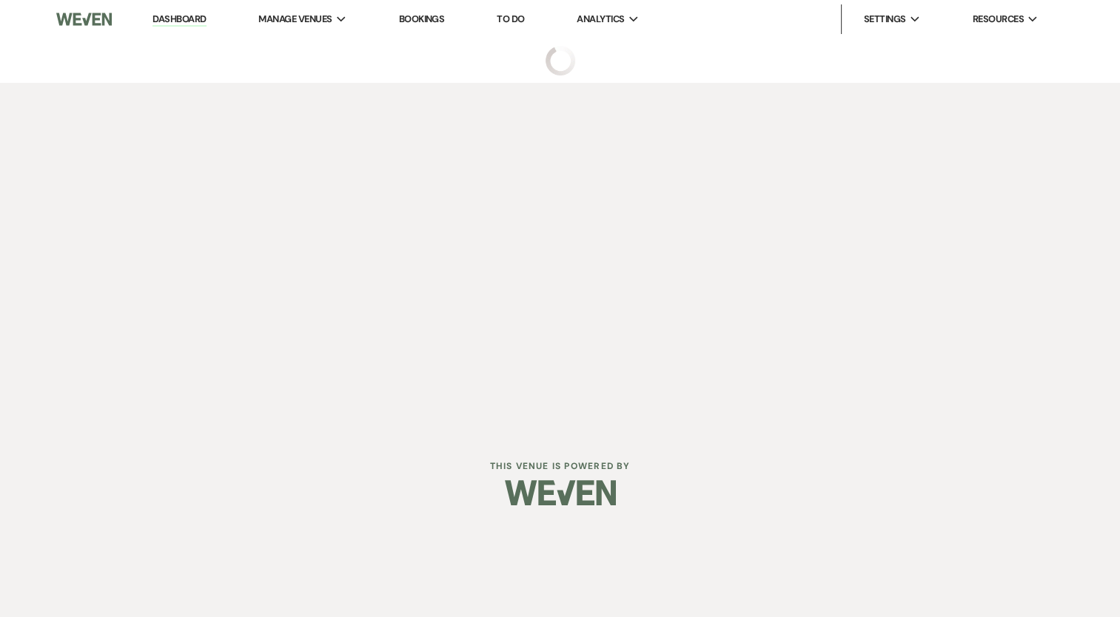
select select "5"
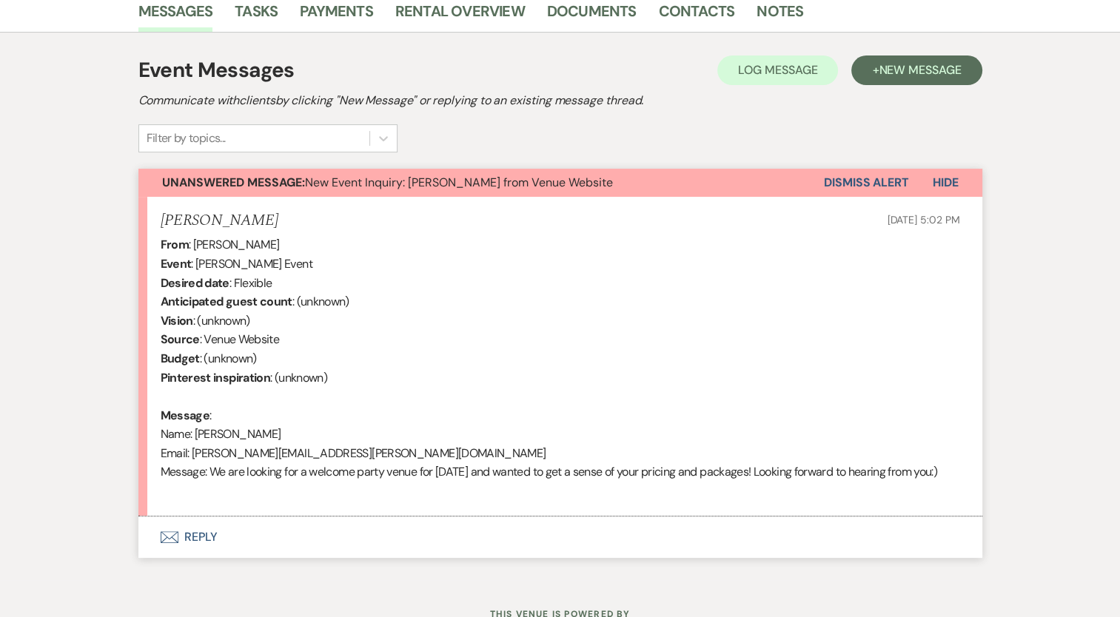
scroll to position [457, 0]
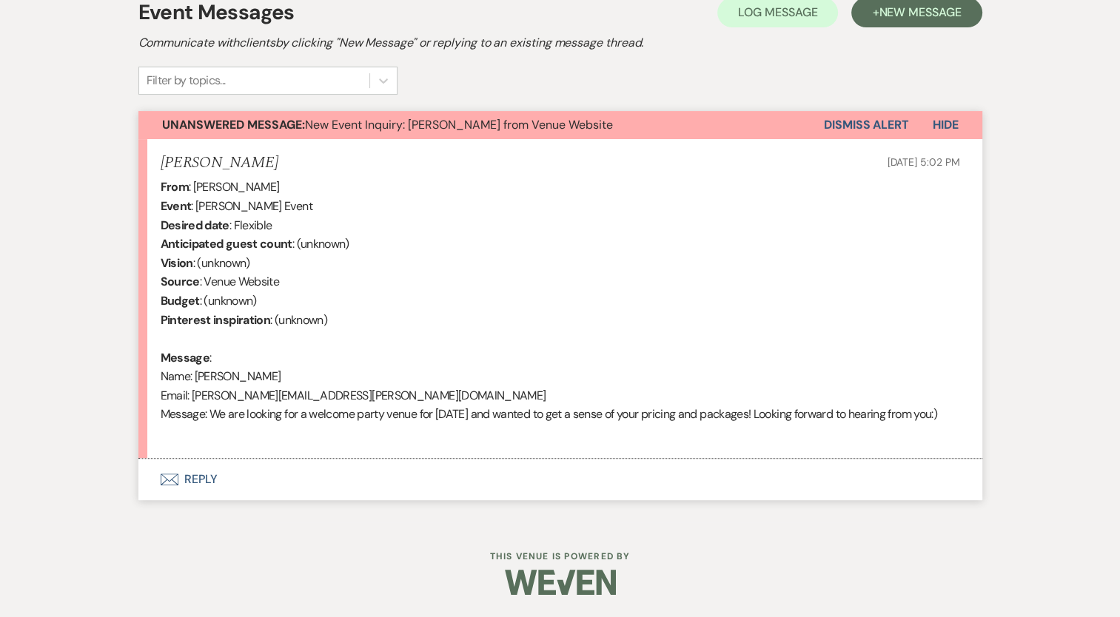
click at [213, 484] on button "Envelope Reply" at bounding box center [560, 479] width 844 height 41
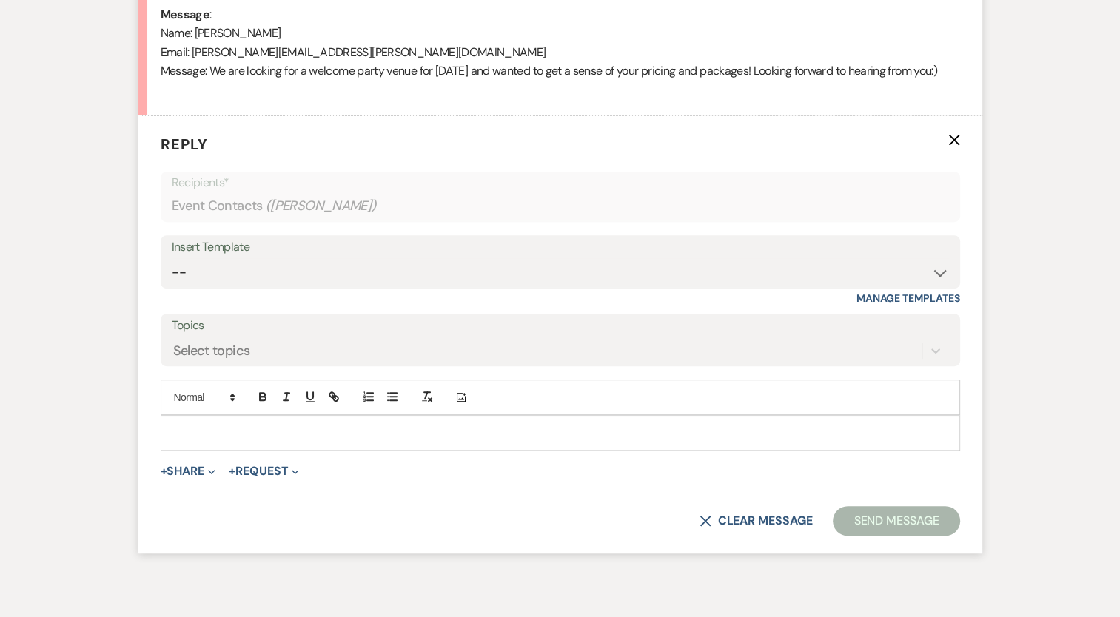
scroll to position [826, 0]
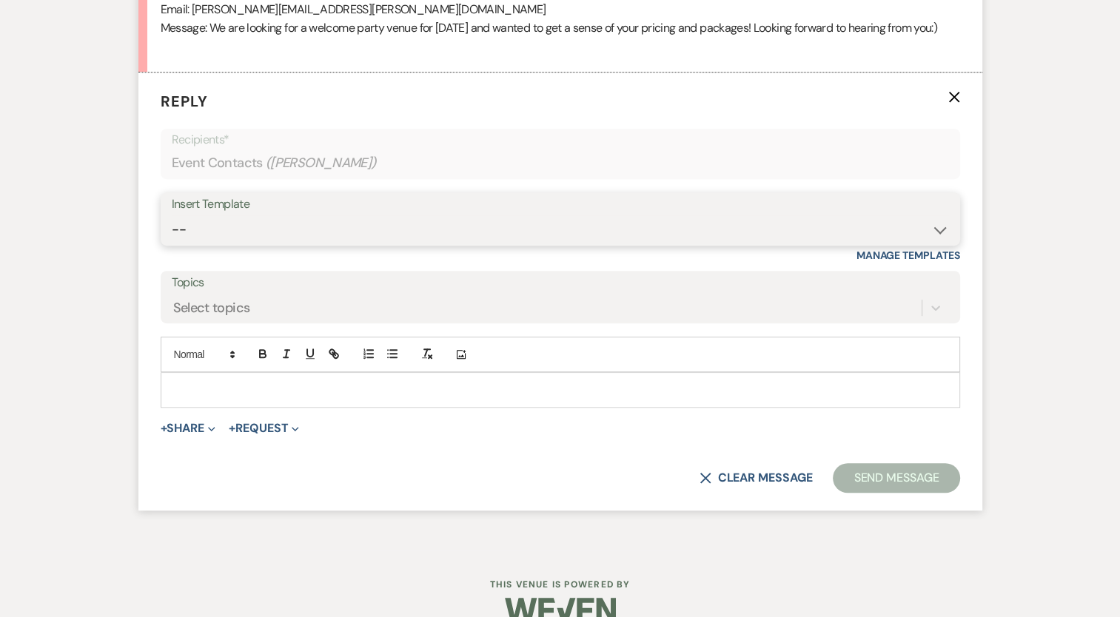
click at [232, 242] on select "-- Booking Template Final Number & Meeting Request Copy of Weven Planning Porta…" at bounding box center [560, 229] width 777 height 29
select select "1394"
click at [172, 233] on select "-- Booking Template Final Number & Meeting Request Copy of Weven Planning Porta…" at bounding box center [560, 229] width 777 height 29
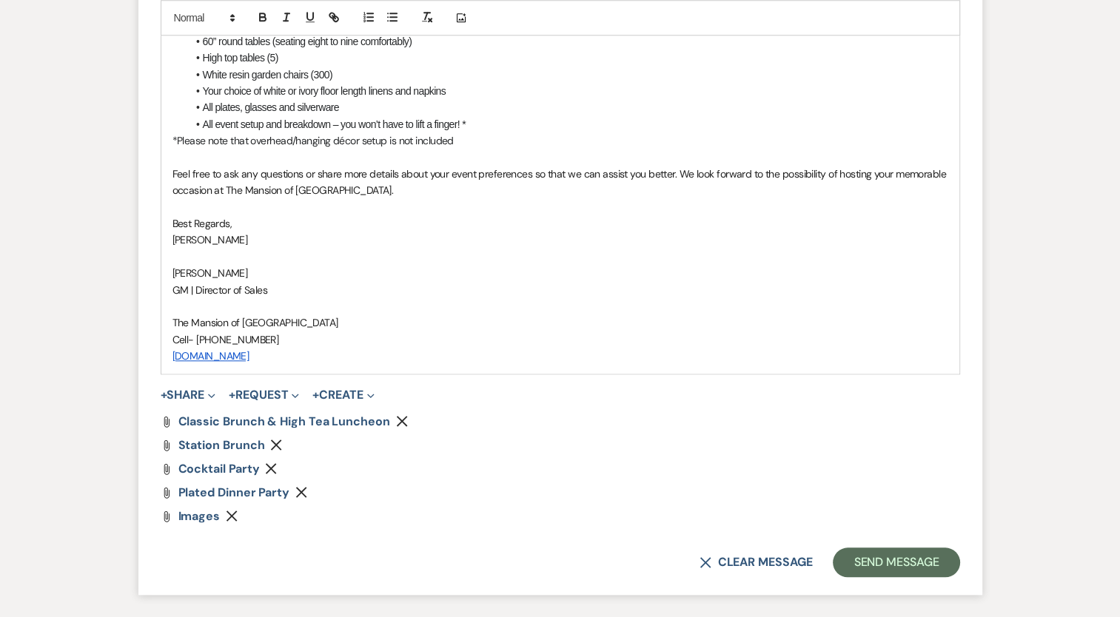
scroll to position [1492, 0]
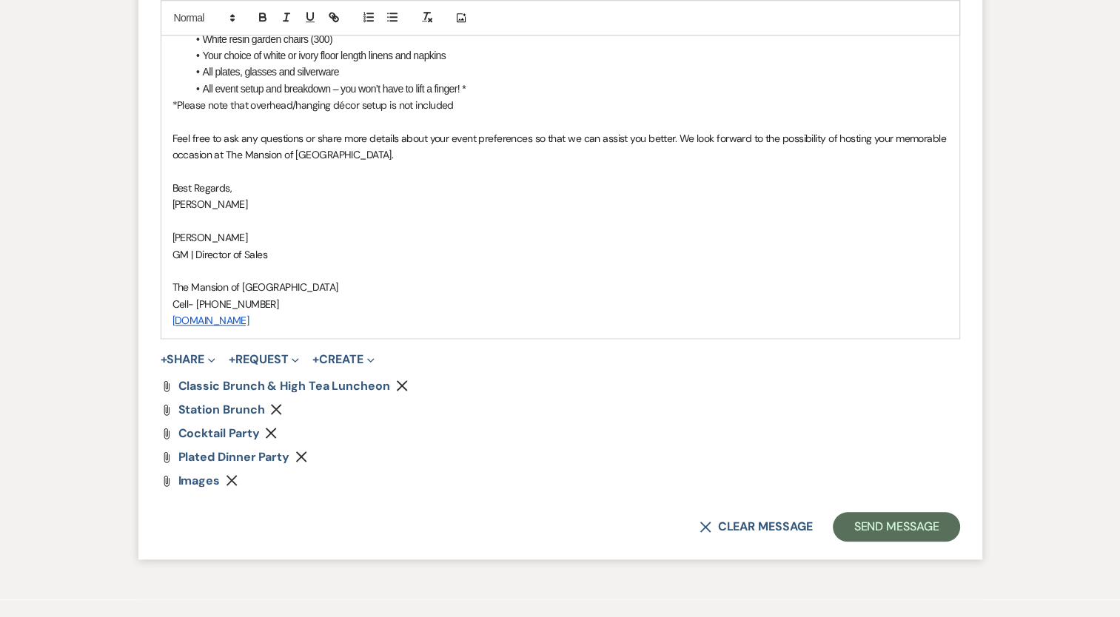
click at [399, 392] on icon "Remove" at bounding box center [402, 386] width 12 height 12
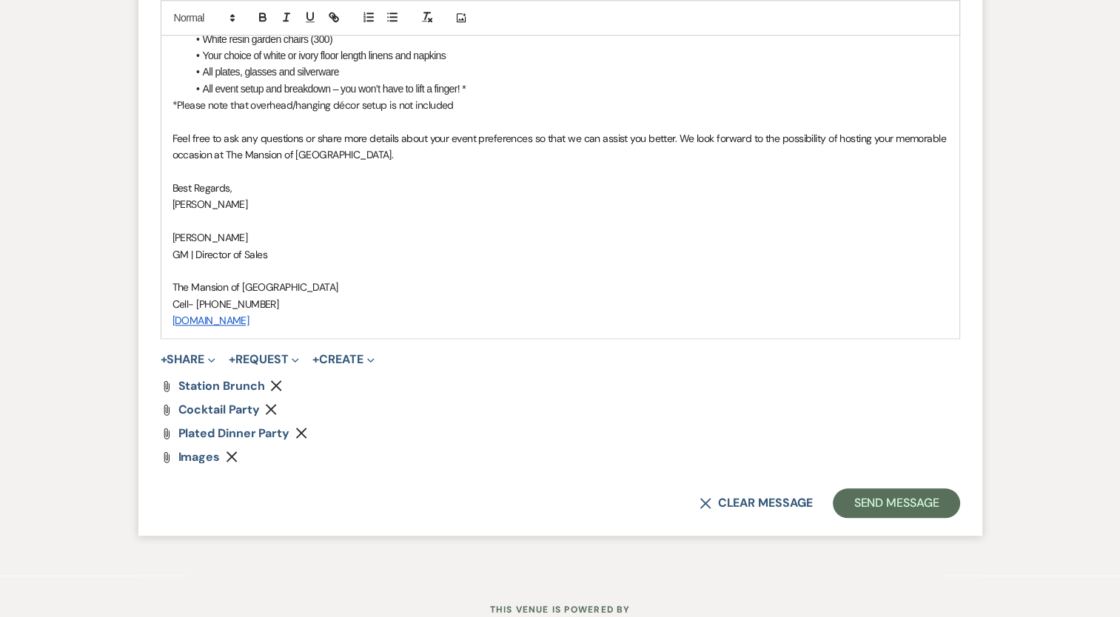
click at [276, 392] on use "button" at bounding box center [276, 385] width 11 height 11
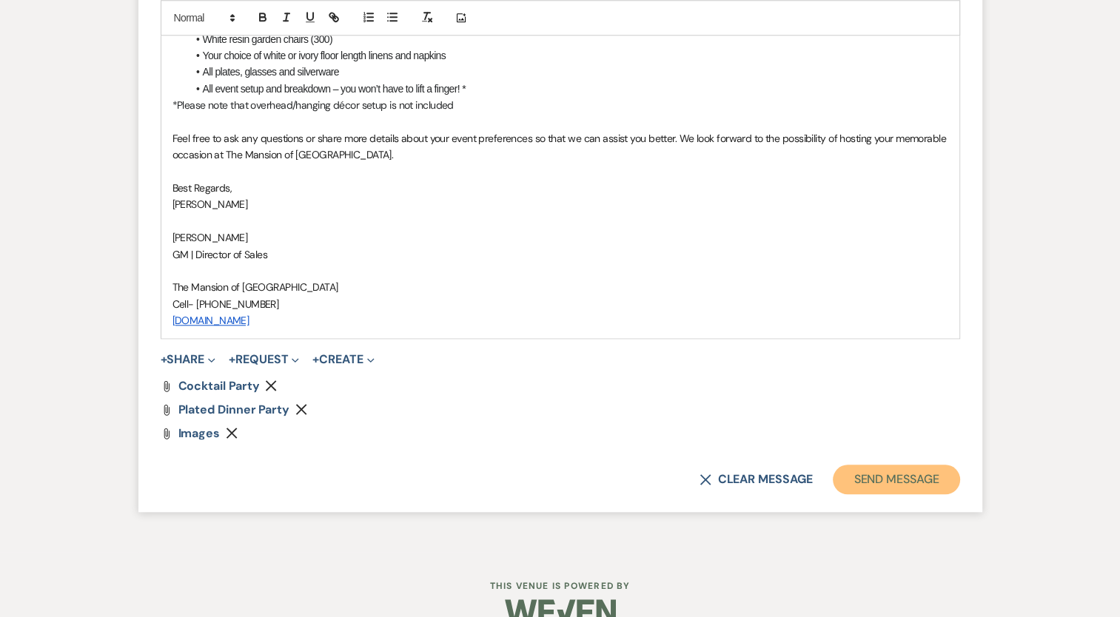
click at [918, 494] on button "Send Message" at bounding box center [896, 480] width 127 height 30
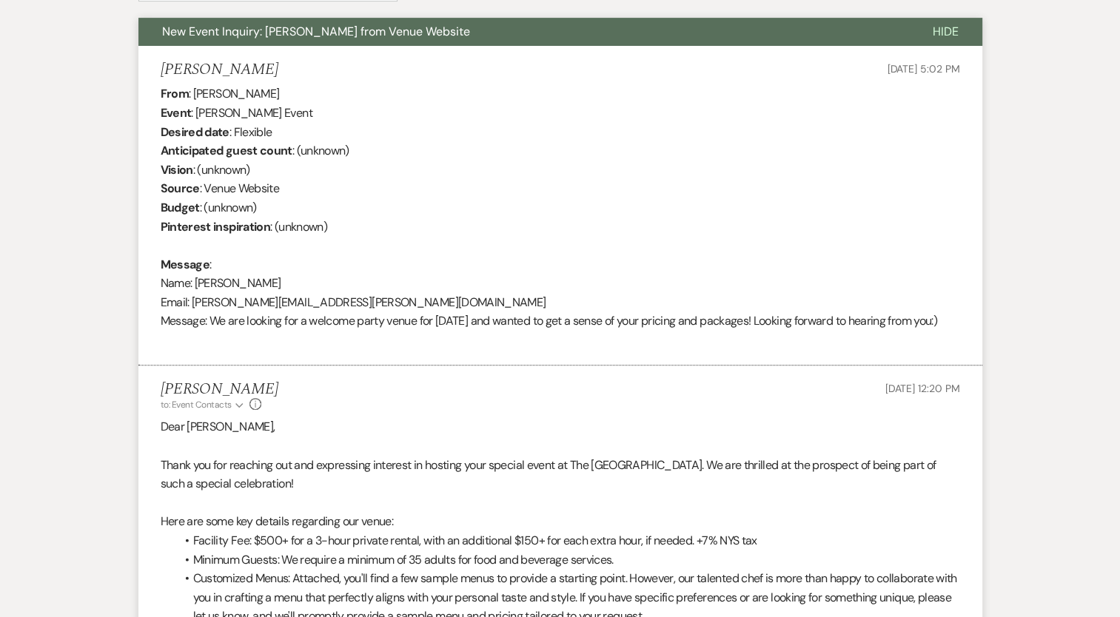
scroll to position [0, 0]
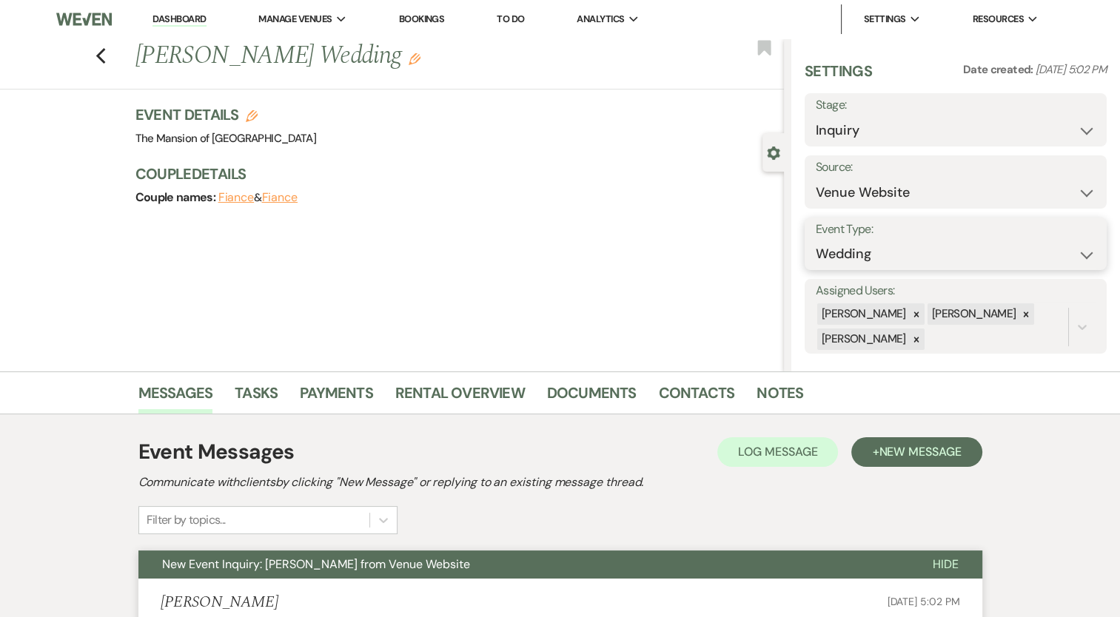
click at [866, 262] on select "Wedding Anniversary Party Baby Shower Bachelorette / Bachelor Party Birthday Pa…" at bounding box center [956, 254] width 280 height 29
select select "13"
click at [816, 240] on select "Wedding Anniversary Party Baby Shower Bachelorette / Bachelor Party Birthday Pa…" at bounding box center [956, 254] width 280 height 29
drag, startPoint x: 945, startPoint y: 261, endPoint x: 945, endPoint y: 253, distance: 7.4
click at [945, 260] on input "Other Type*" at bounding box center [969, 254] width 120 height 29
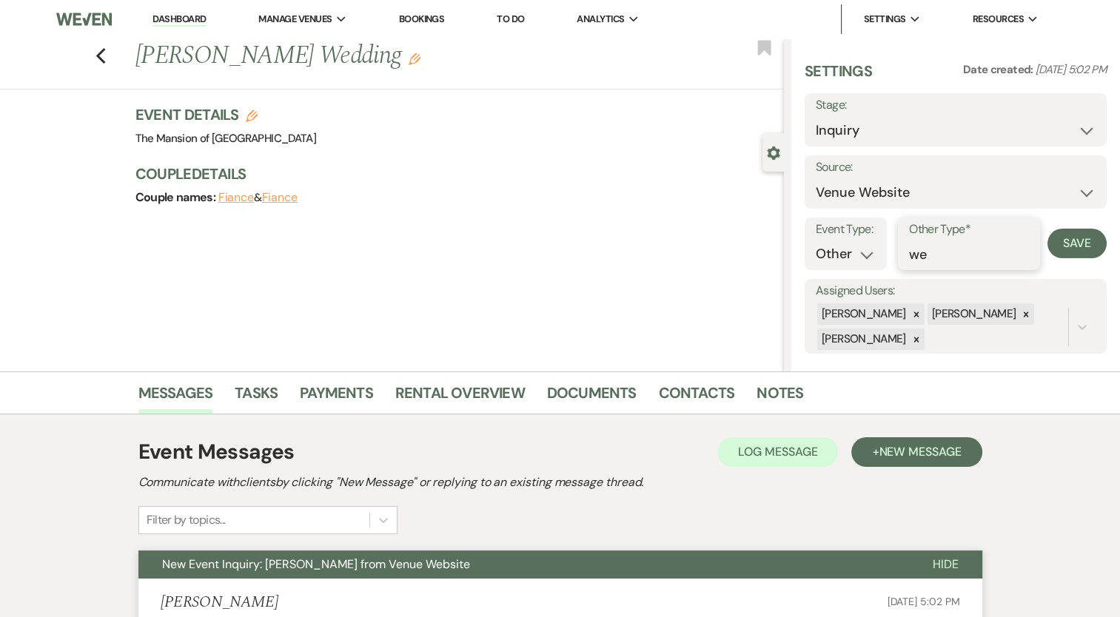
type input "w"
type input "Welcome Party"
click at [1065, 253] on button "Save" at bounding box center [1076, 244] width 59 height 30
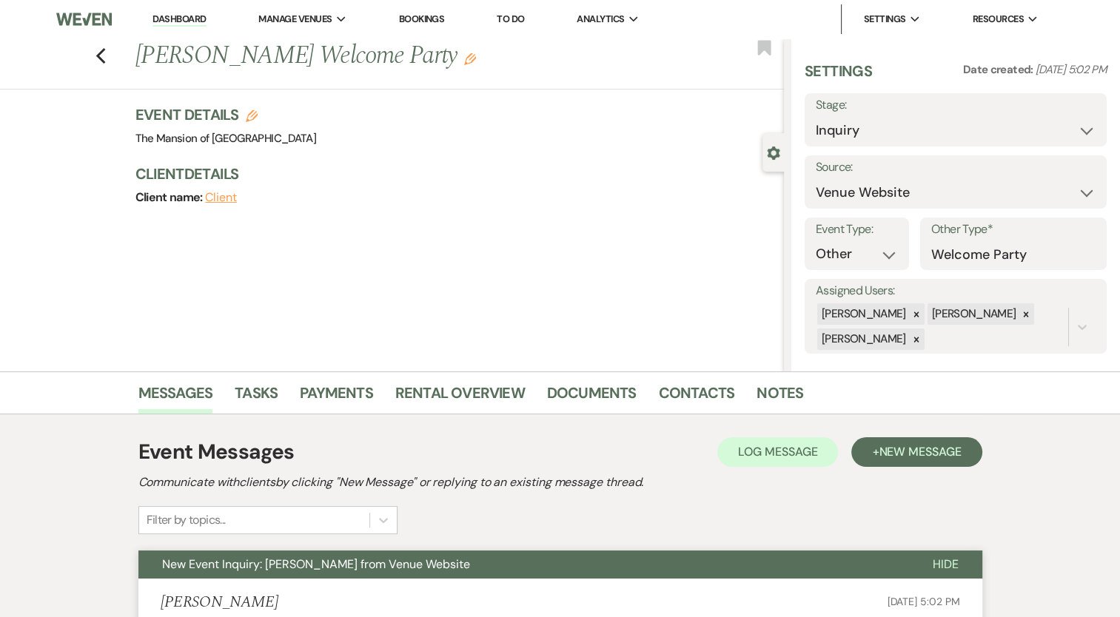
click at [201, 13] on link "Dashboard" at bounding box center [178, 20] width 53 height 14
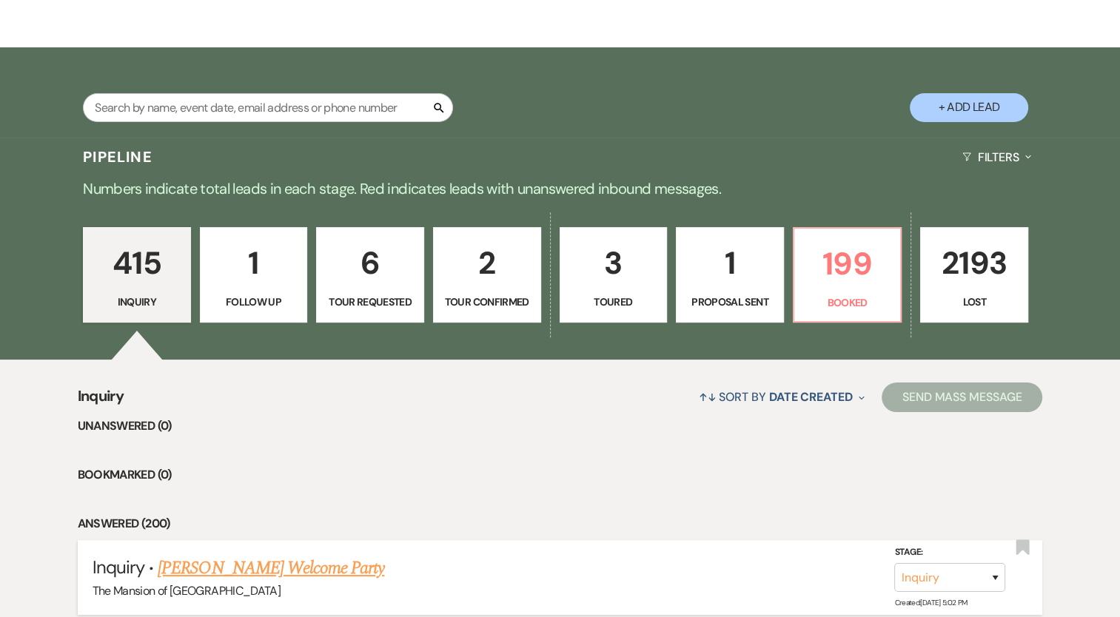
scroll to position [370, 0]
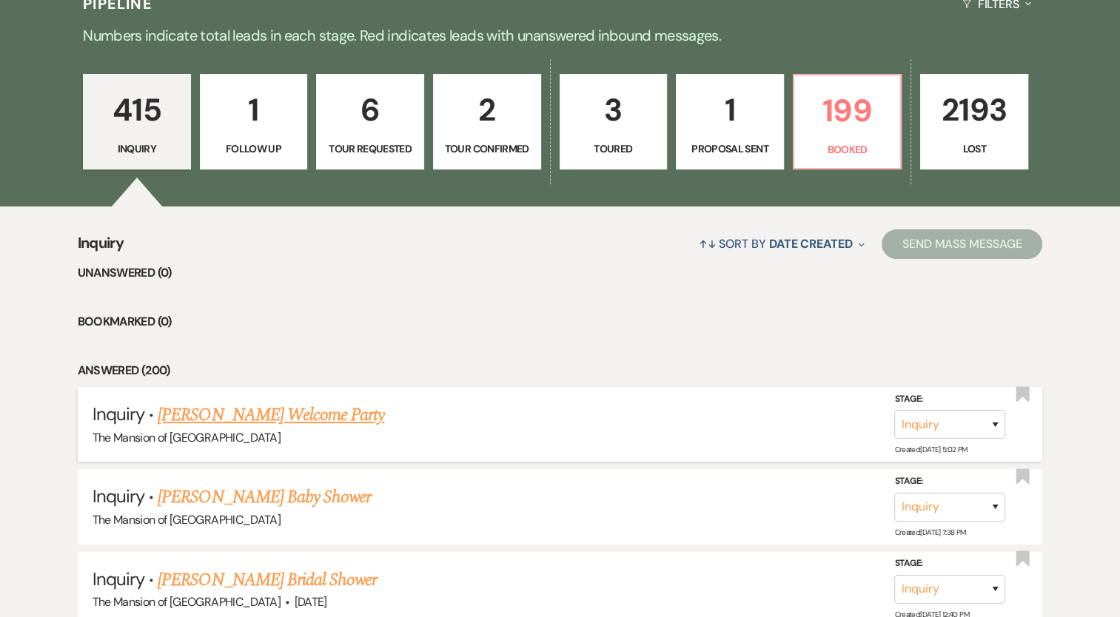
click at [346, 419] on link "[PERSON_NAME] Welcome Party" at bounding box center [271, 415] width 227 height 27
select select "5"
select select "13"
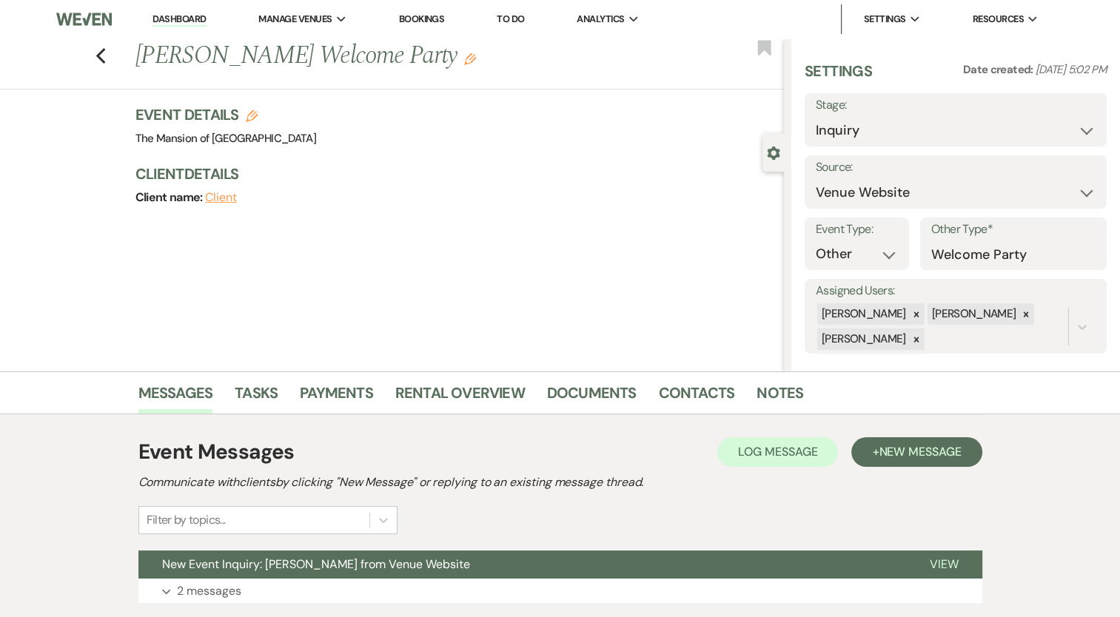
click at [258, 111] on use "button" at bounding box center [252, 116] width 12 height 12
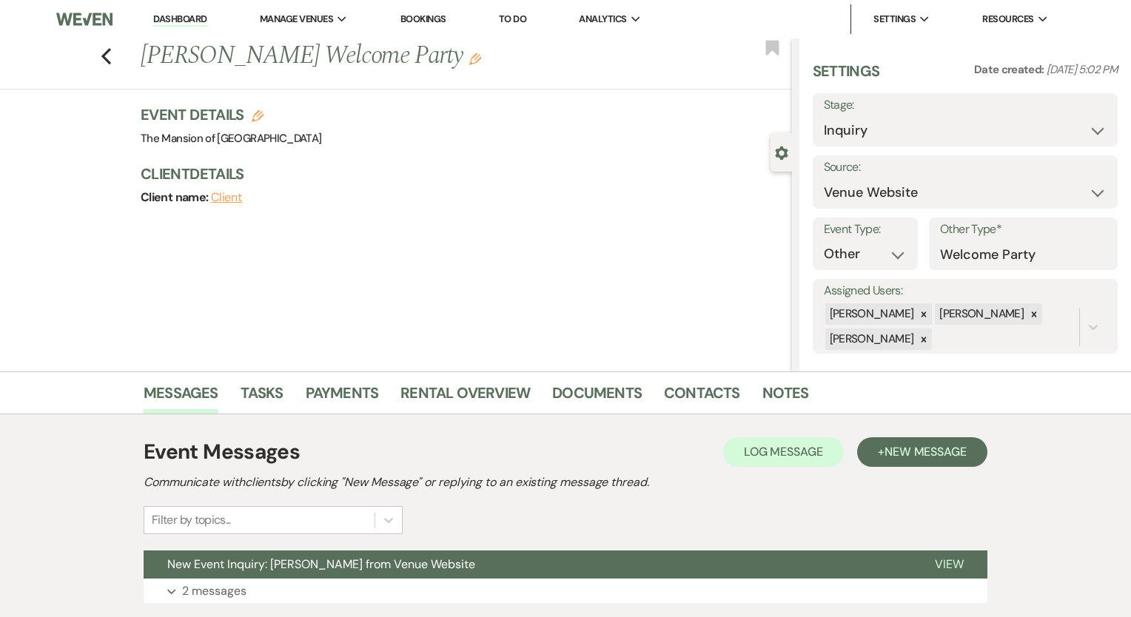
select select "542"
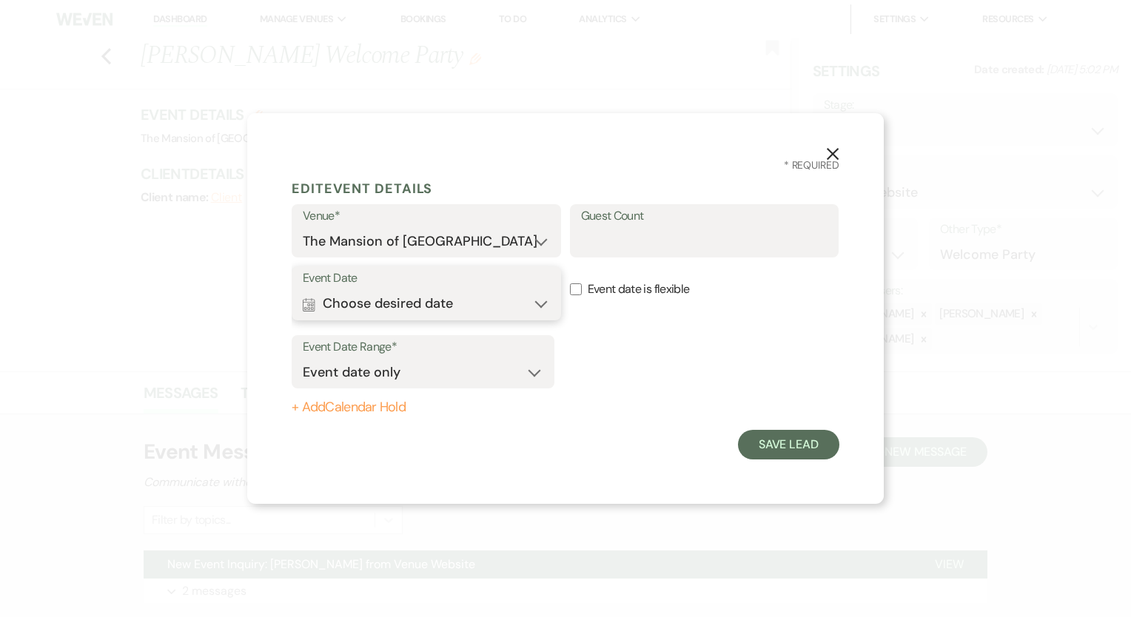
click at [413, 301] on button "Calendar Choose desired date Expand" at bounding box center [426, 304] width 247 height 30
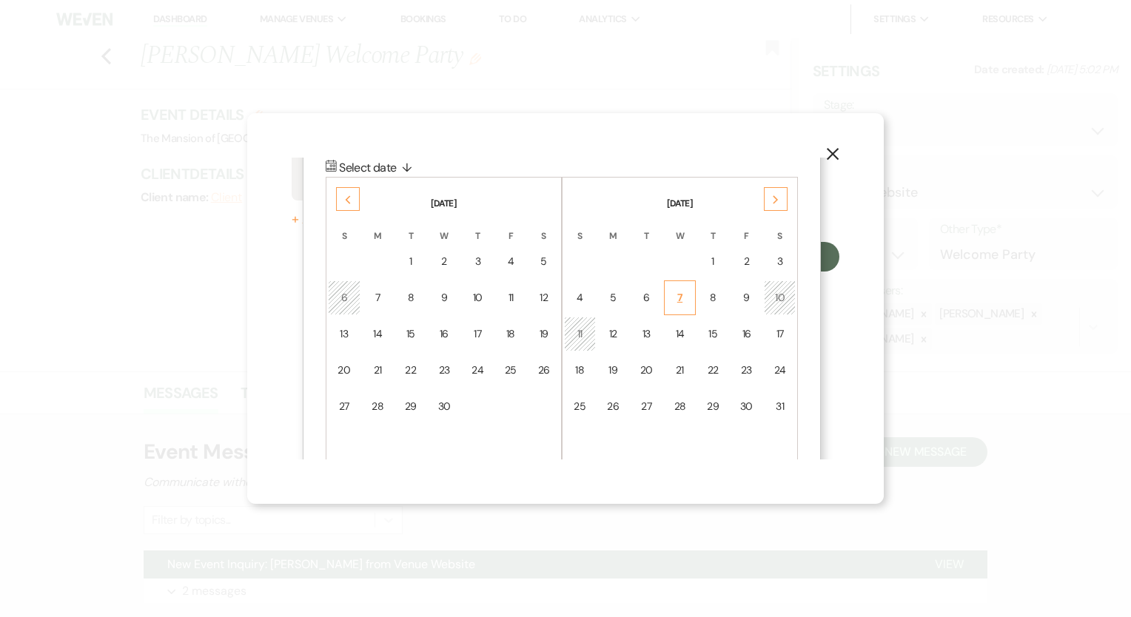
scroll to position [209, 0]
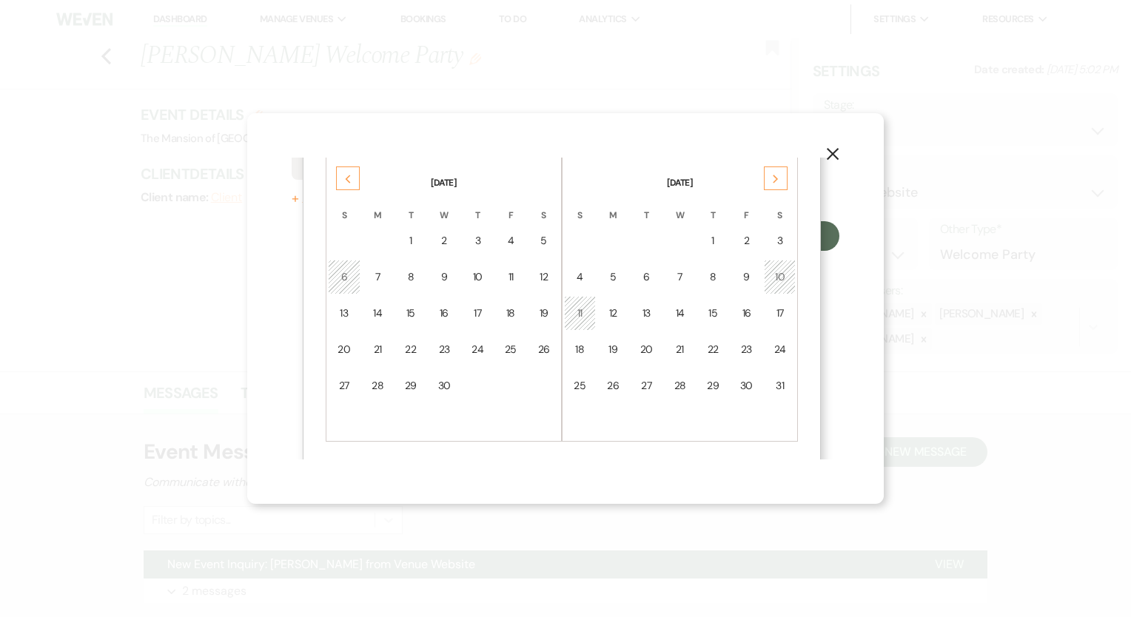
click at [338, 179] on div "Previous" at bounding box center [348, 179] width 24 height 24
click at [341, 175] on div "Previous" at bounding box center [348, 179] width 24 height 24
click at [529, 378] on td at bounding box center [544, 386] width 32 height 35
click at [526, 380] on td "31" at bounding box center [511, 386] width 32 height 35
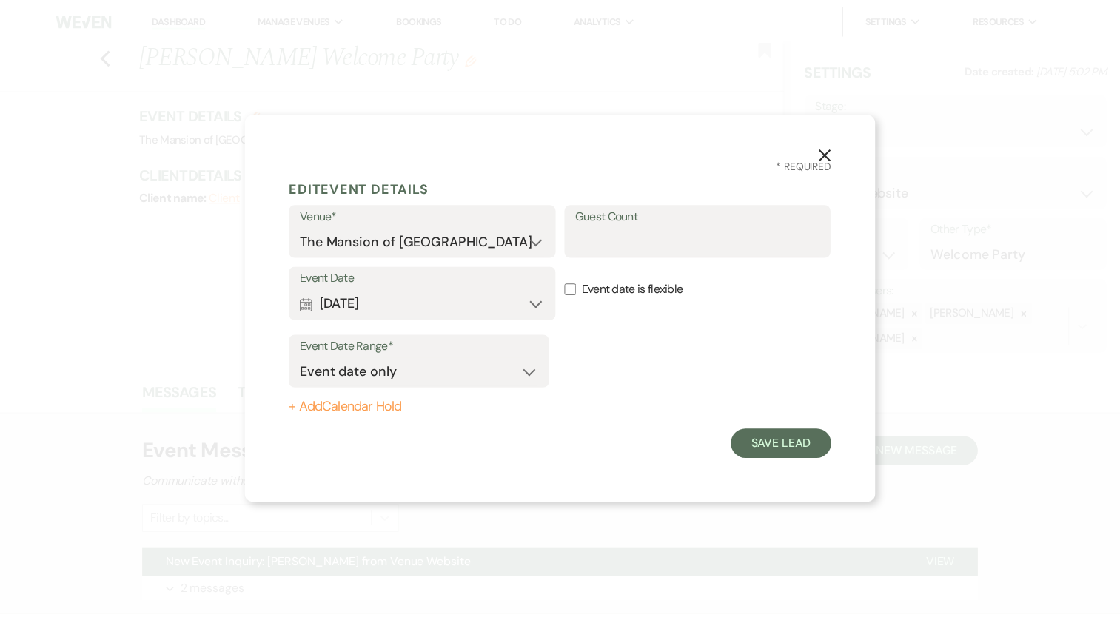
scroll to position [0, 0]
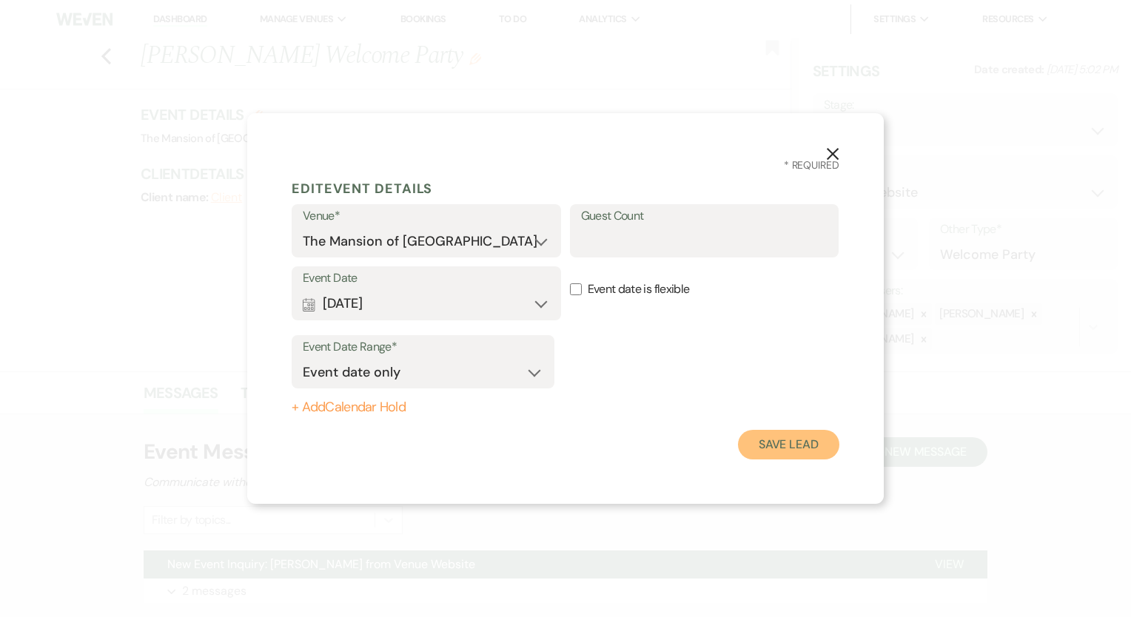
click at [808, 435] on button "Save Lead" at bounding box center [788, 445] width 101 height 30
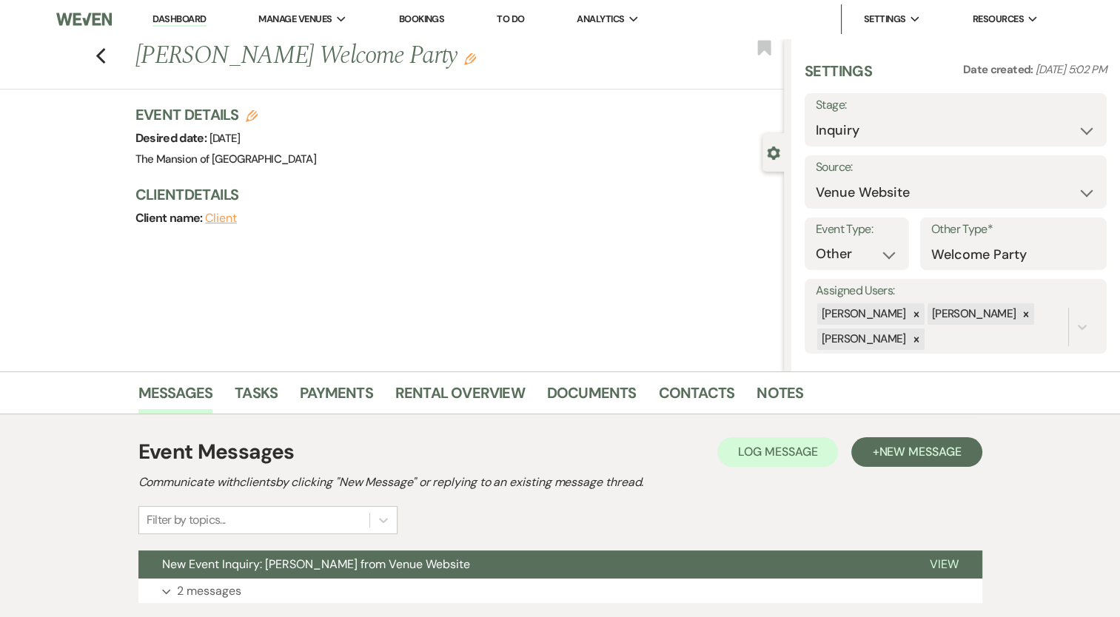
click at [198, 19] on link "Dashboard" at bounding box center [178, 20] width 53 height 14
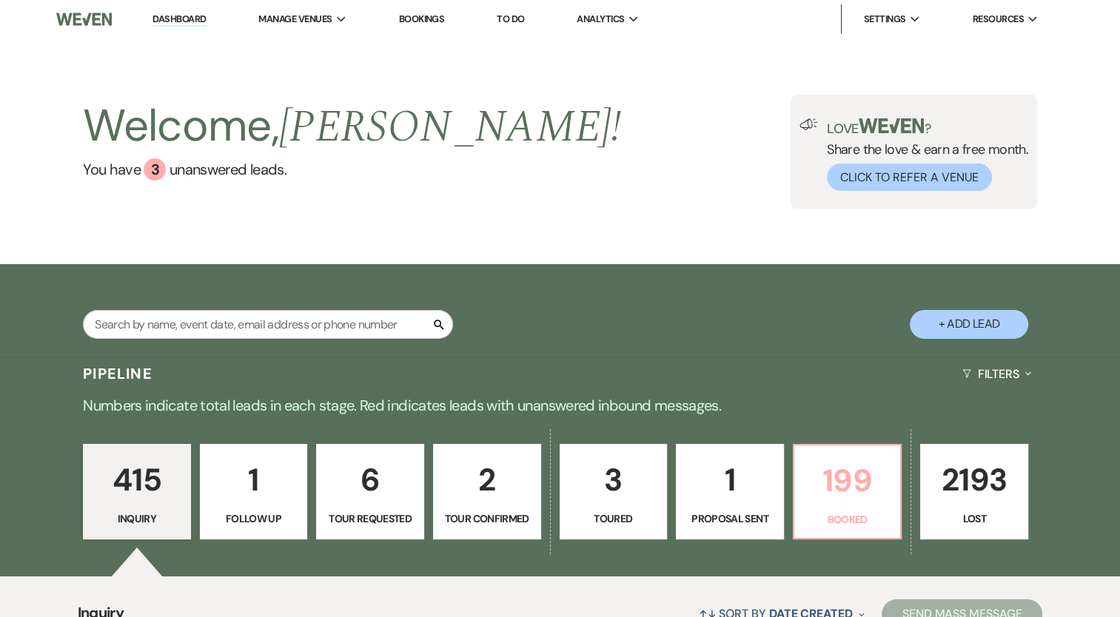
click at [843, 490] on p "199" at bounding box center [847, 481] width 89 height 50
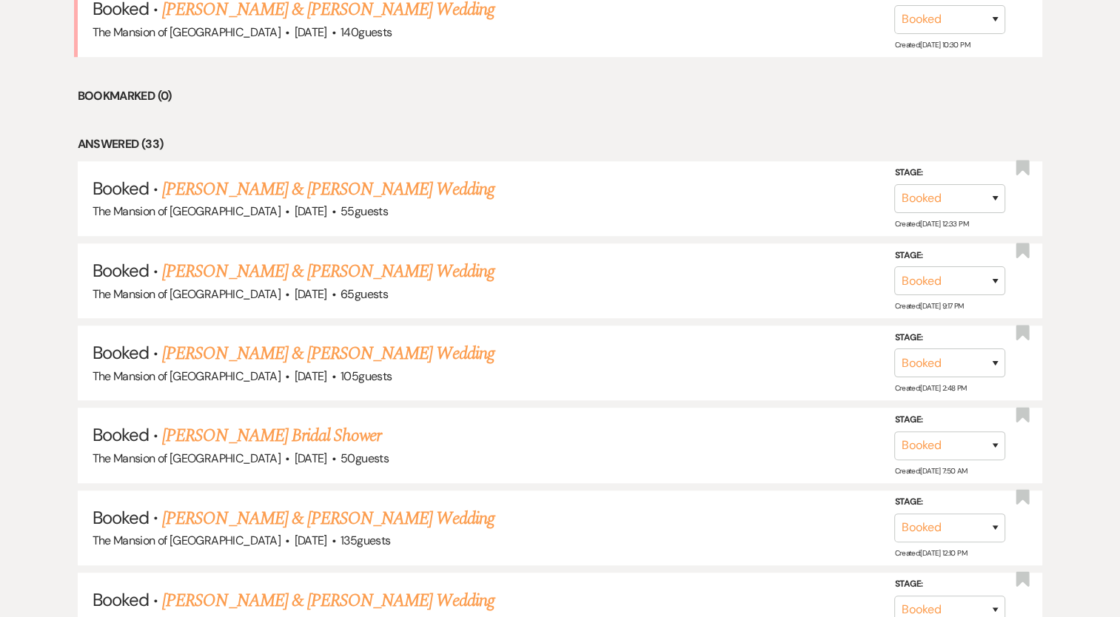
scroll to position [882, 0]
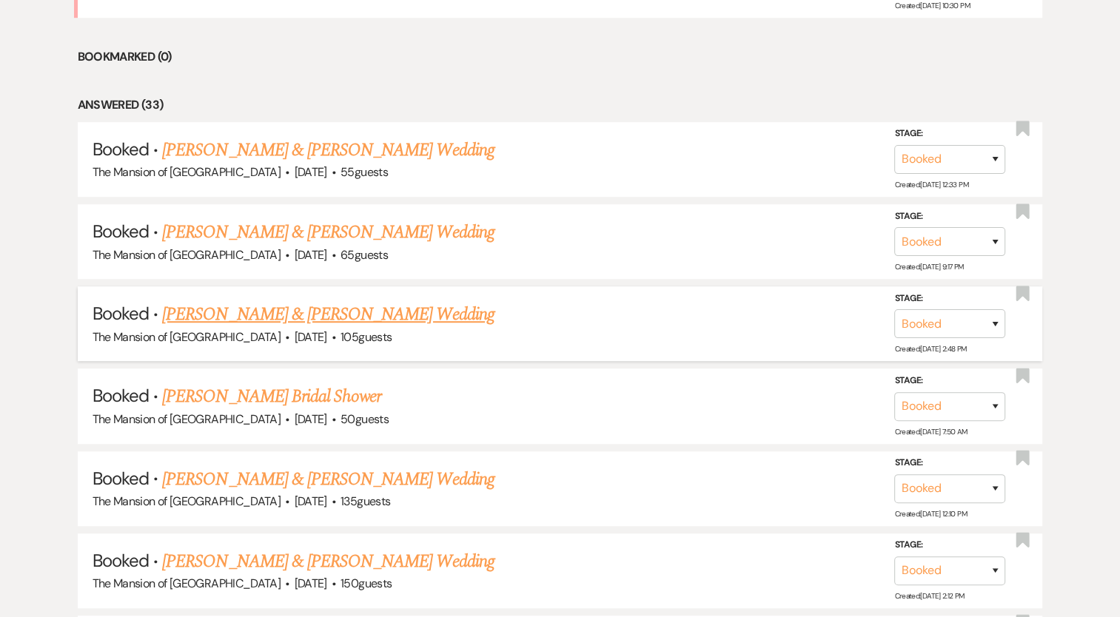
click at [418, 306] on link "[PERSON_NAME] & [PERSON_NAME] Wedding" at bounding box center [328, 314] width 332 height 27
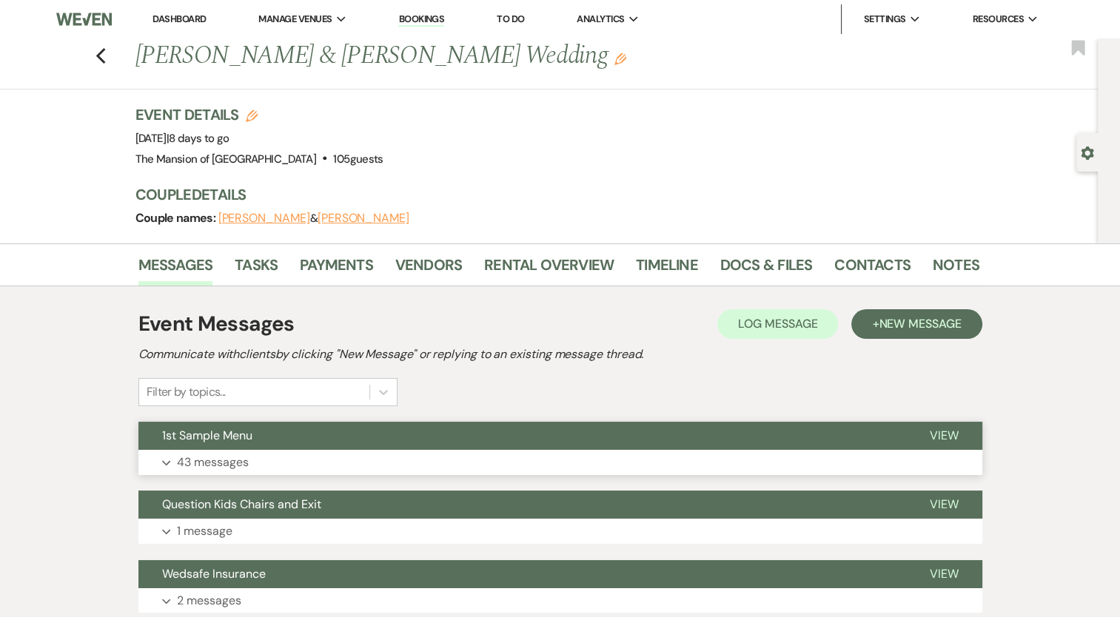
click at [427, 443] on button "1st Sample Menu" at bounding box center [522, 436] width 768 height 28
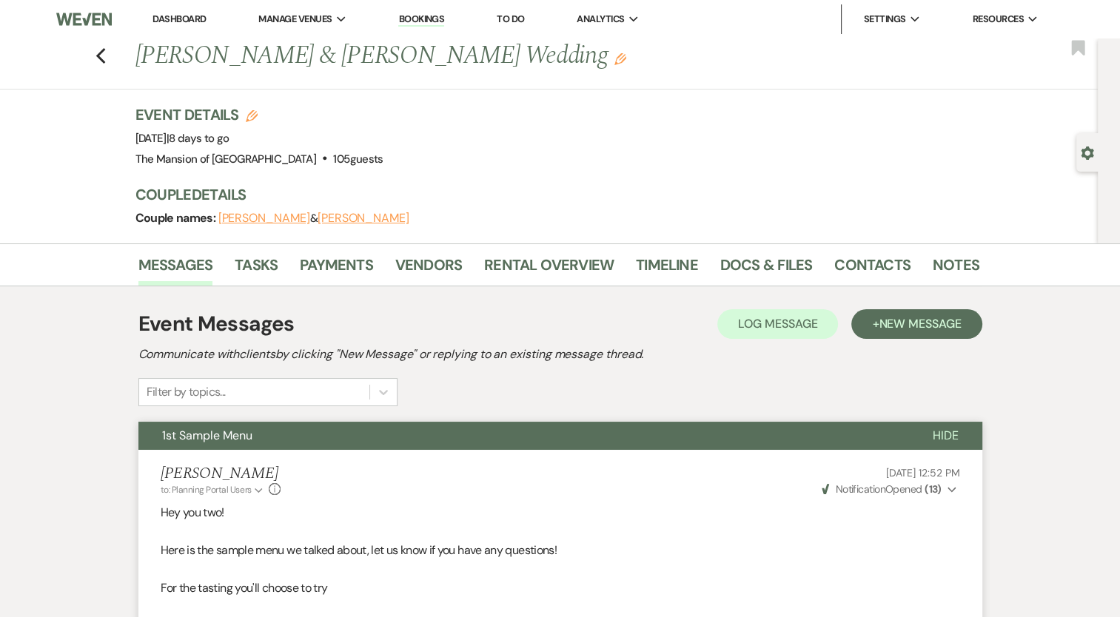
click at [195, 18] on link "Dashboard" at bounding box center [178, 19] width 53 height 13
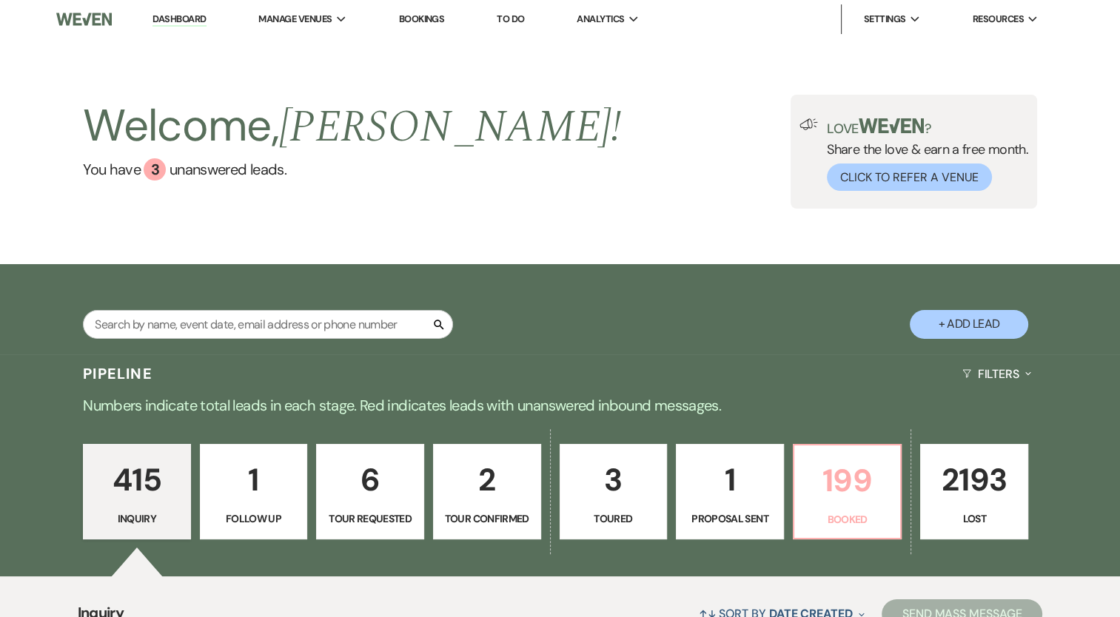
drag, startPoint x: 854, startPoint y: 481, endPoint x: 5, endPoint y: 273, distance: 873.5
click at [854, 481] on p "199" at bounding box center [847, 481] width 89 height 50
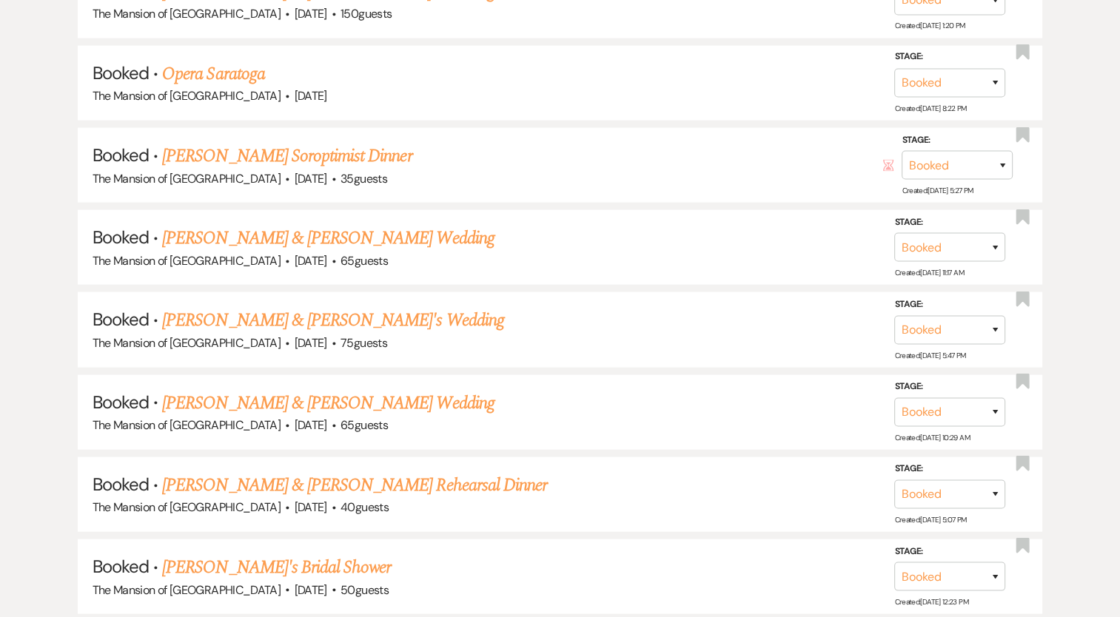
drag, startPoint x: 332, startPoint y: 427, endPoint x: 323, endPoint y: 441, distance: 16.6
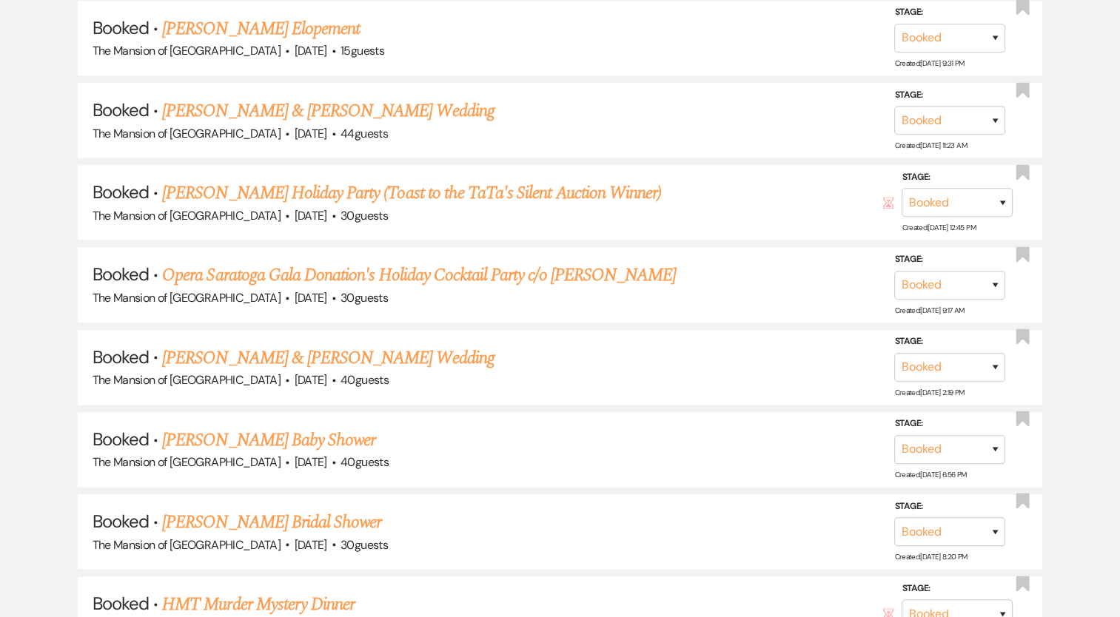
scroll to position [7579, 0]
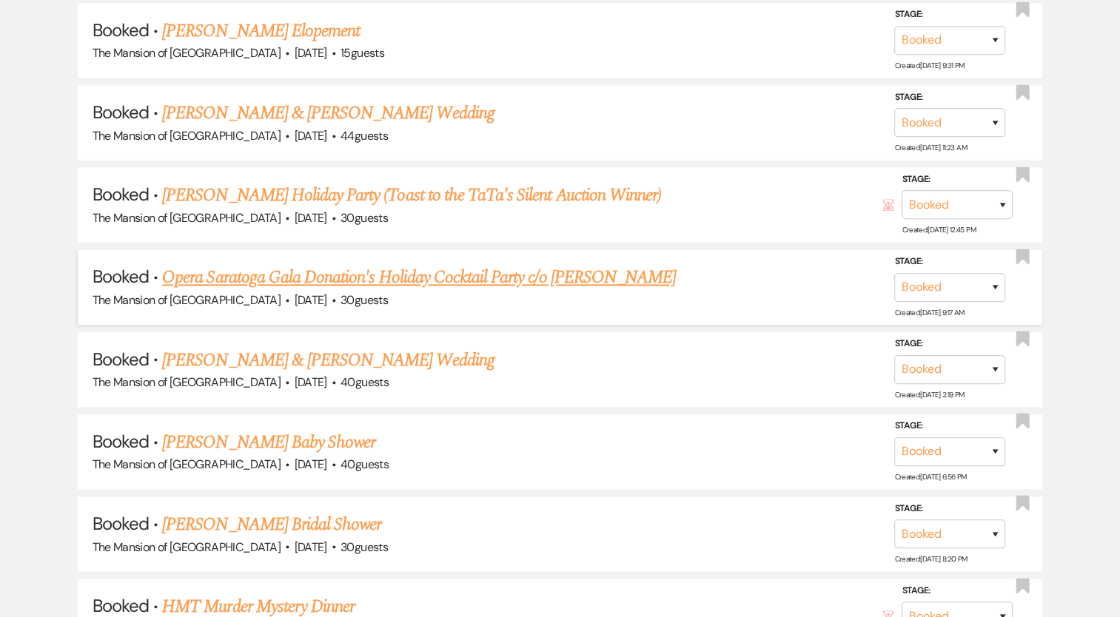
click at [429, 264] on link "Opera Saratoga Gala Donation's Holiday Cocktail Party c/o [PERSON_NAME]" at bounding box center [419, 277] width 514 height 27
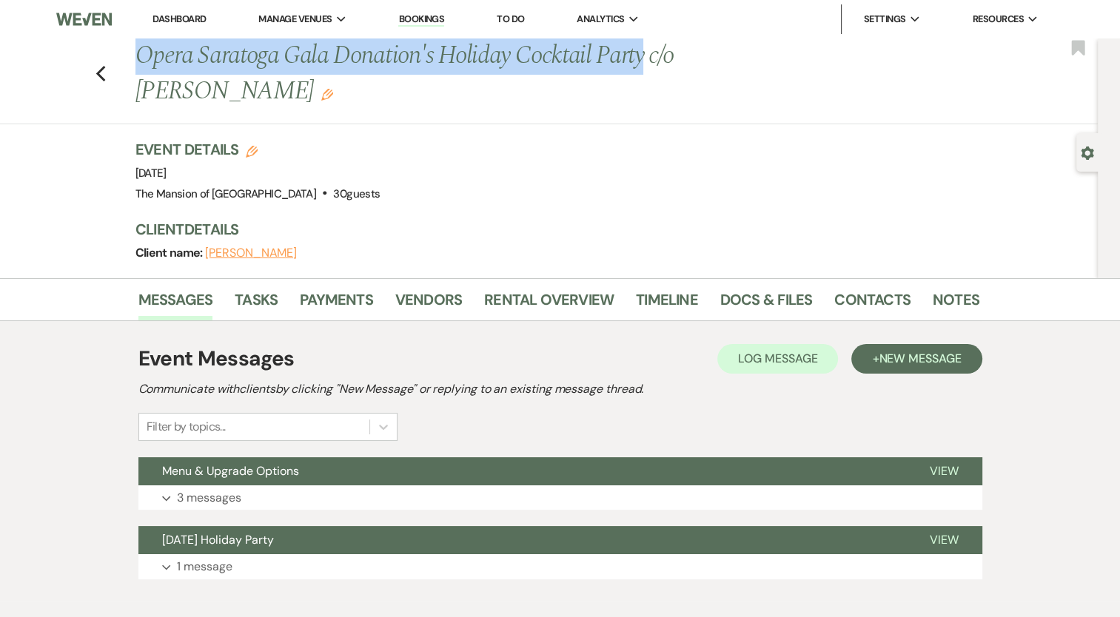
drag, startPoint x: 145, startPoint y: 51, endPoint x: 651, endPoint y: 52, distance: 506.3
click at [651, 52] on h1 "Opera Saratoga Gala Donation's Holiday Cocktail Party c/o [PERSON_NAME] Edit" at bounding box center [466, 73] width 663 height 70
copy h1 "Opera Saratoga Gala Donation's Holiday Cocktail Party"
click at [190, 13] on link "Dashboard" at bounding box center [178, 19] width 53 height 13
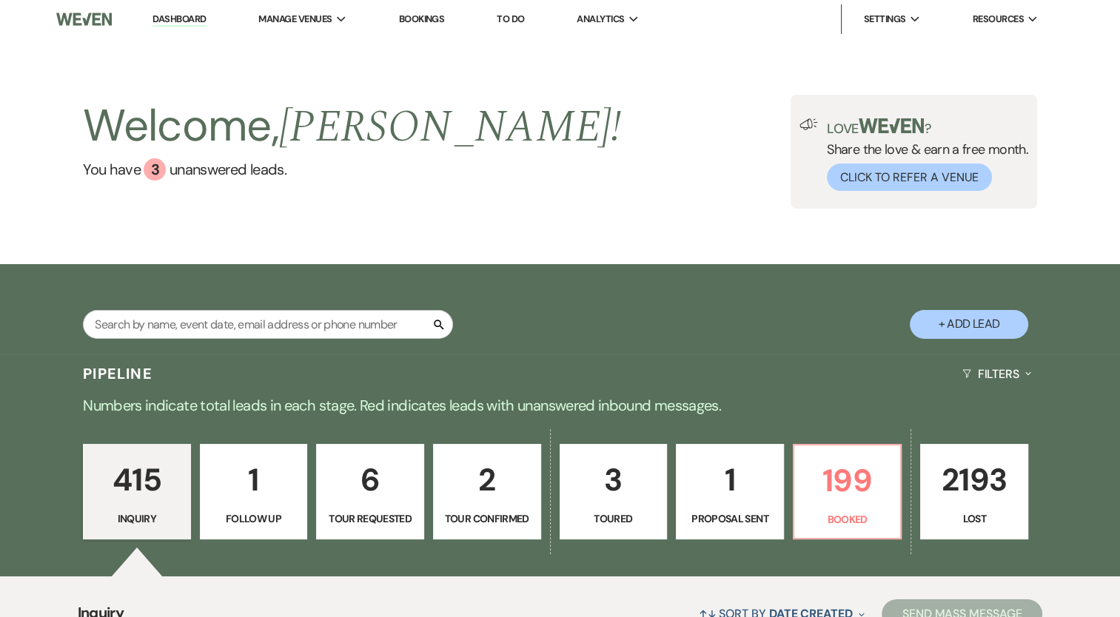
click at [936, 327] on button "+ Add Lead" at bounding box center [969, 324] width 118 height 29
select select "542"
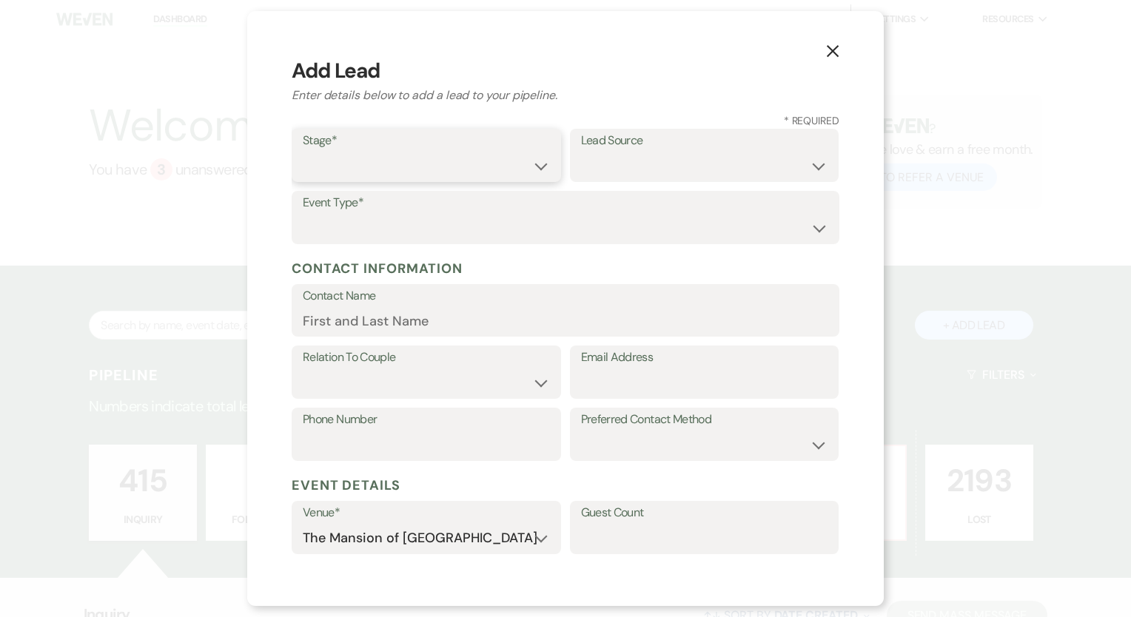
drag, startPoint x: 321, startPoint y: 152, endPoint x: 320, endPoint y: 163, distance: 10.4
click at [321, 154] on select "Inquiry Follow Up Tour Requested Tour Confirmed Toured Proposal Sent Booked Lost" at bounding box center [426, 166] width 247 height 29
select select "7"
click at [303, 152] on select "Inquiry Follow Up Tour Requested Tour Confirmed Toured Proposal Sent Booked Lost" at bounding box center [426, 166] width 247 height 29
click at [701, 162] on select "Weven Venue Website Instagram Facebook Pinterest Google The Knot Wedding Wire H…" at bounding box center [704, 166] width 247 height 29
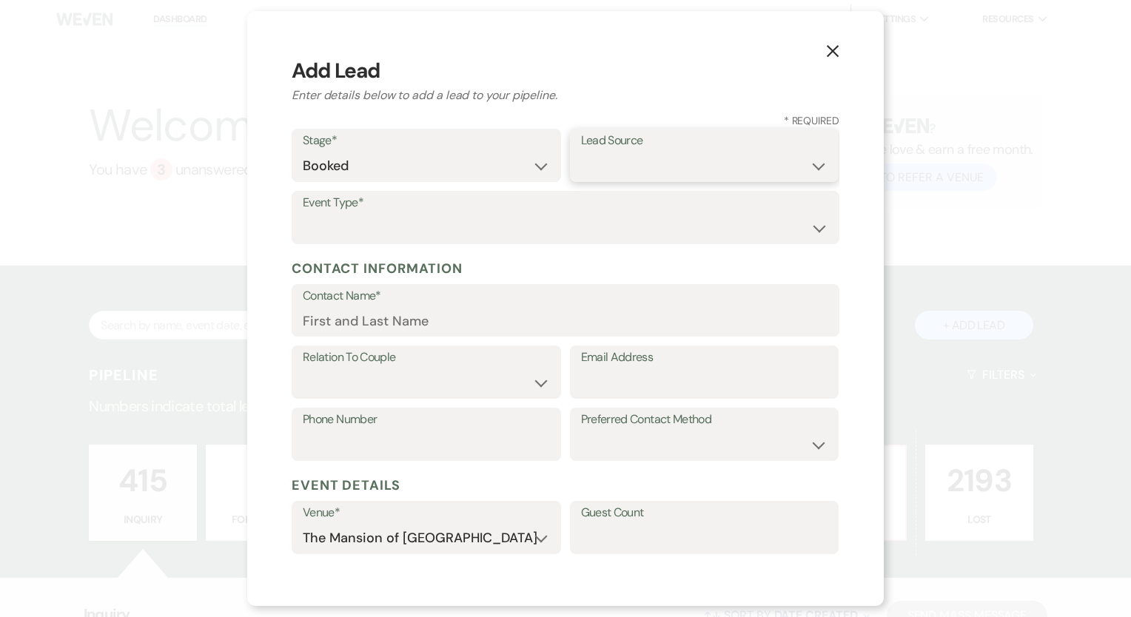
select select "5"
click at [581, 152] on select "Weven Venue Website Instagram Facebook Pinterest Google The Knot Wedding Wire H…" at bounding box center [704, 166] width 247 height 29
click at [364, 233] on select "Wedding Anniversary Party Baby Shower Bachelorette / Bachelor Party Birthday Pa…" at bounding box center [566, 228] width 526 height 29
select select "13"
click at [672, 230] on input "Other Type*" at bounding box center [704, 228] width 247 height 29
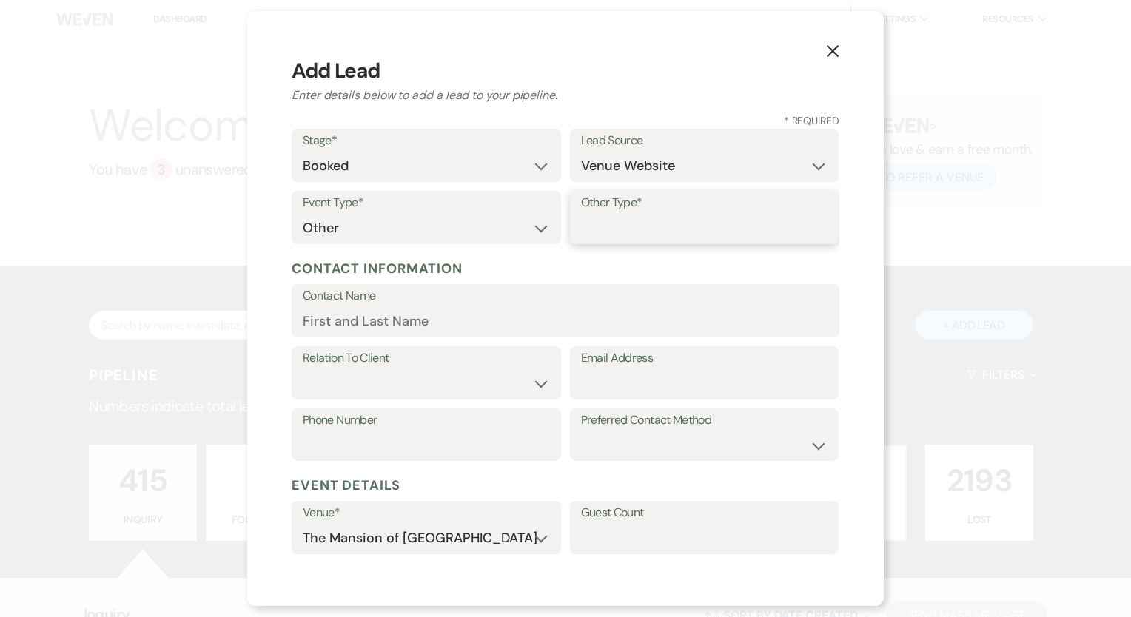
type input "Holiday Cocktail Party"
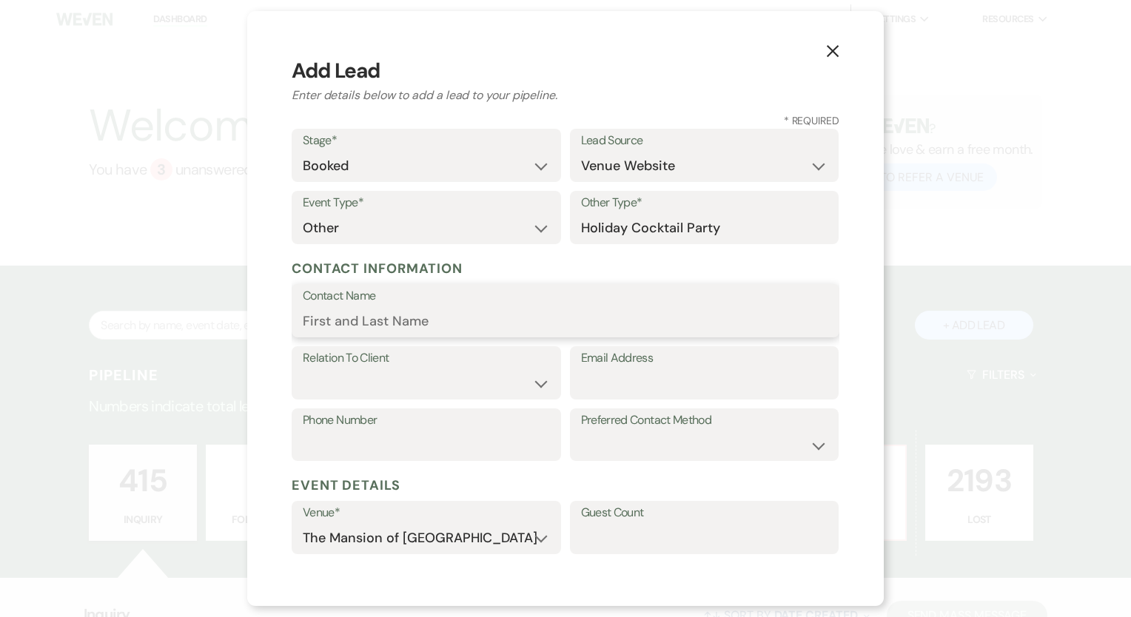
click at [371, 331] on input "Contact Name" at bounding box center [566, 321] width 526 height 29
paste input "Opera Saratoga Gala Donation's Holiday Cocktail Party"
drag, startPoint x: 492, startPoint y: 320, endPoint x: 720, endPoint y: 320, distance: 228.0
click at [717, 321] on input "Opera Saratoga Gala Donation's Holiday Cocktail Party" at bounding box center [566, 321] width 526 height 29
type input "Opera Saratoga Gala Donation for [PERSON_NAME]"
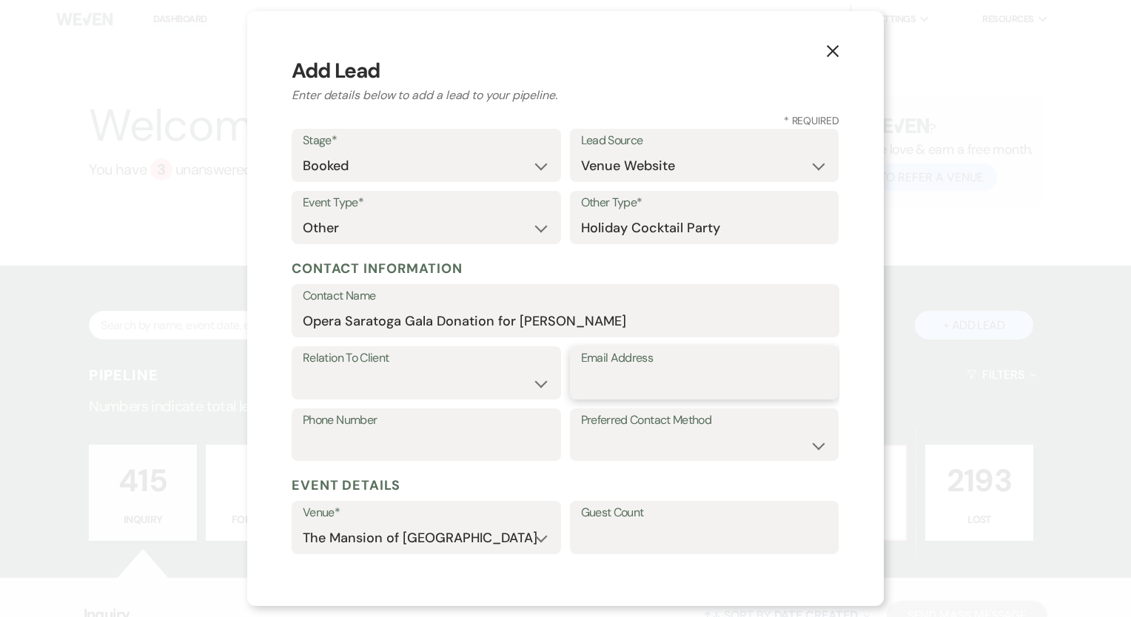
click at [599, 375] on input "Email Address" at bounding box center [704, 383] width 247 height 29
paste input "[PERSON_NAME][EMAIL_ADDRESS][DOMAIN_NAME]"
type input "[PERSON_NAME][EMAIL_ADDRESS][DOMAIN_NAME]"
click at [571, 378] on div "Email Address [PERSON_NAME][EMAIL_ADDRESS][DOMAIN_NAME]" at bounding box center [704, 372] width 269 height 53
click at [581, 380] on input "[PERSON_NAME][EMAIL_ADDRESS][DOMAIN_NAME]" at bounding box center [704, 383] width 247 height 29
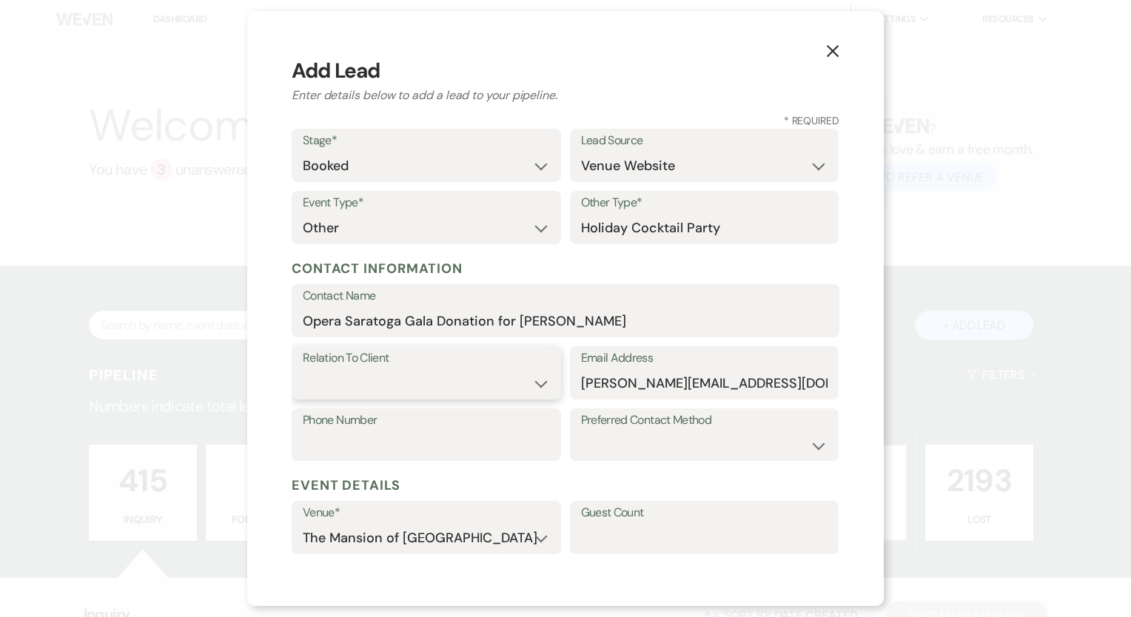
click at [436, 389] on select "Client Event Planner Parent of Client Family Member Friend Other" at bounding box center [426, 383] width 247 height 29
select select "1"
click at [303, 369] on select "Client Event Planner Parent of Client Family Member Friend Other" at bounding box center [426, 383] width 247 height 29
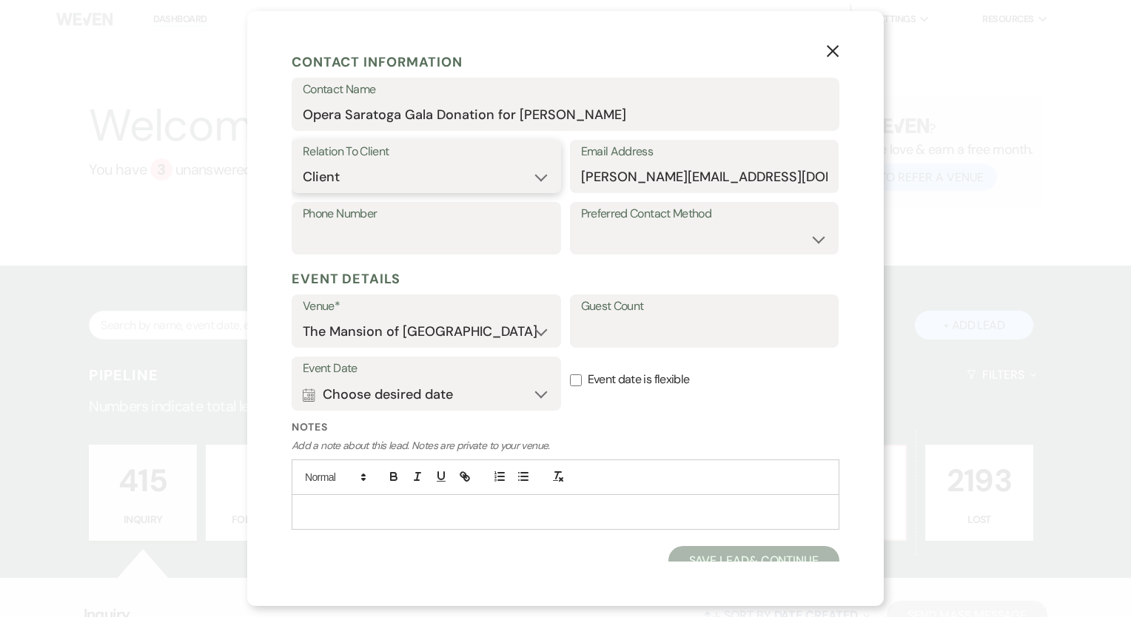
scroll to position [219, 0]
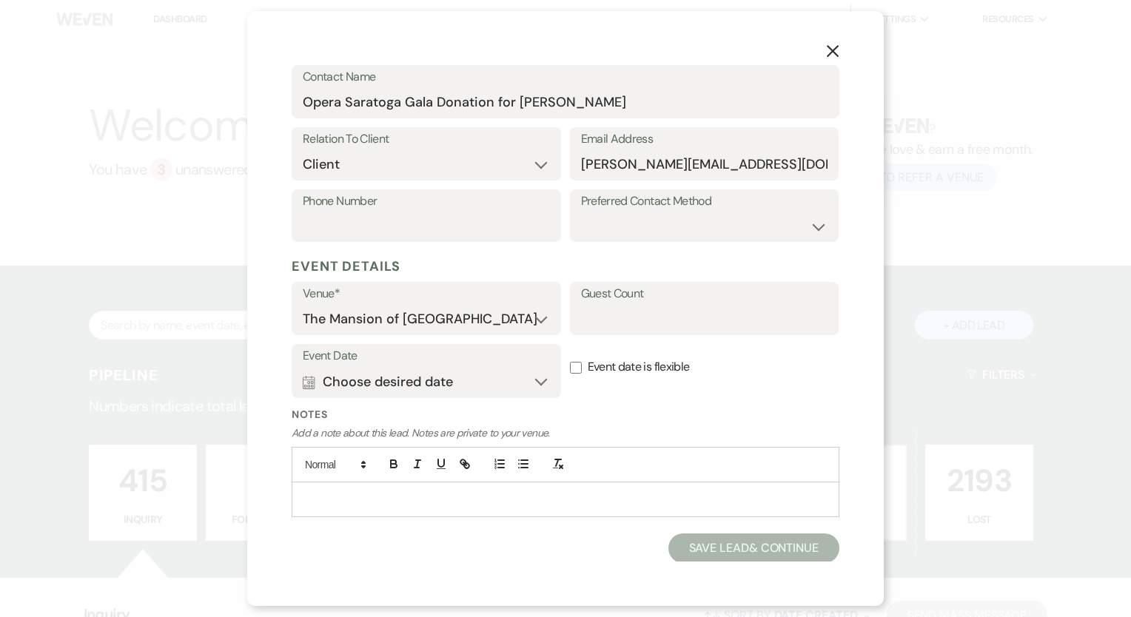
click at [690, 302] on label "Guest Count" at bounding box center [704, 294] width 247 height 21
click at [690, 305] on input "Guest Count" at bounding box center [704, 319] width 247 height 29
type input "35"
click at [569, 497] on p at bounding box center [566, 500] width 524 height 16
click at [440, 370] on button "Calendar Choose desired date Expand" at bounding box center [426, 382] width 247 height 30
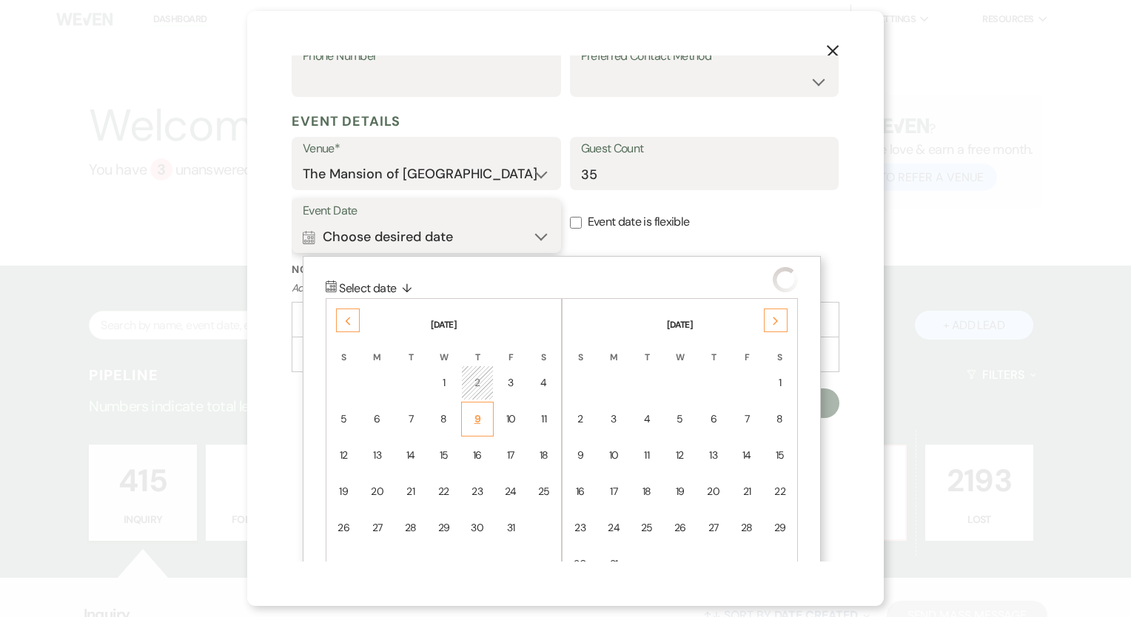
scroll to position [403, 0]
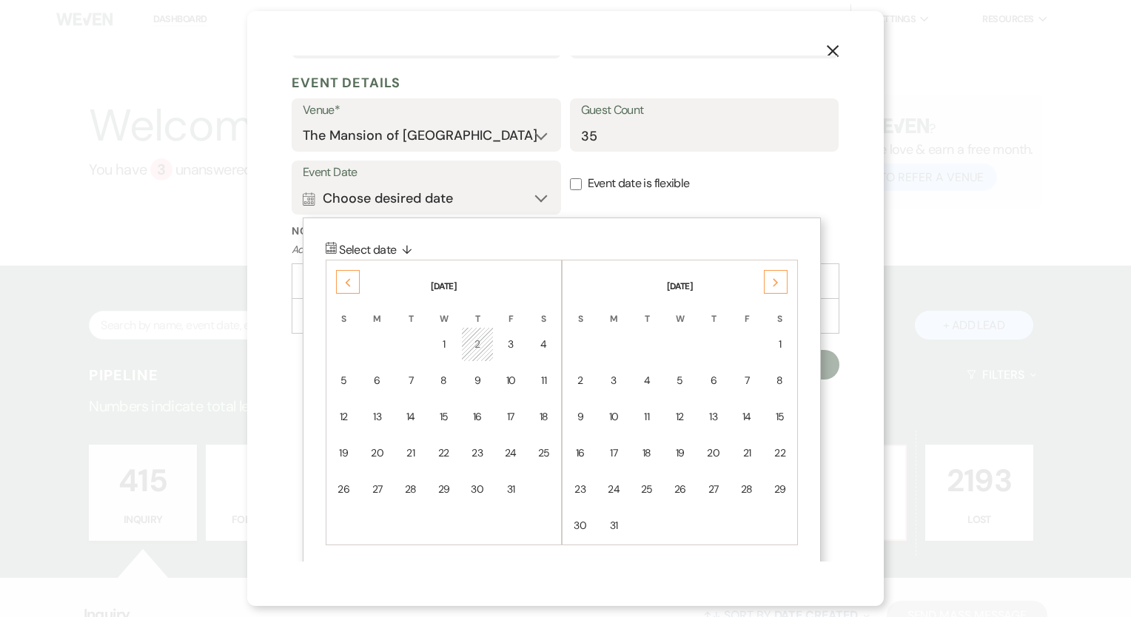
click at [338, 280] on div "Previous" at bounding box center [348, 282] width 24 height 24
click at [349, 283] on icon "Previous" at bounding box center [347, 282] width 7 height 9
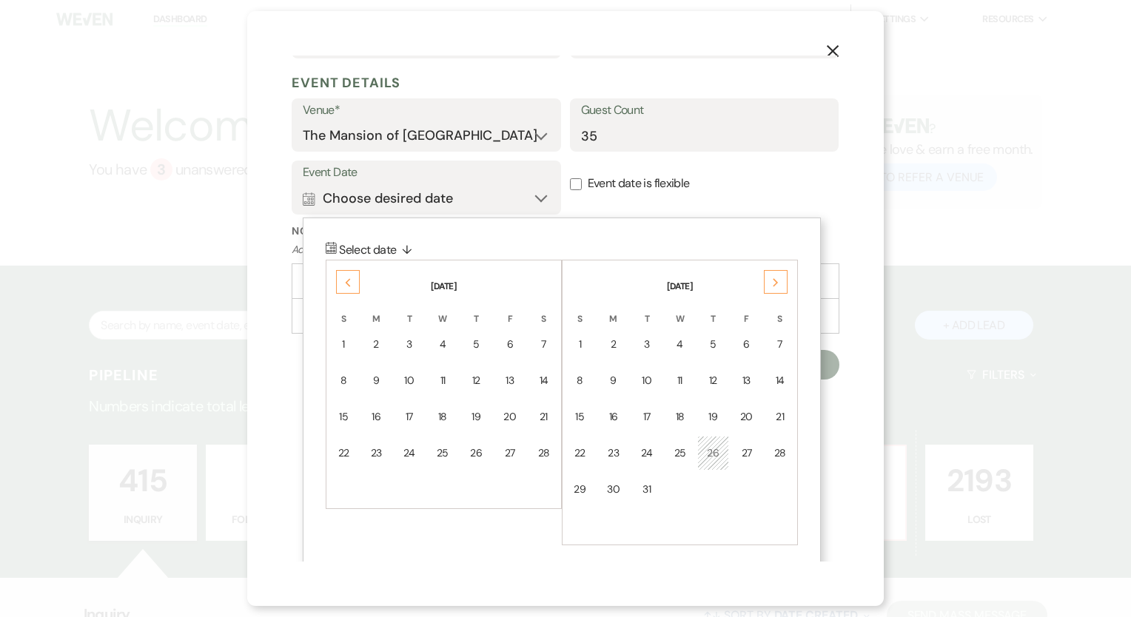
click at [349, 283] on icon "Previous" at bounding box center [347, 282] width 7 height 9
click at [649, 409] on div "16" at bounding box center [646, 417] width 13 height 16
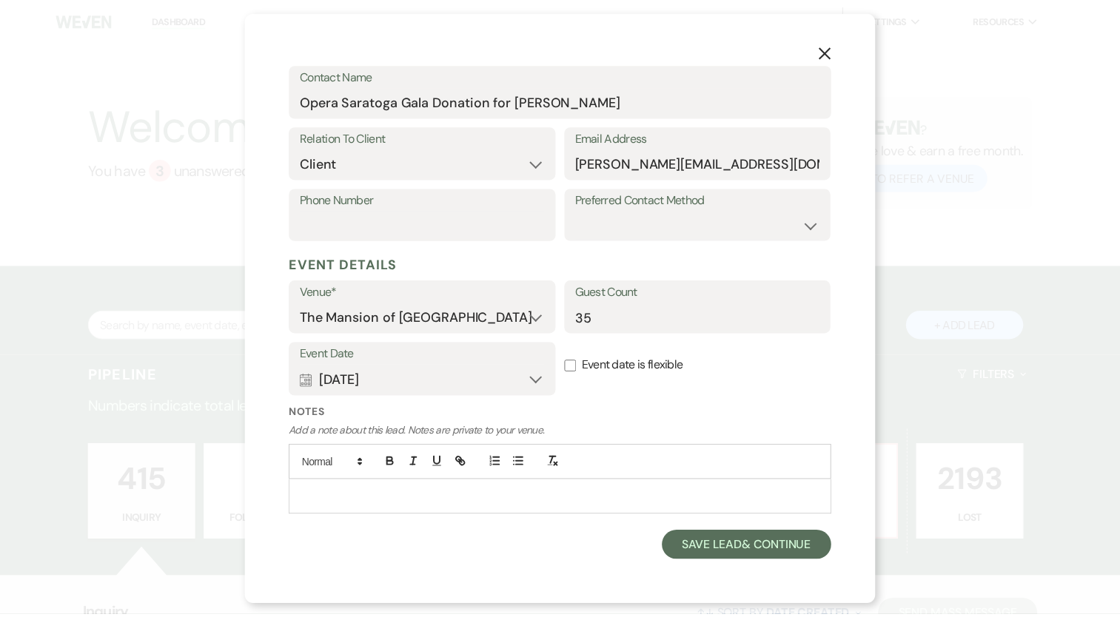
scroll to position [219, 0]
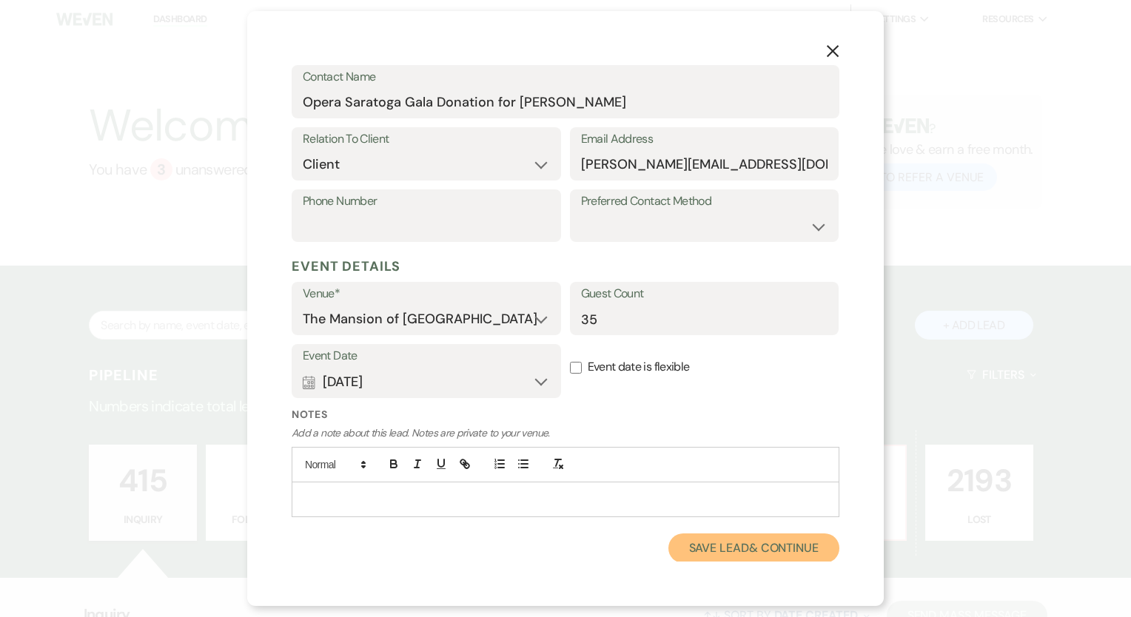
click at [702, 552] on button "Save Lead & Continue" at bounding box center [753, 549] width 171 height 30
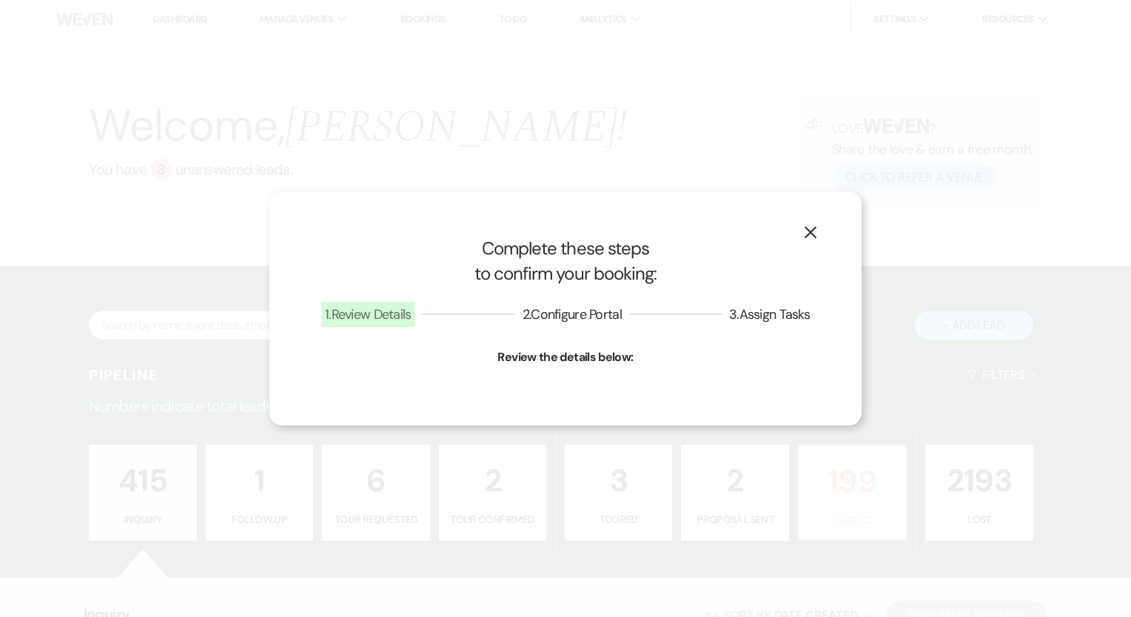
select select "13"
select select "542"
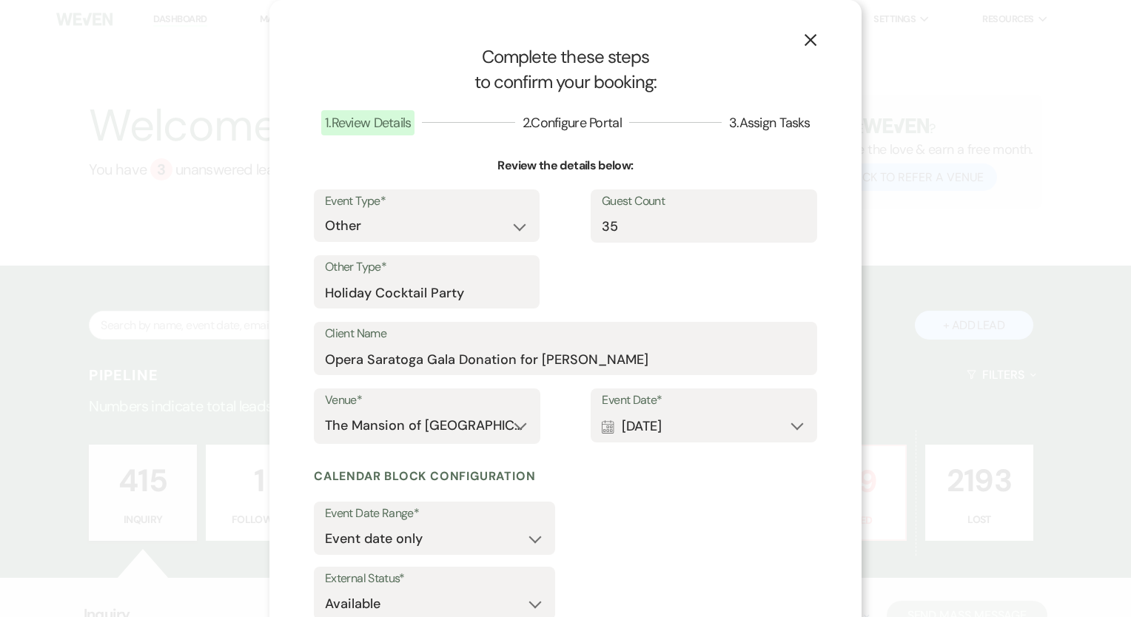
click at [808, 41] on icon "X" at bounding box center [810, 39] width 13 height 13
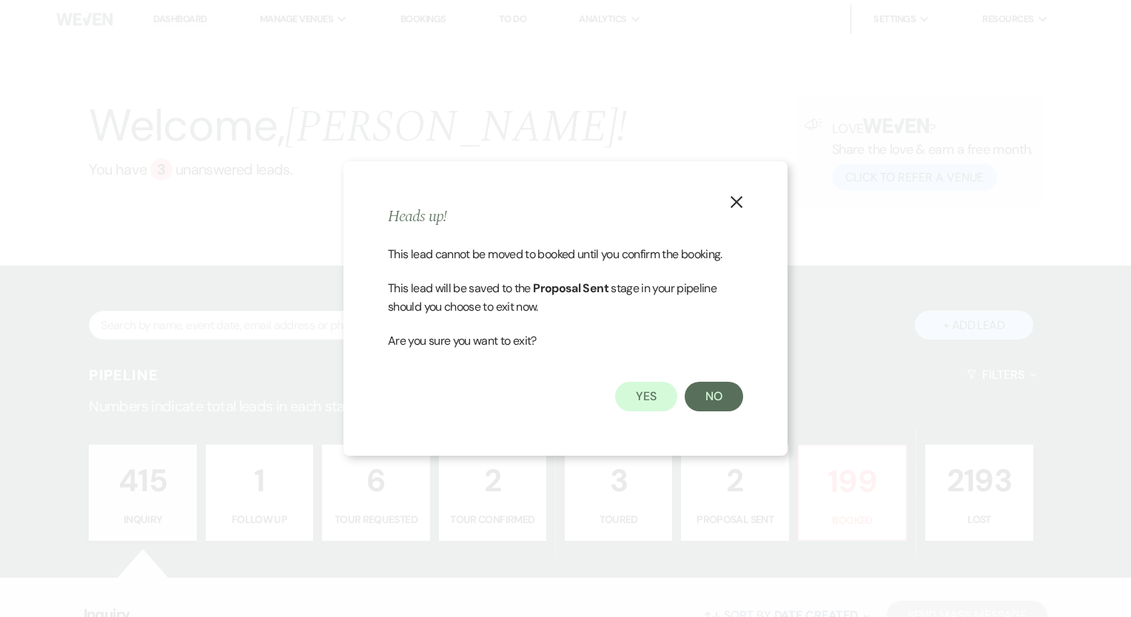
click at [638, 379] on div "This lead cannot be moved to booked until you confirm the booking. This lead wi…" at bounding box center [565, 313] width 355 height 136
click at [645, 386] on button "Yes" at bounding box center [646, 397] width 62 height 30
click at [645, 386] on div "Pipeline Filters Expand" at bounding box center [566, 374] width 1066 height 39
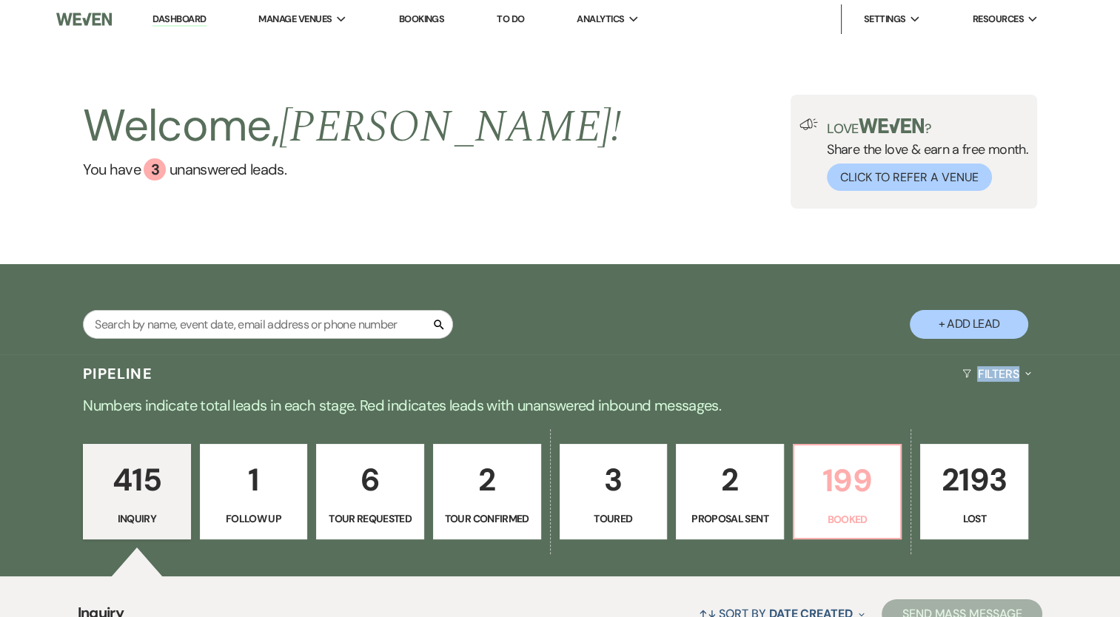
click at [825, 483] on p "199" at bounding box center [847, 481] width 89 height 50
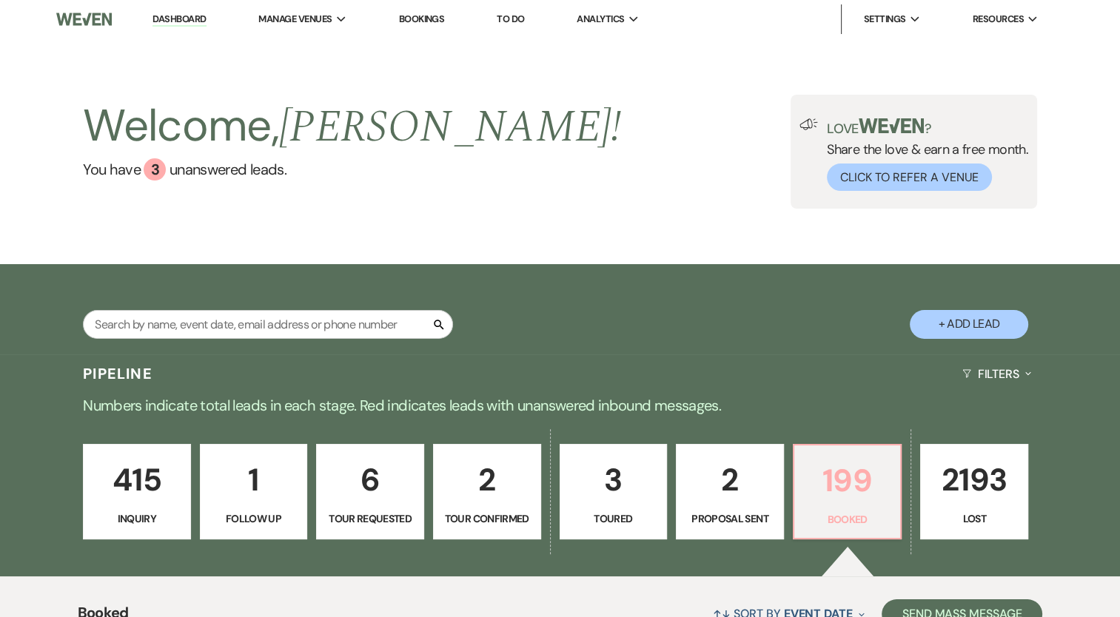
click at [826, 487] on p "199" at bounding box center [847, 481] width 89 height 50
click at [708, 475] on p "2" at bounding box center [729, 480] width 89 height 50
select select "6"
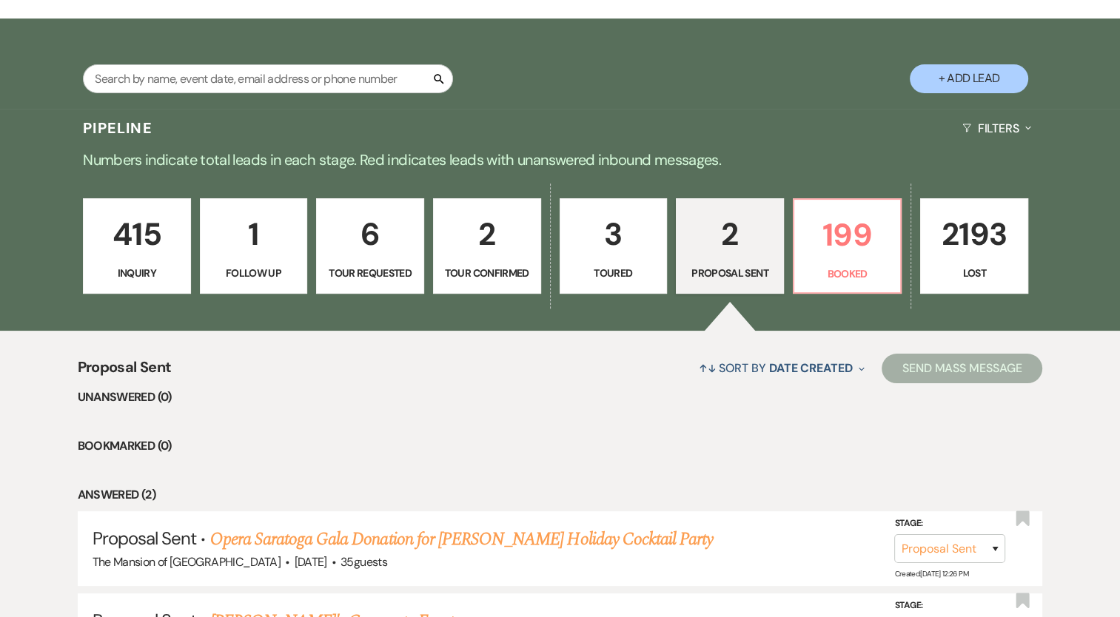
scroll to position [415, 0]
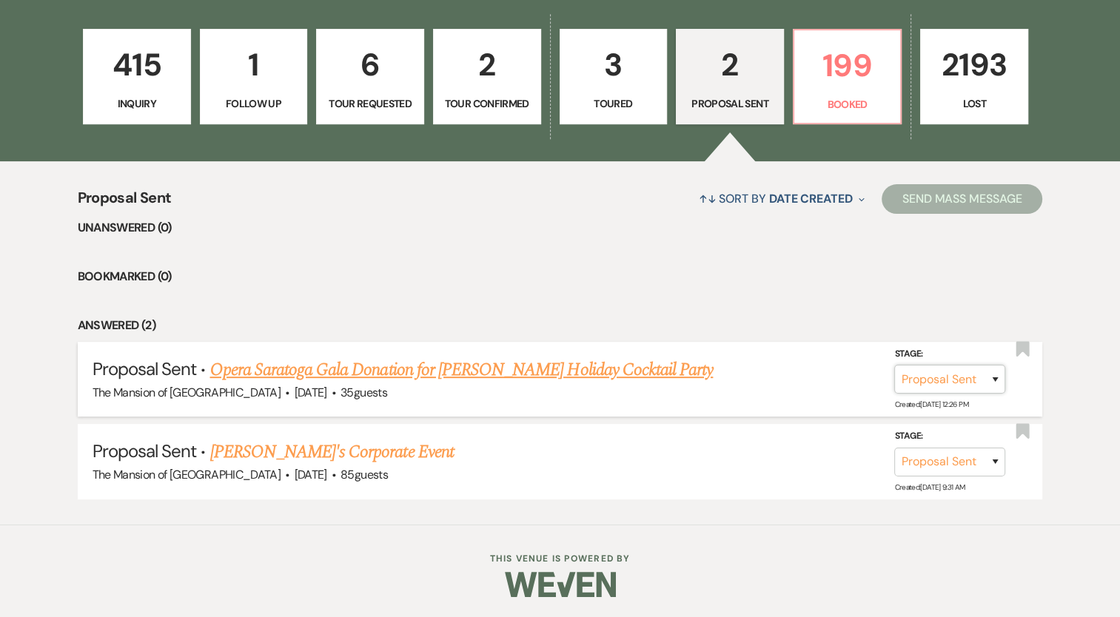
click at [922, 388] on select "Inquiry Follow Up Tour Requested Tour Confirmed Toured Proposal Sent Booked Lost" at bounding box center [949, 379] width 111 height 29
select select "7"
click at [894, 365] on select "Inquiry Follow Up Tour Requested Tour Confirmed Toured Proposal Sent Booked Lost" at bounding box center [949, 379] width 111 height 29
click at [975, 379] on button "Save" at bounding box center [976, 379] width 74 height 30
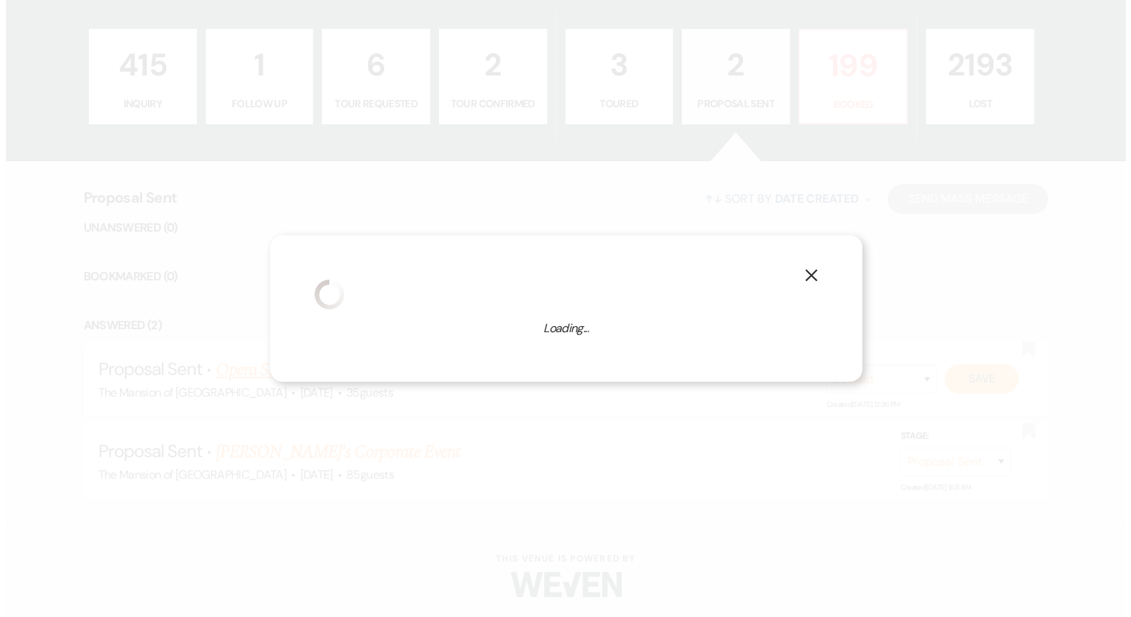
scroll to position [416, 0]
select select "542"
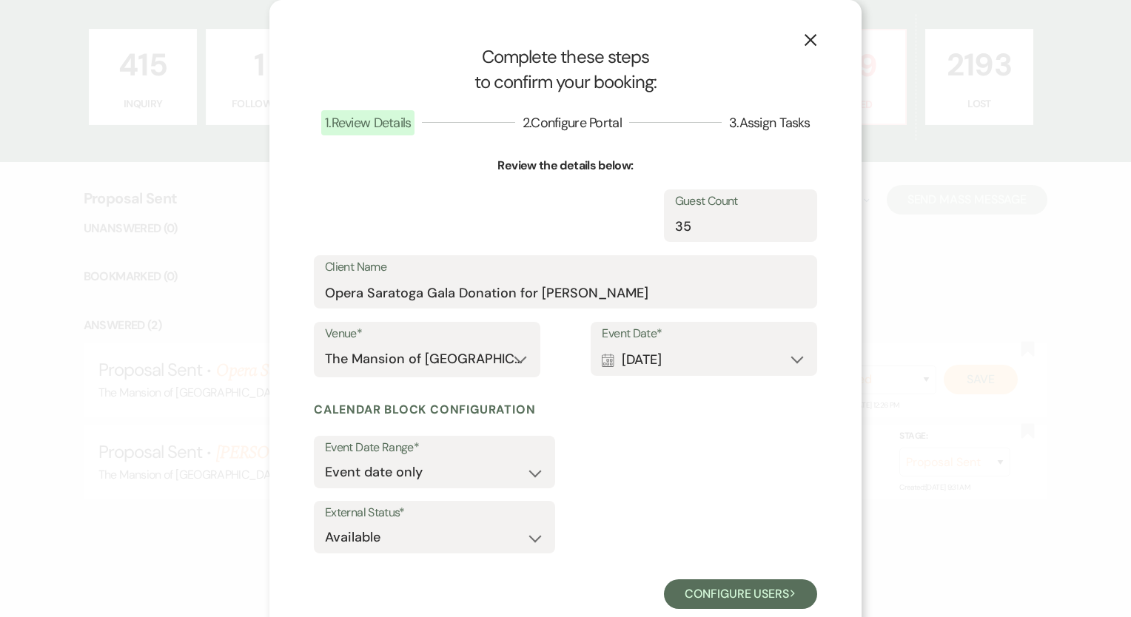
select select "13"
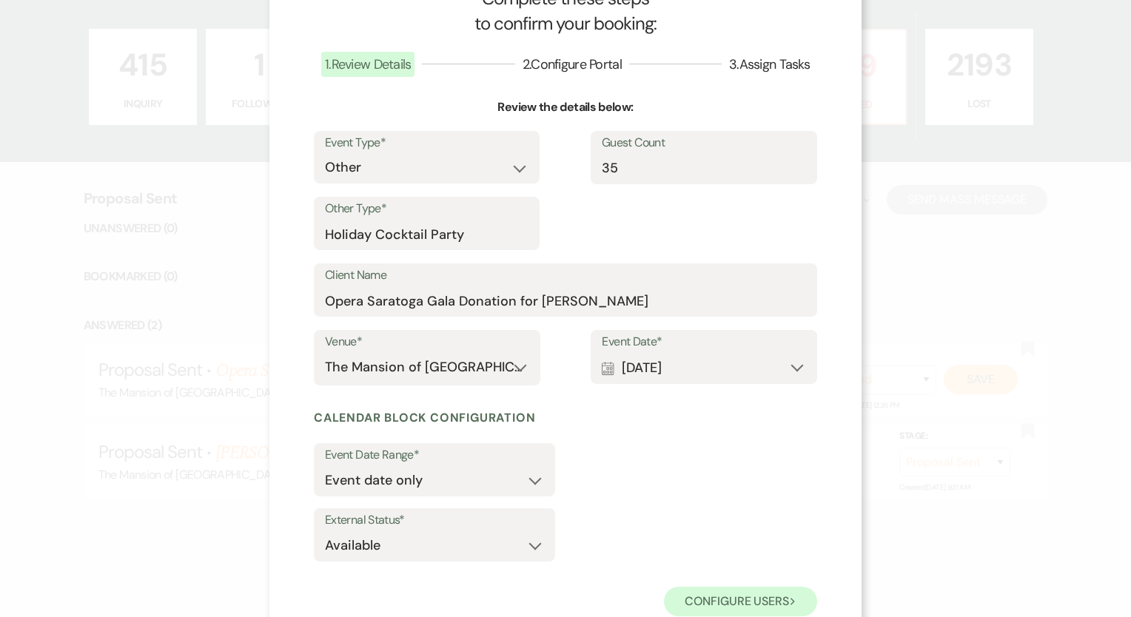
scroll to position [102, 0]
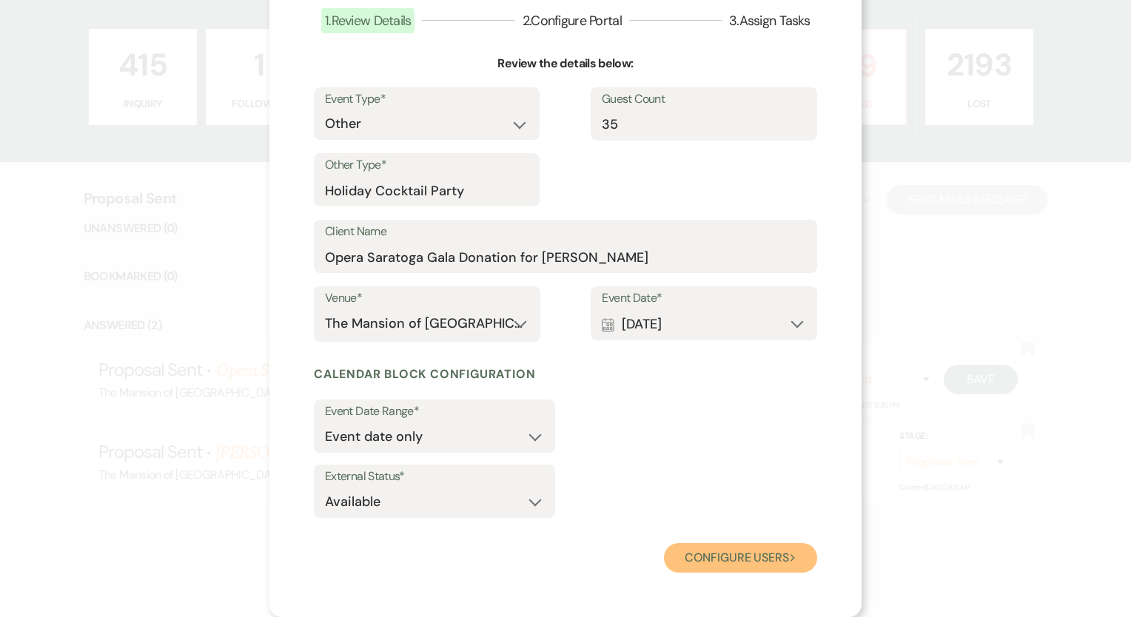
click at [703, 552] on button "Configure users Next" at bounding box center [740, 558] width 153 height 30
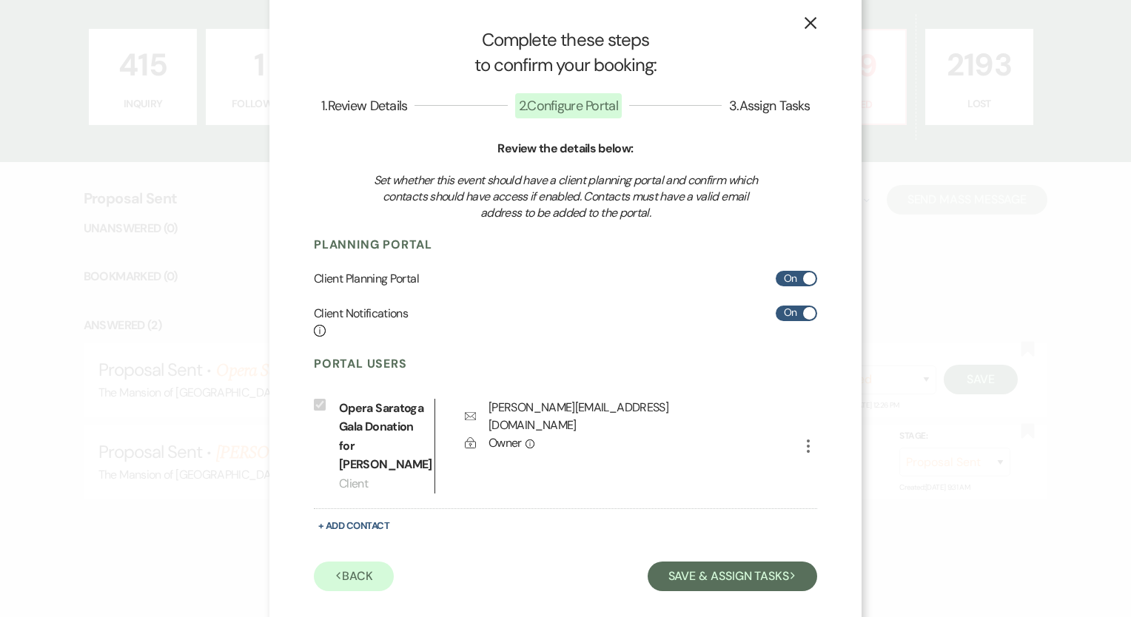
click at [810, 13] on button "X" at bounding box center [810, 23] width 22 height 26
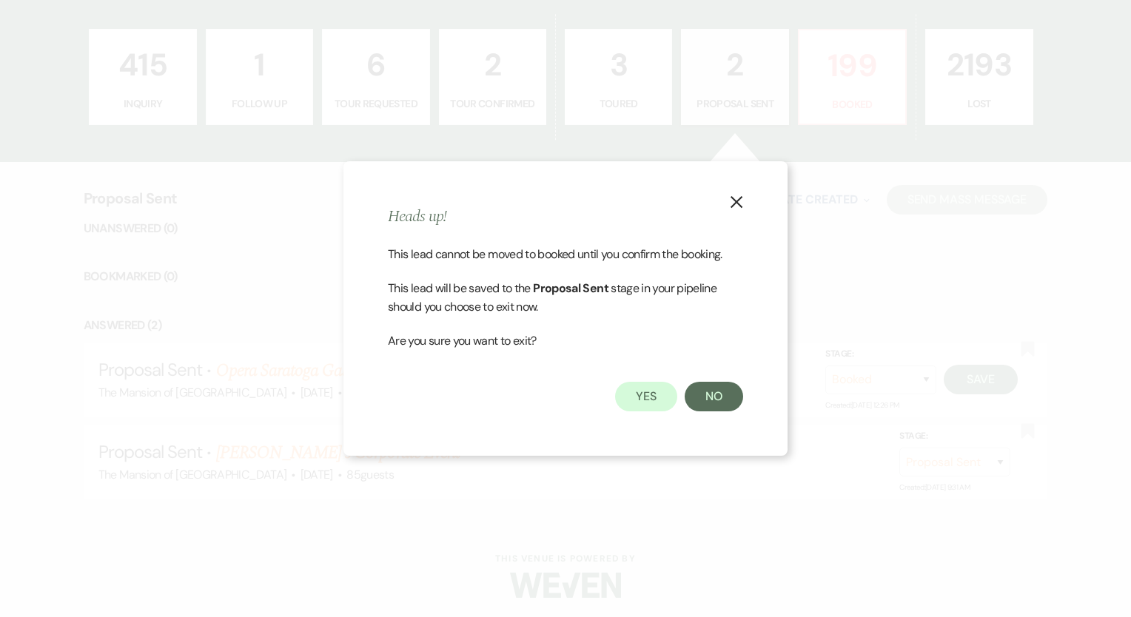
click at [742, 188] on button "X" at bounding box center [736, 201] width 22 height 26
click at [740, 201] on icon "X" at bounding box center [736, 201] width 13 height 13
click at [699, 398] on button "No" at bounding box center [714, 397] width 58 height 30
click at [654, 398] on button "Yes" at bounding box center [646, 397] width 62 height 30
select select "6"
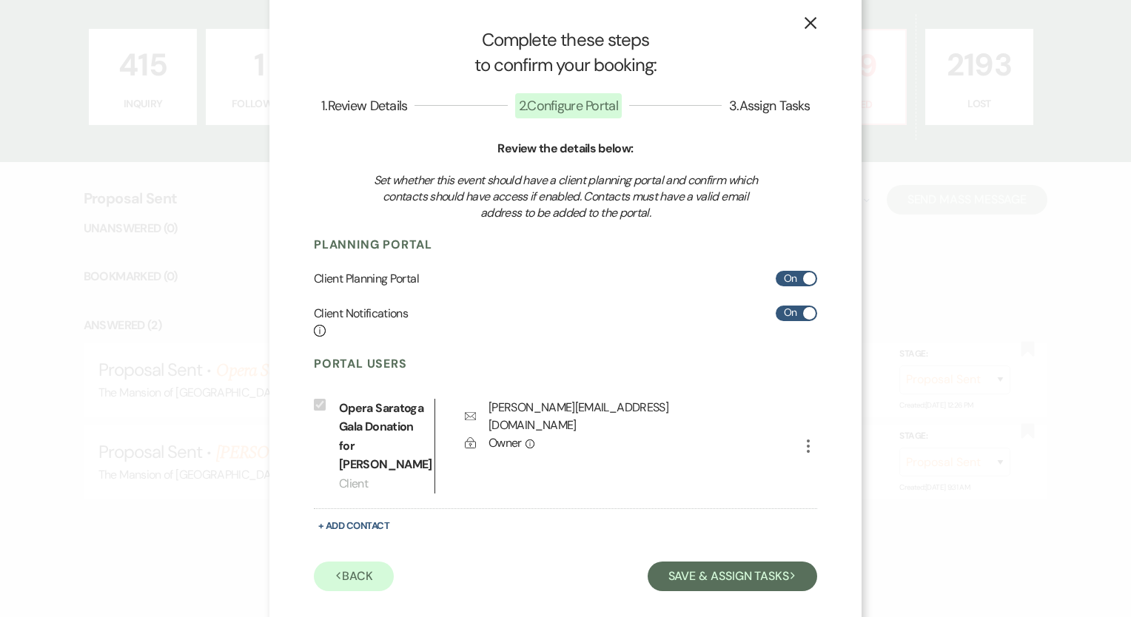
click at [334, 557] on div "Previous Back Save & Assign Tasks Next" at bounding box center [565, 574] width 503 height 34
click at [367, 562] on button "Previous Back" at bounding box center [354, 577] width 80 height 30
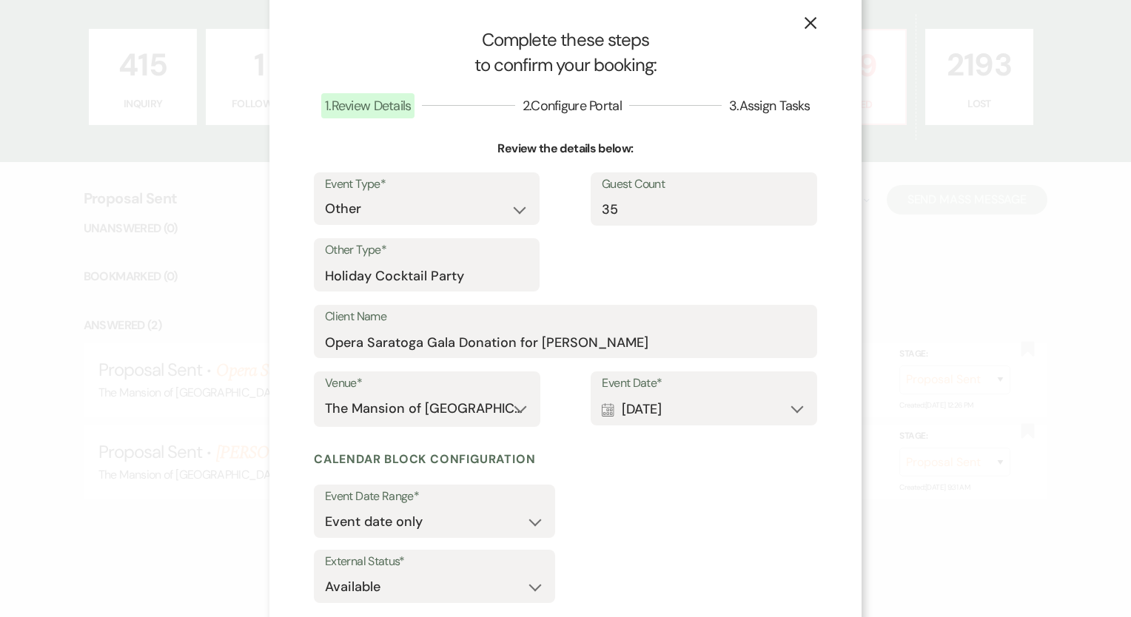
click at [671, 304] on div "Event Type* Wedding Anniversary Party Baby Shower Bachelorette / Bachelor Party…" at bounding box center [565, 238] width 503 height 133
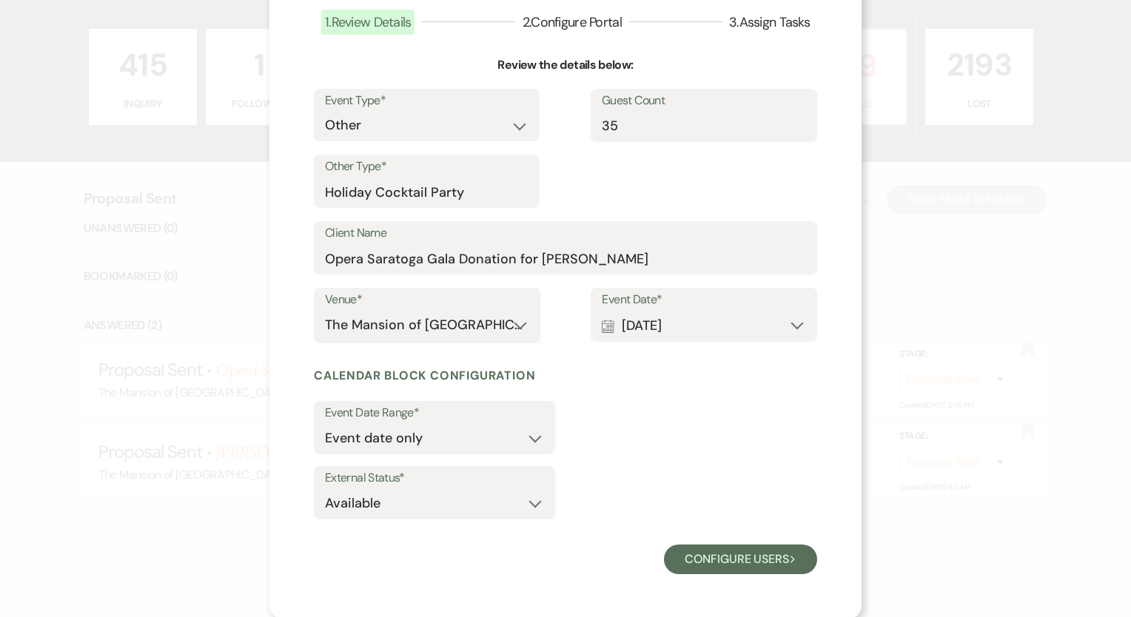
scroll to position [102, 0]
click at [489, 494] on select "Available Unavailable" at bounding box center [434, 502] width 219 height 29
select select "false"
click at [325, 488] on select "Available Unavailable" at bounding box center [434, 502] width 219 height 29
click at [749, 564] on button "Configure users Next" at bounding box center [740, 558] width 153 height 30
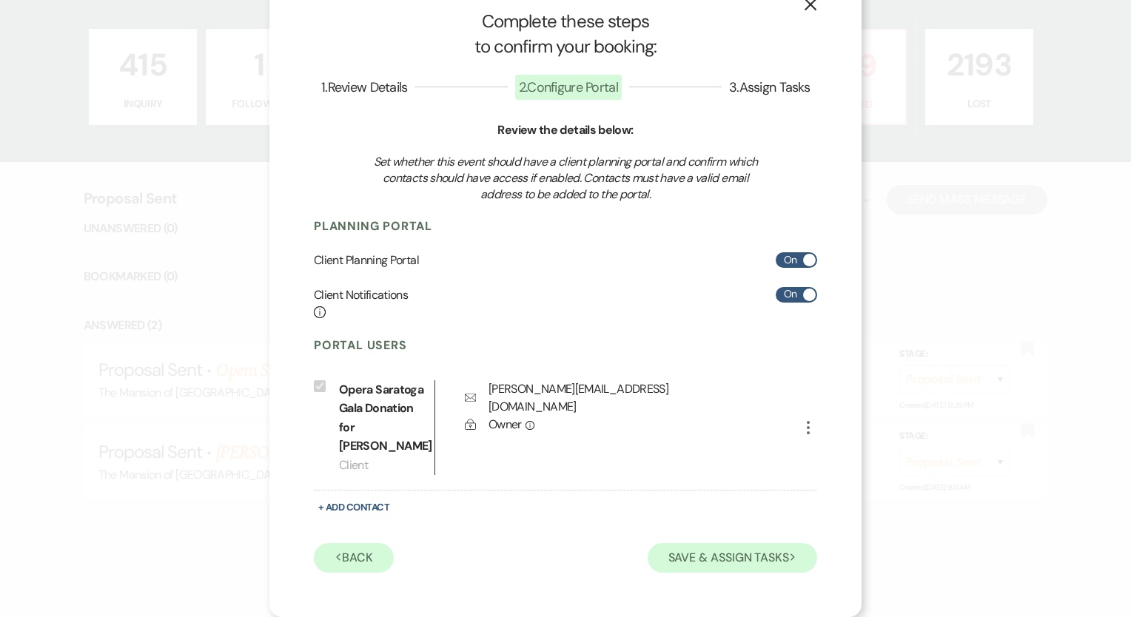
scroll to position [17, 0]
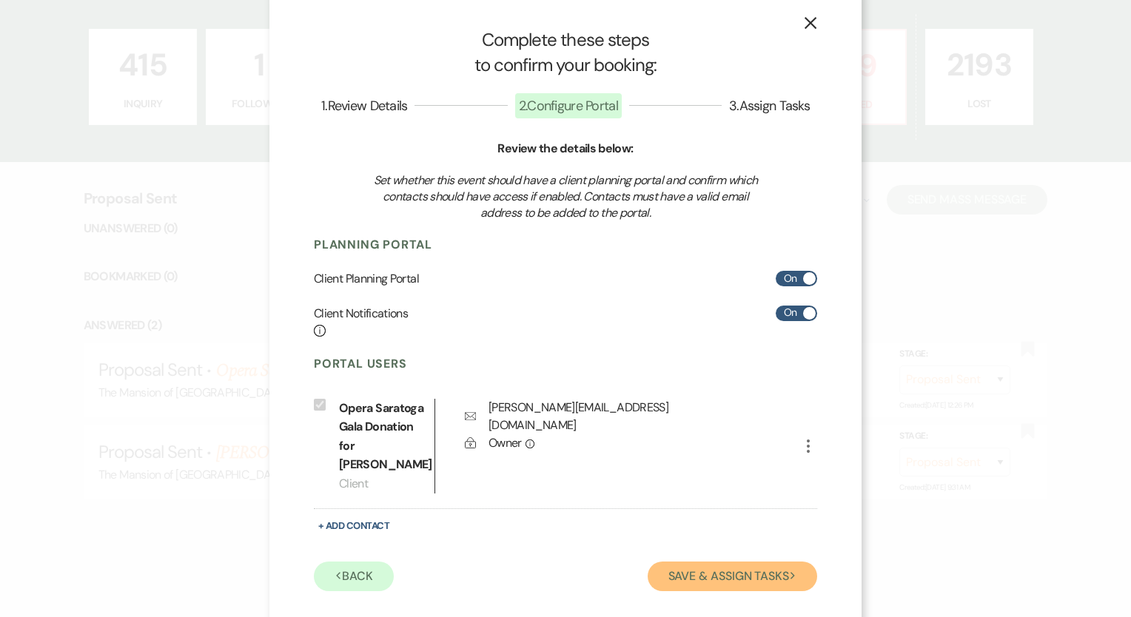
click at [711, 562] on button "Save & Assign Tasks Next" at bounding box center [733, 577] width 170 height 30
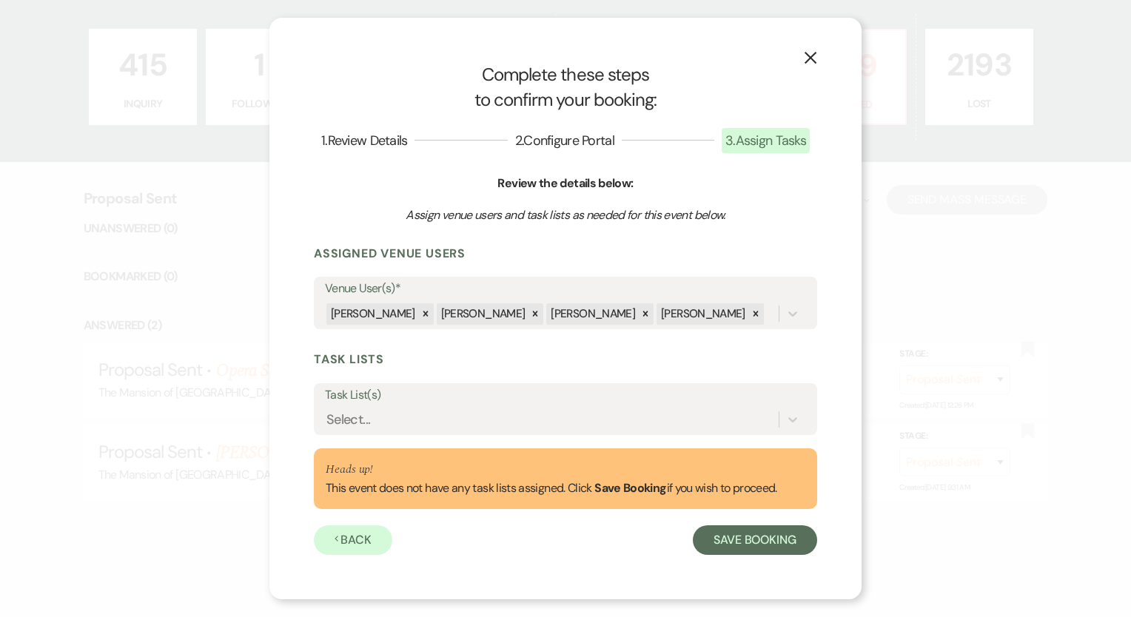
scroll to position [0, 0]
click at [727, 541] on button "Save Booking" at bounding box center [755, 541] width 124 height 30
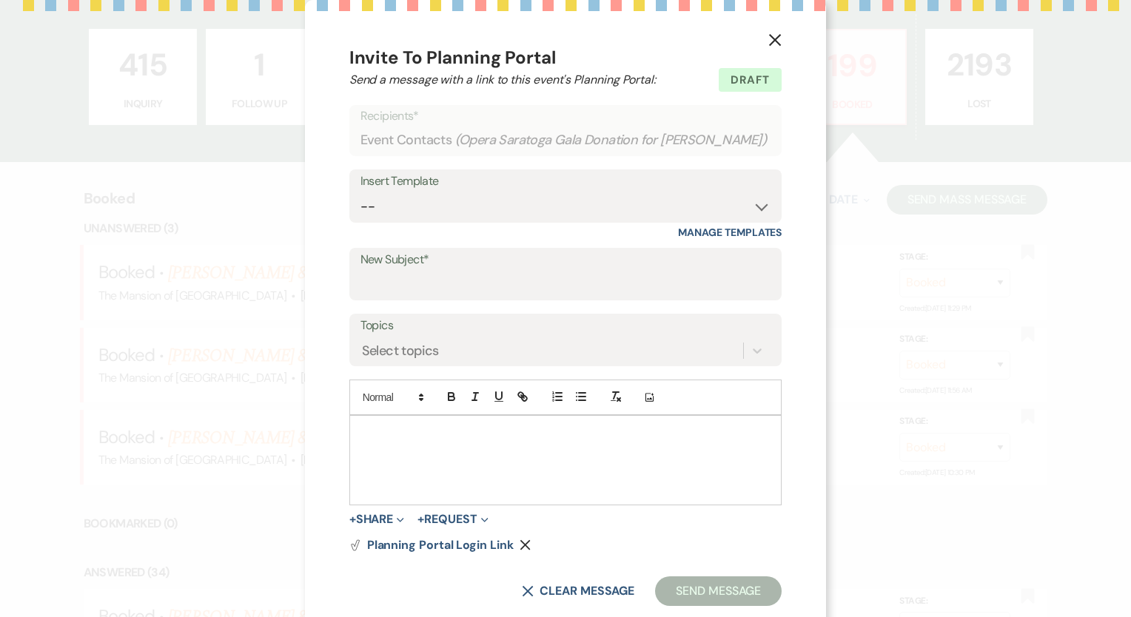
scroll to position [33, 0]
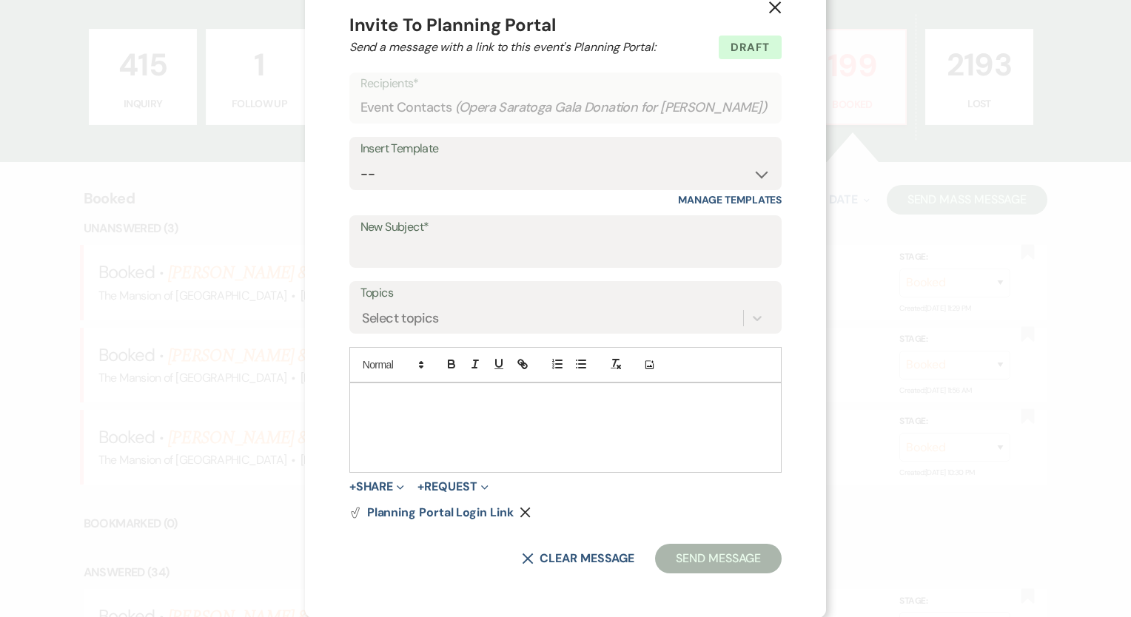
click at [768, 11] on icon "X" at bounding box center [774, 7] width 13 height 13
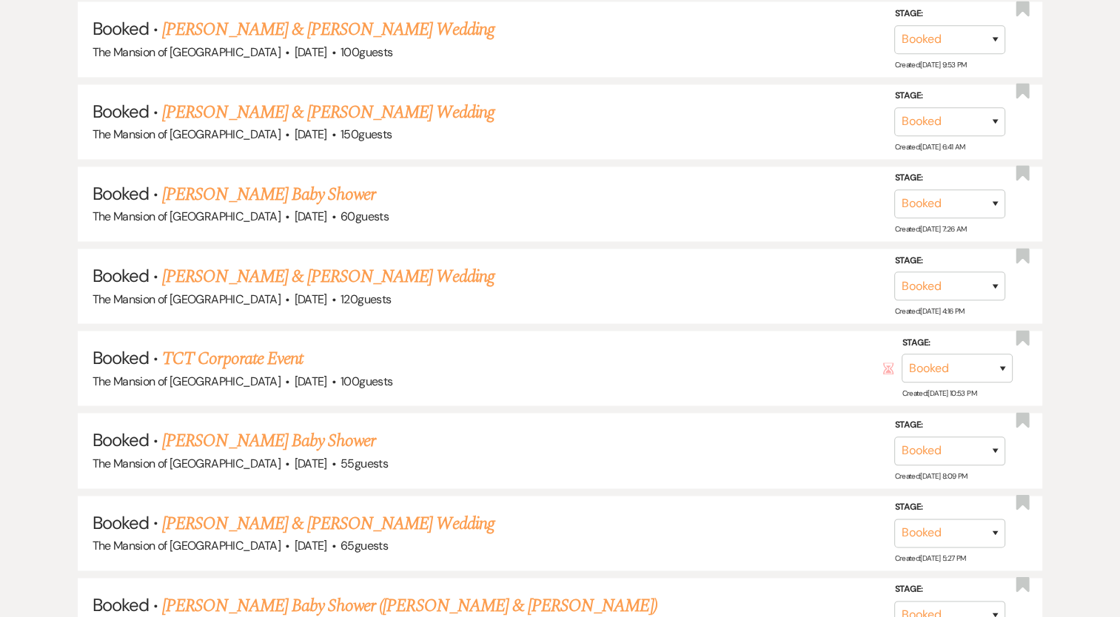
scroll to position [2340, 0]
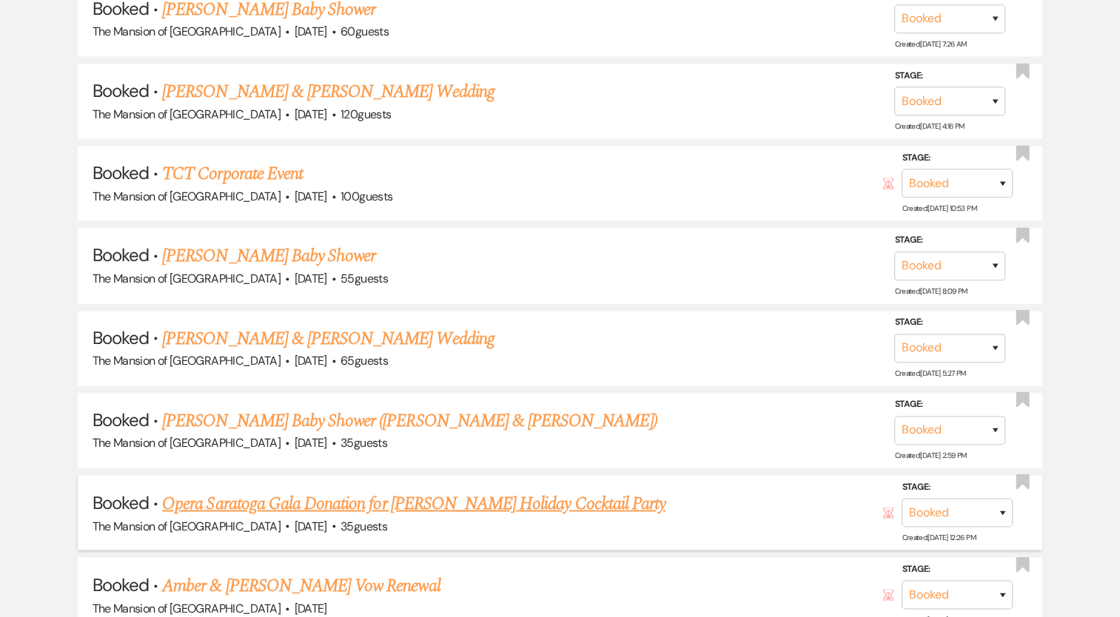
click at [347, 490] on link "Opera Saratoga Gala Donation for Clark Gale's Holiday Cocktail Party" at bounding box center [413, 503] width 503 height 27
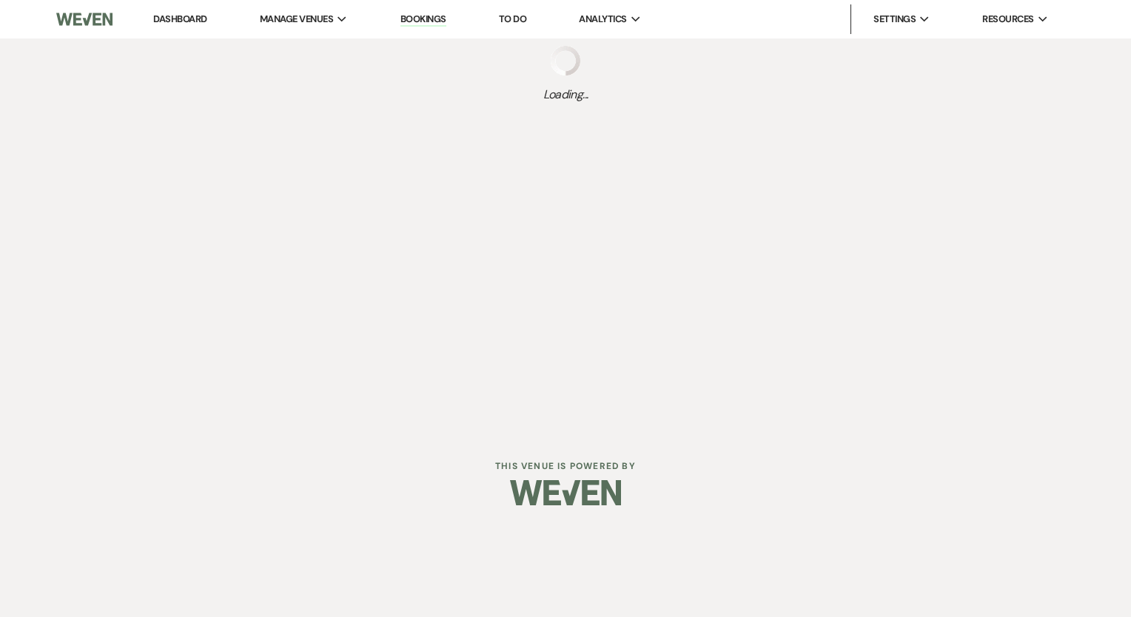
select select "13"
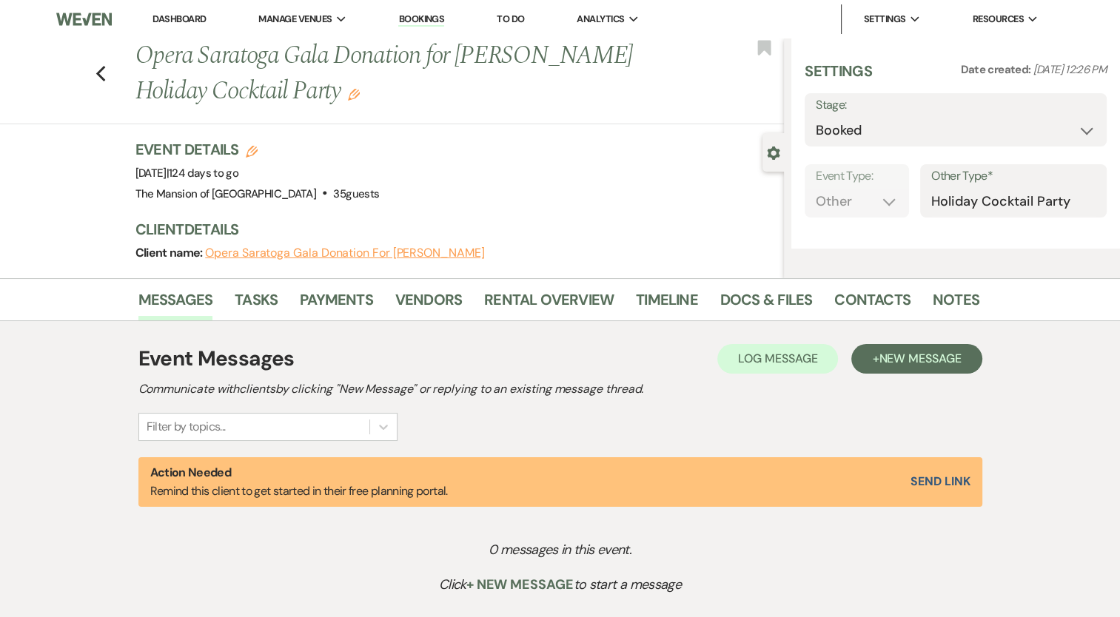
select select "5"
select select "13"
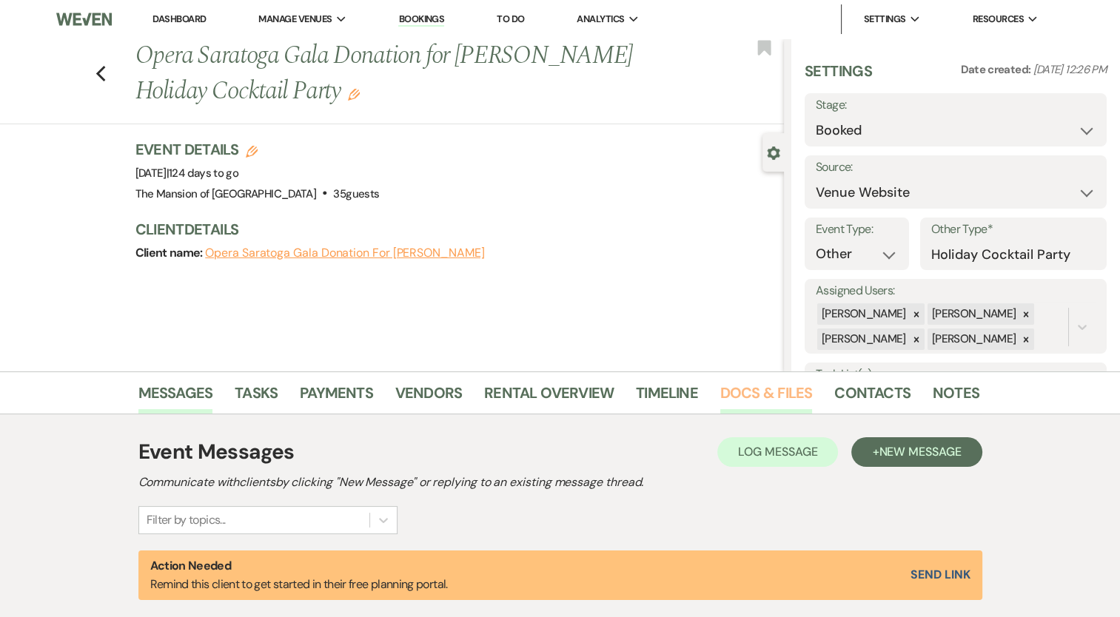
click at [764, 402] on link "Docs & Files" at bounding box center [766, 397] width 92 height 33
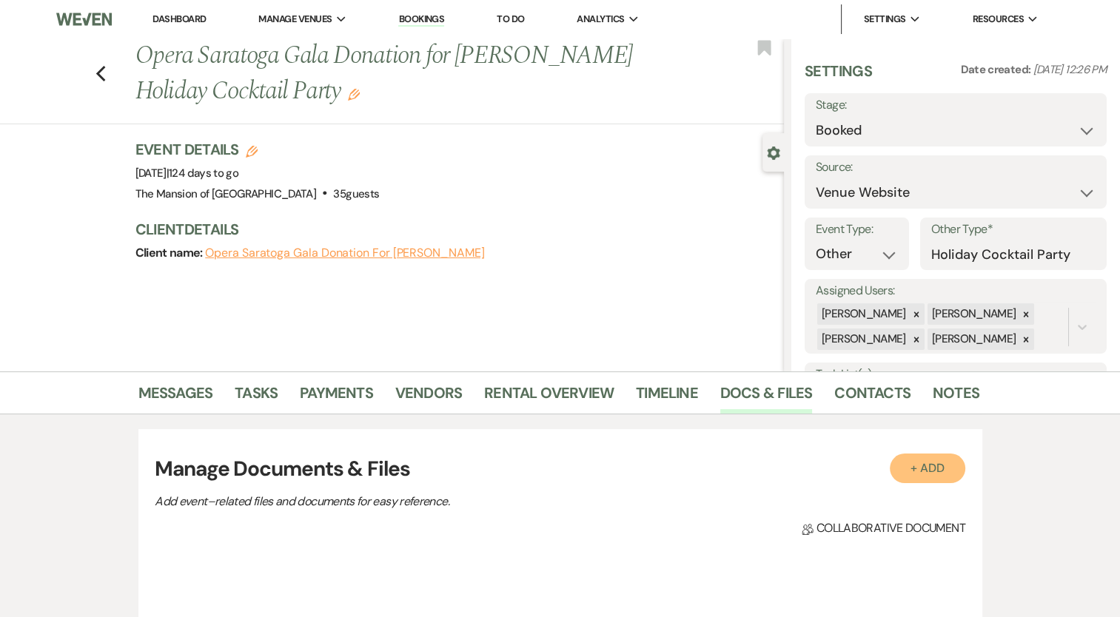
click at [916, 463] on button "+ Add" at bounding box center [928, 469] width 76 height 30
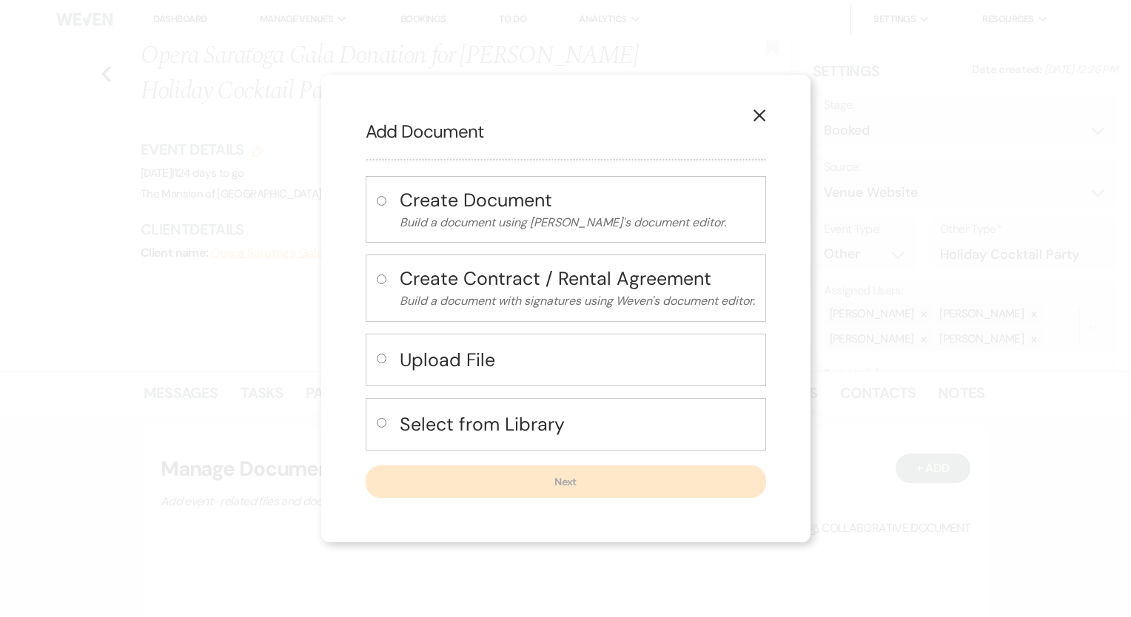
click at [377, 365] on label at bounding box center [385, 363] width 16 height 24
click at [377, 363] on input "radio" at bounding box center [382, 359] width 10 height 10
radio input "true"
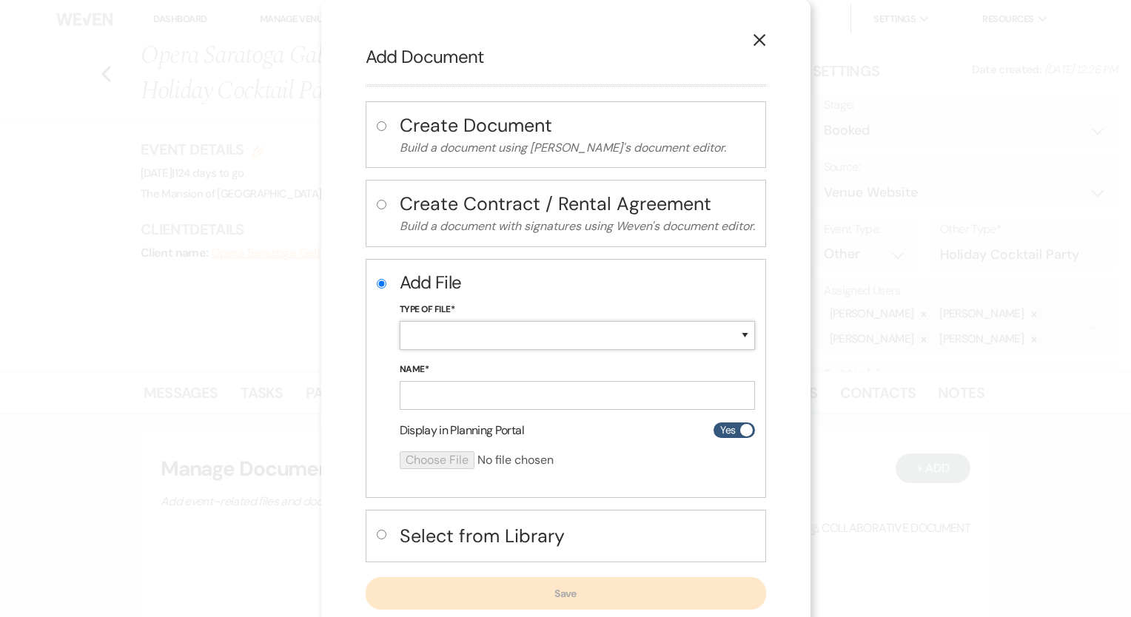
click at [412, 329] on select "Special Event Insurance Vendor Certificate of Insurance Contracts / Rental Agre…" at bounding box center [577, 335] width 355 height 29
select select "0"
click at [400, 321] on select "Special Event Insurance Vendor Certificate of Insurance Contracts / Rental Agre…" at bounding box center [577, 335] width 355 height 29
drag, startPoint x: 440, startPoint y: 386, endPoint x: 432, endPoint y: 374, distance: 15.4
click at [438, 381] on input "Name*" at bounding box center [577, 395] width 355 height 29
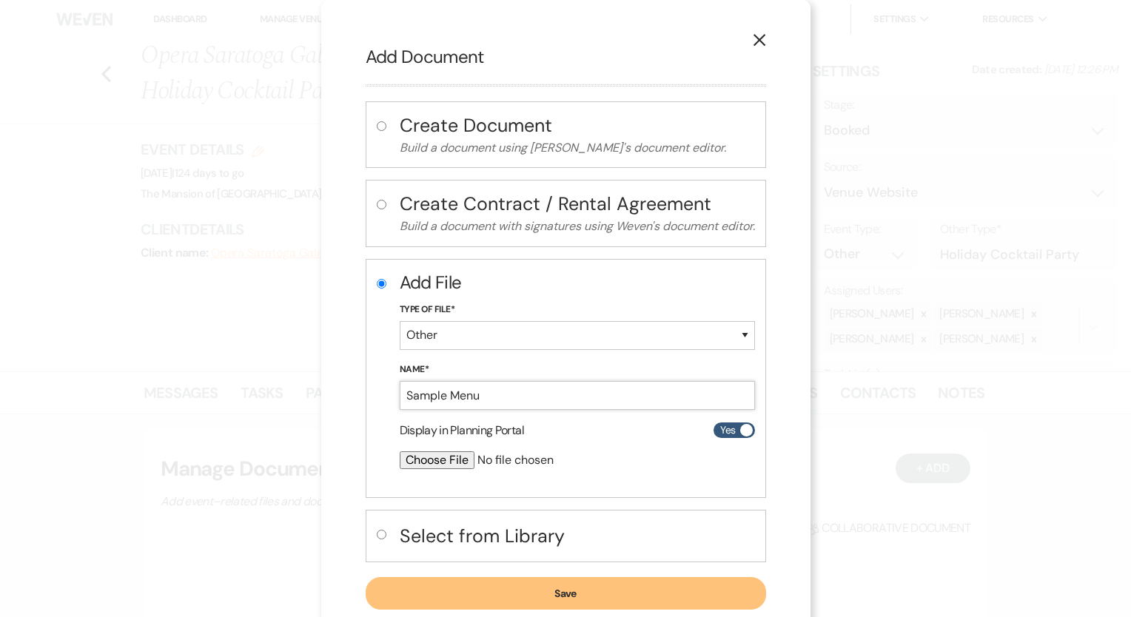
type input "Sample Menu"
click at [435, 457] on input "file" at bounding box center [538, 461] width 277 height 18
type input "C:\fakepath\Sample Menus (4).pdf"
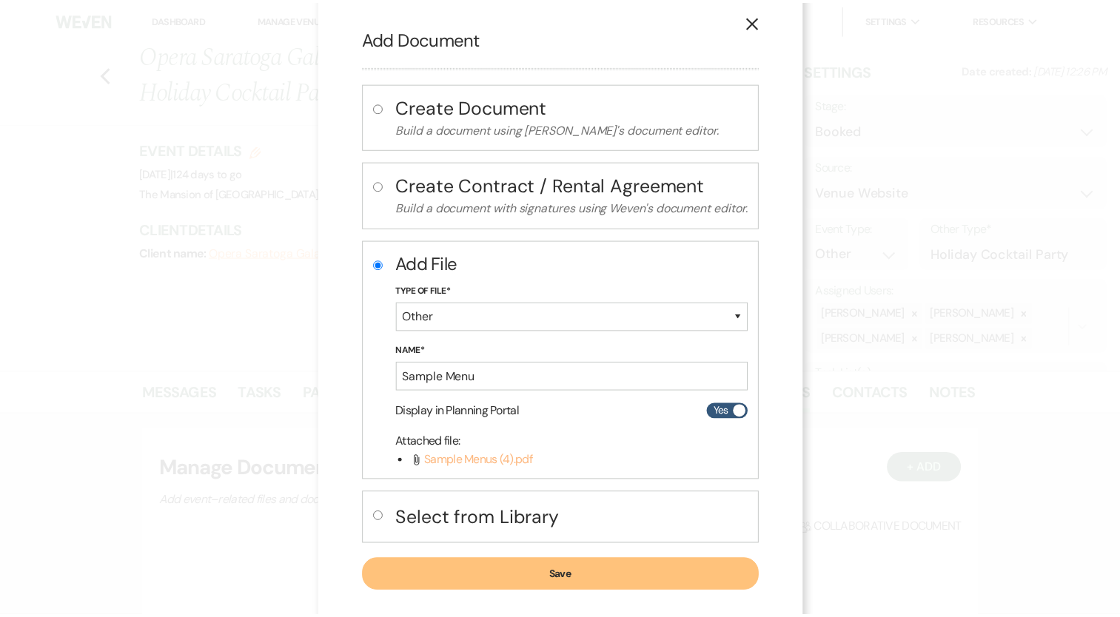
scroll to position [36, 0]
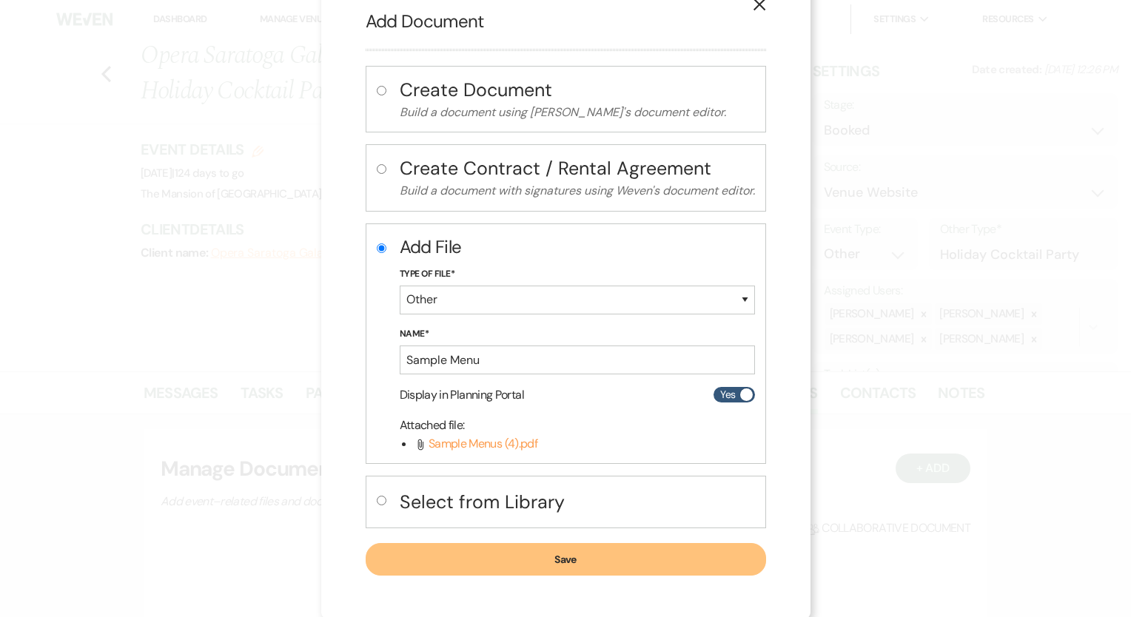
click at [565, 551] on button "Save" at bounding box center [566, 559] width 400 height 33
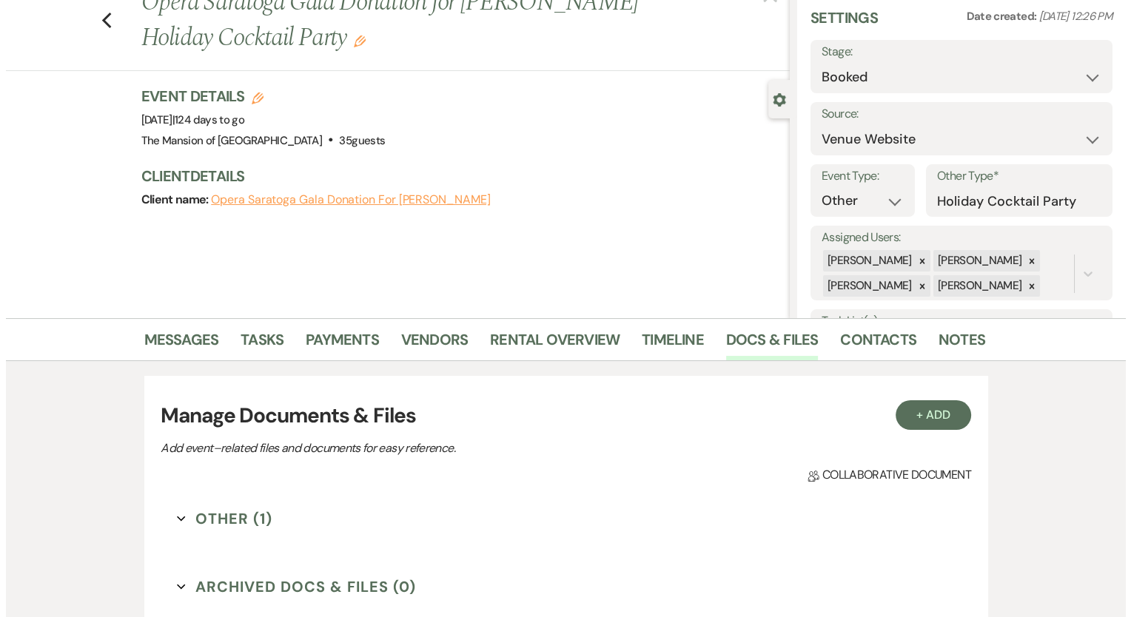
scroll to position [148, 0]
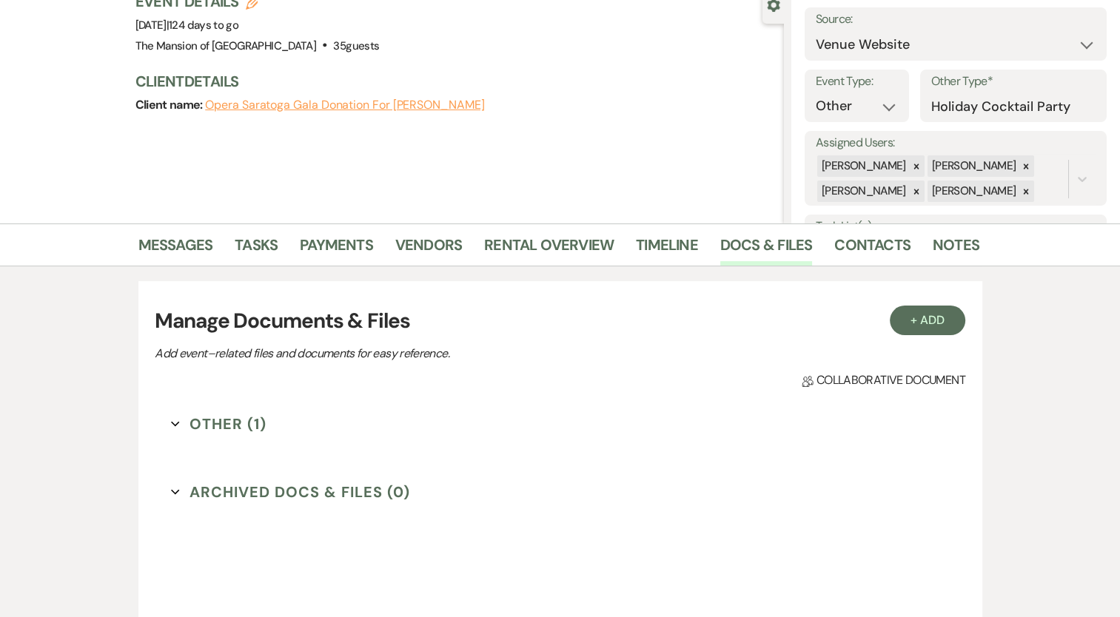
click at [233, 419] on button "Other (1) Expand" at bounding box center [218, 424] width 95 height 22
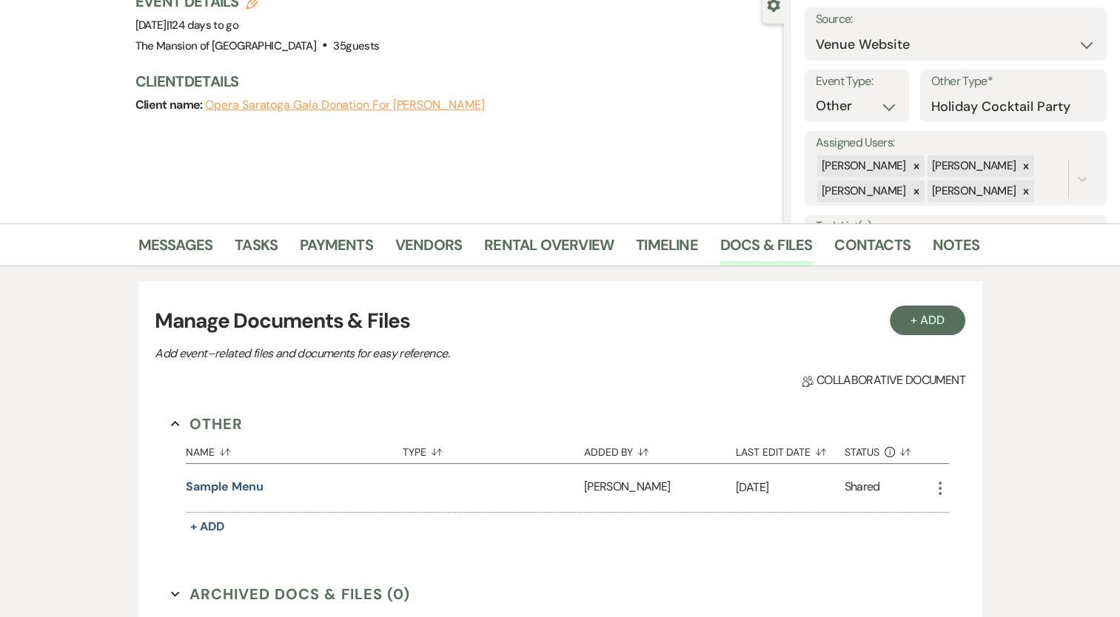
click at [264, 485] on div "Sample Menu" at bounding box center [294, 487] width 217 height 18
click at [243, 490] on button "Sample Menu" at bounding box center [225, 487] width 78 height 18
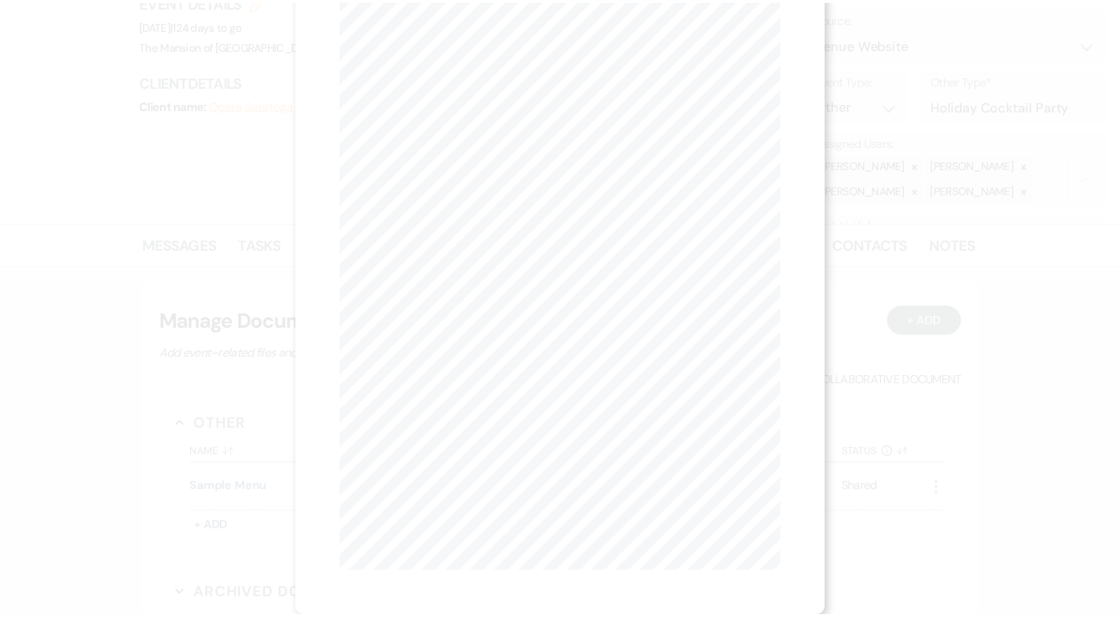
scroll to position [0, 0]
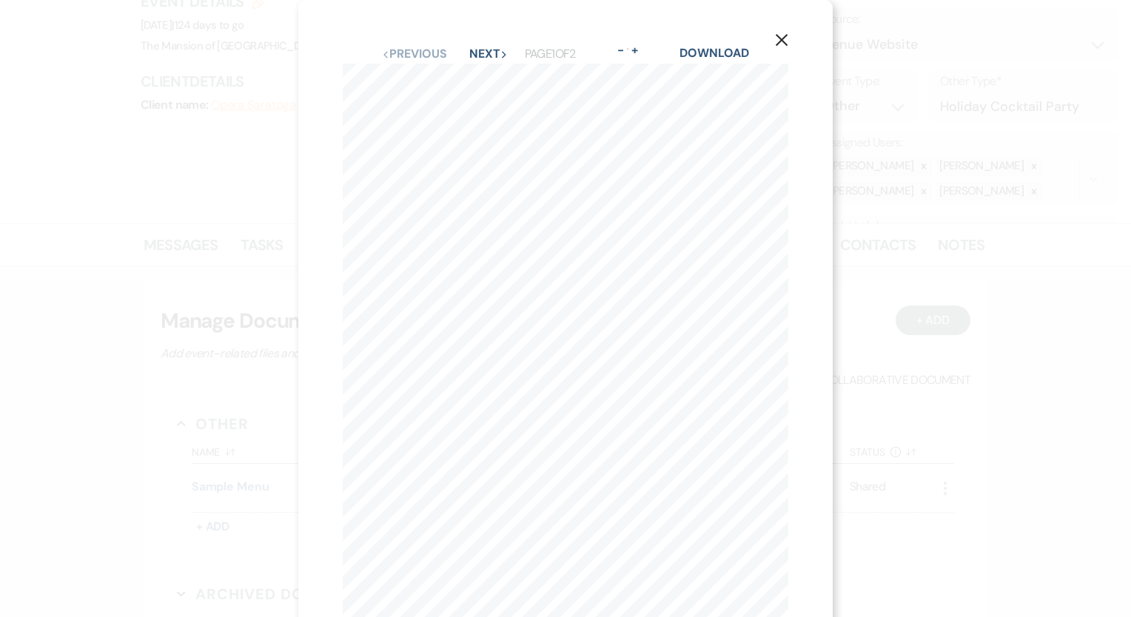
click at [779, 42] on use "button" at bounding box center [782, 40] width 12 height 12
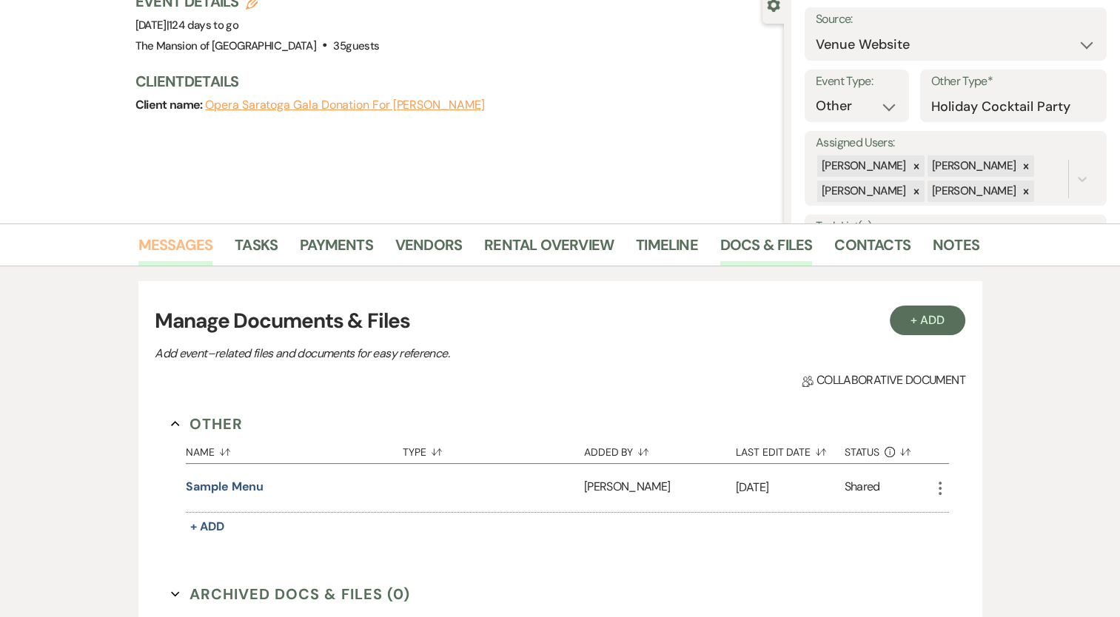
click at [172, 245] on link "Messages" at bounding box center [175, 249] width 75 height 33
